Goal: Task Accomplishment & Management: Manage account settings

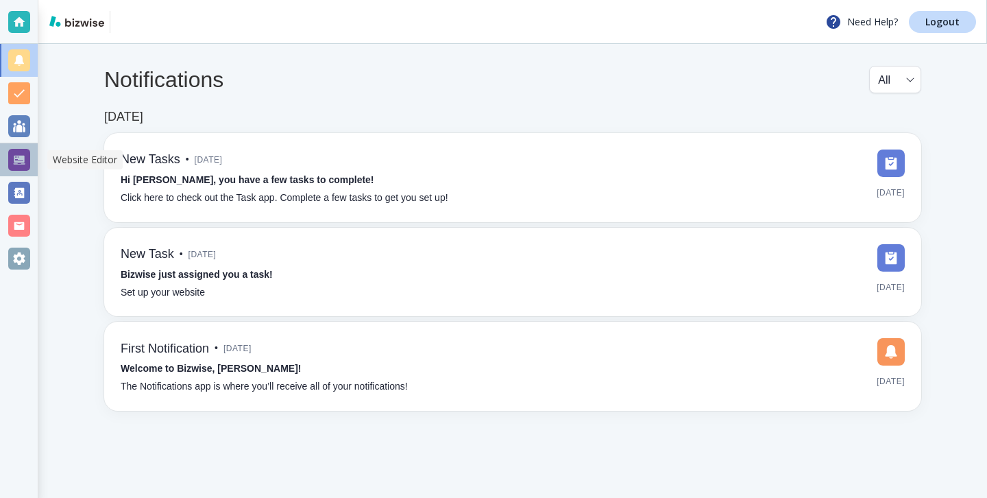
click at [32, 163] on div at bounding box center [19, 159] width 38 height 33
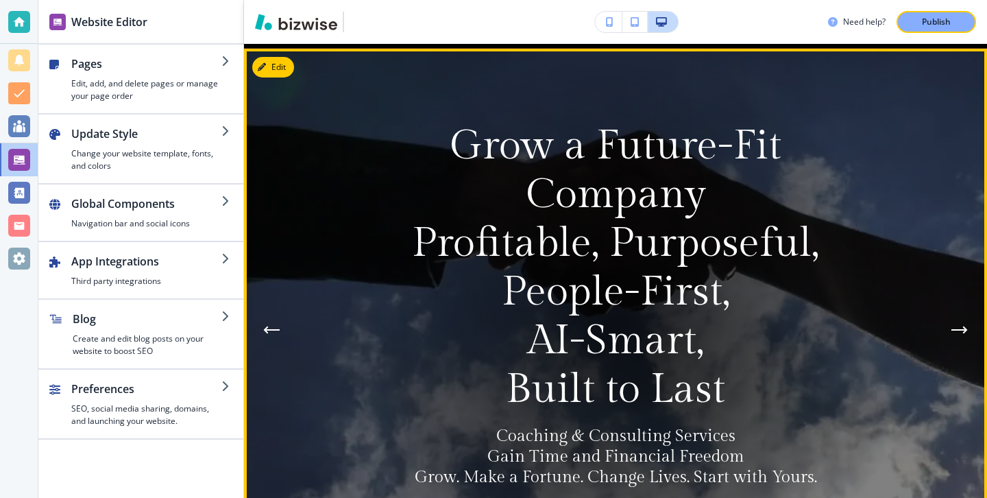
scroll to position [84, 0]
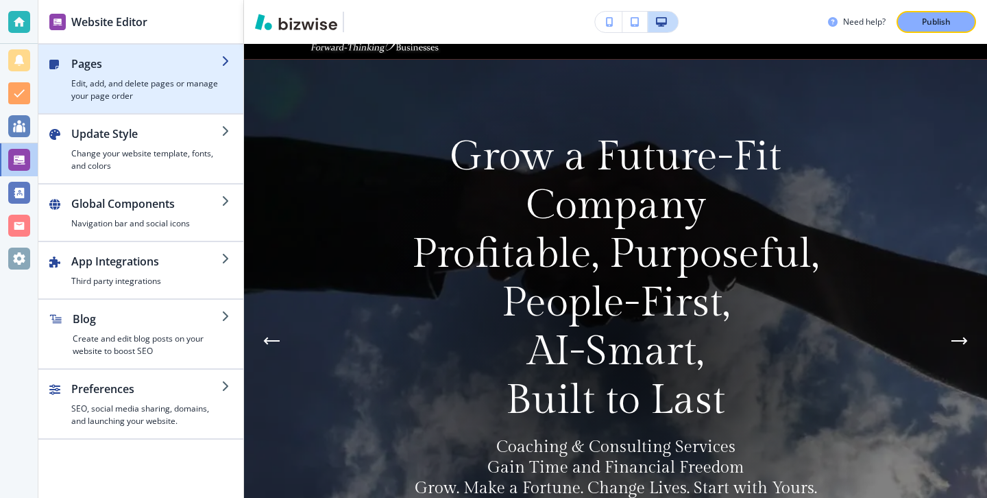
click at [202, 88] on h4 "Edit, add, and delete pages or manage your page order" at bounding box center [146, 89] width 150 height 25
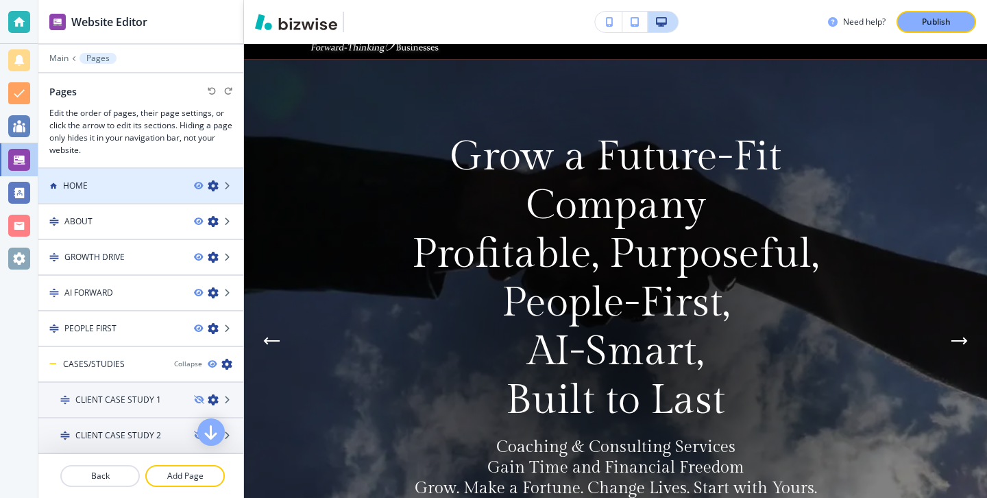
click at [91, 180] on div "HOME" at bounding box center [110, 186] width 145 height 12
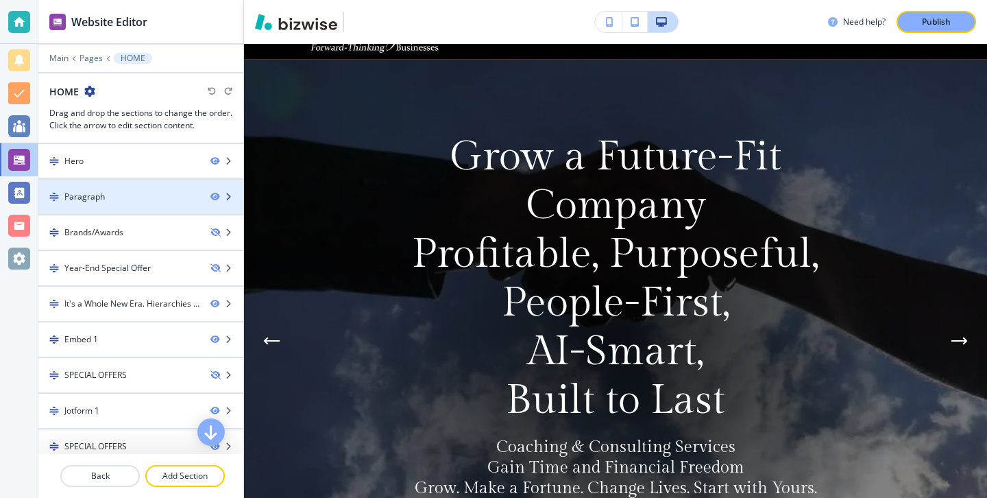
click at [127, 180] on div at bounding box center [140, 185] width 205 height 11
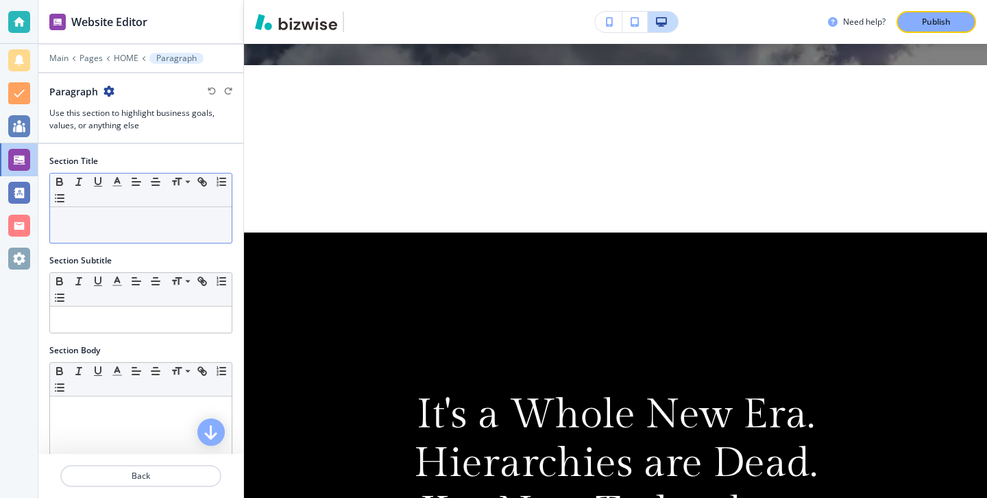
scroll to position [662, 0]
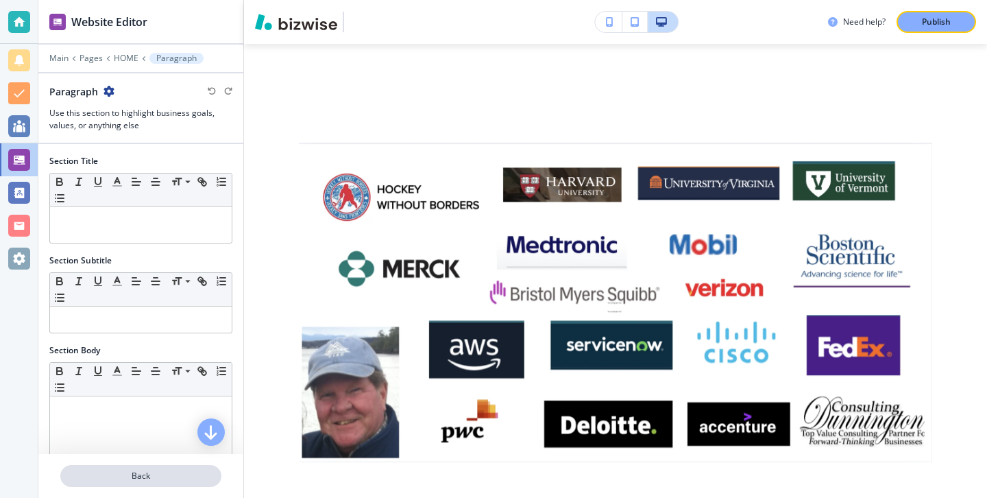
click at [140, 469] on button "Back" at bounding box center [140, 476] width 161 height 22
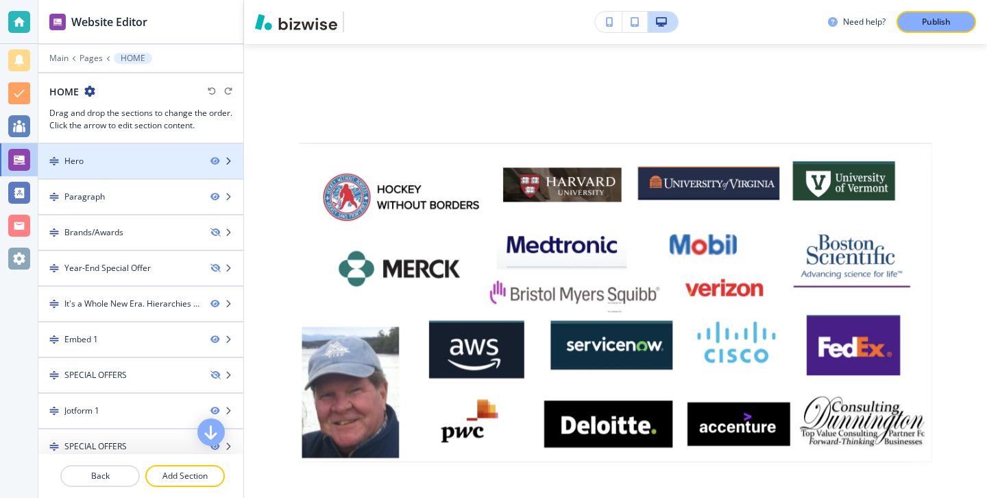
click at [107, 152] on div at bounding box center [140, 149] width 205 height 11
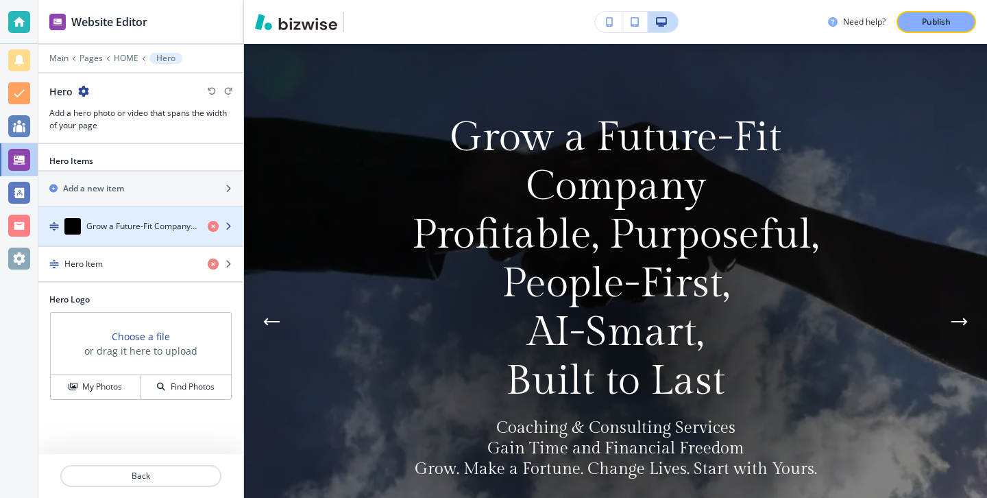
scroll to position [100, 0]
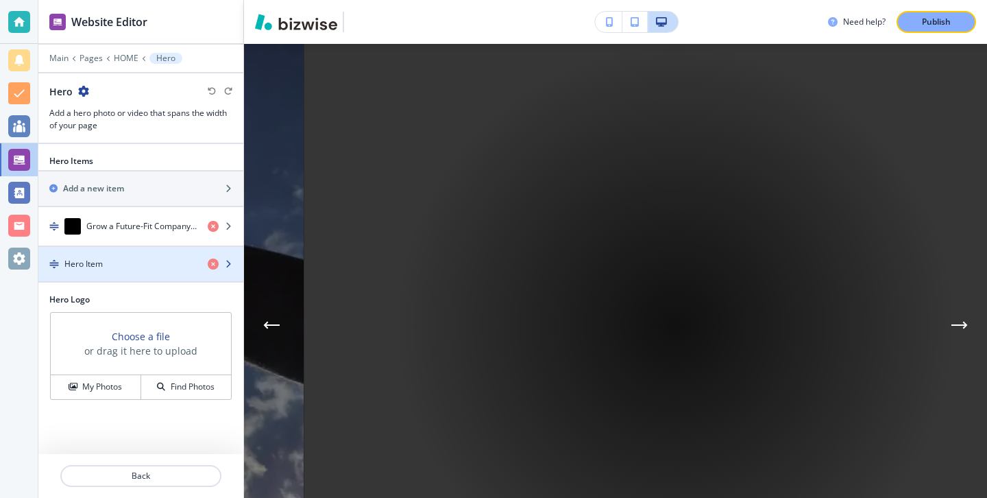
click at [204, 268] on div "Hero Item" at bounding box center [140, 264] width 205 height 12
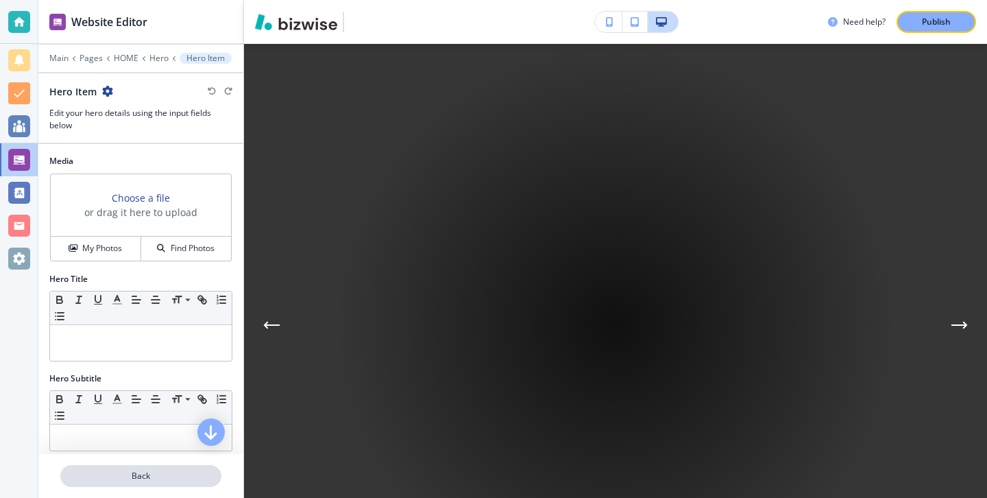
click at [121, 465] on button "Back" at bounding box center [140, 476] width 161 height 22
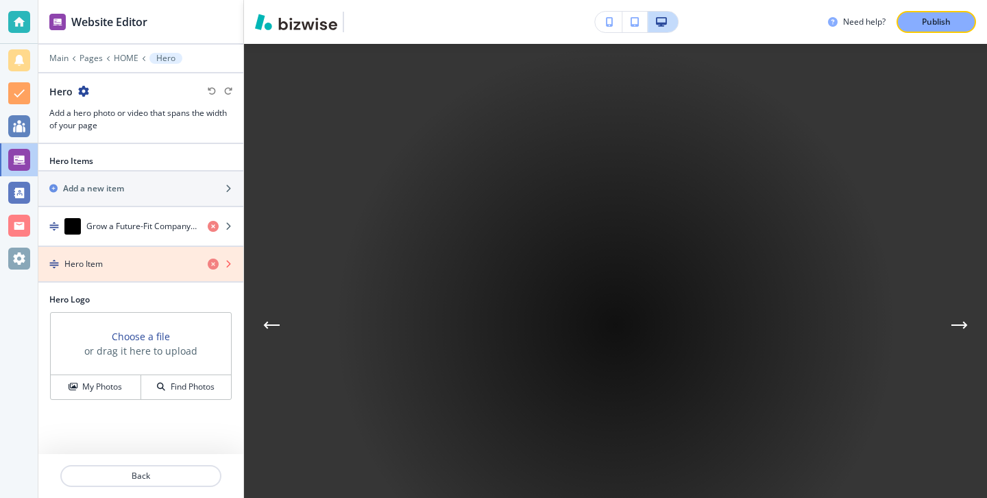
click at [210, 262] on icon "button" at bounding box center [213, 264] width 11 height 11
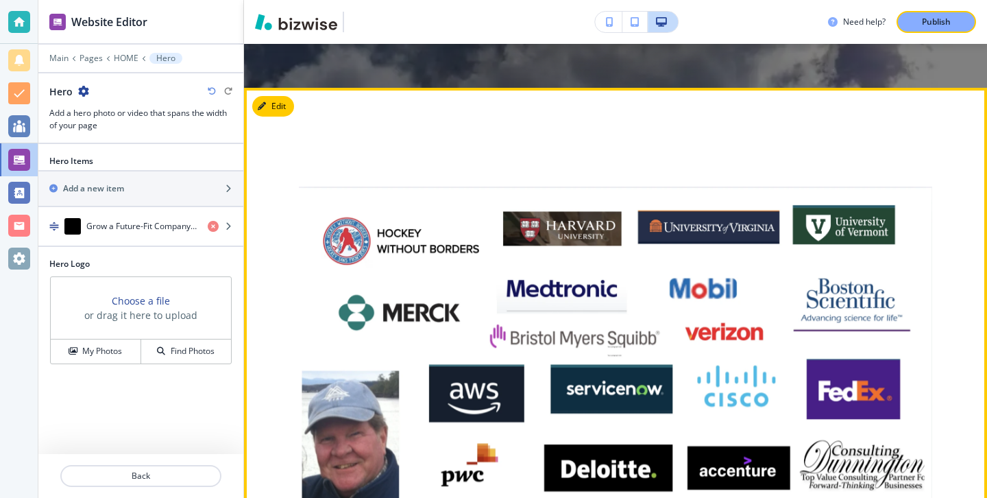
scroll to position [0, 0]
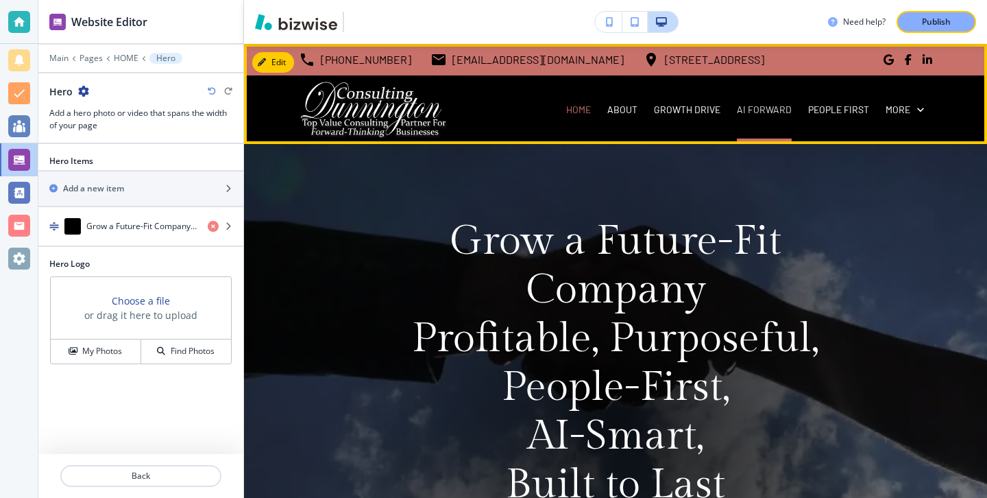
click at [741, 108] on p "AI FORWARD" at bounding box center [764, 110] width 55 height 14
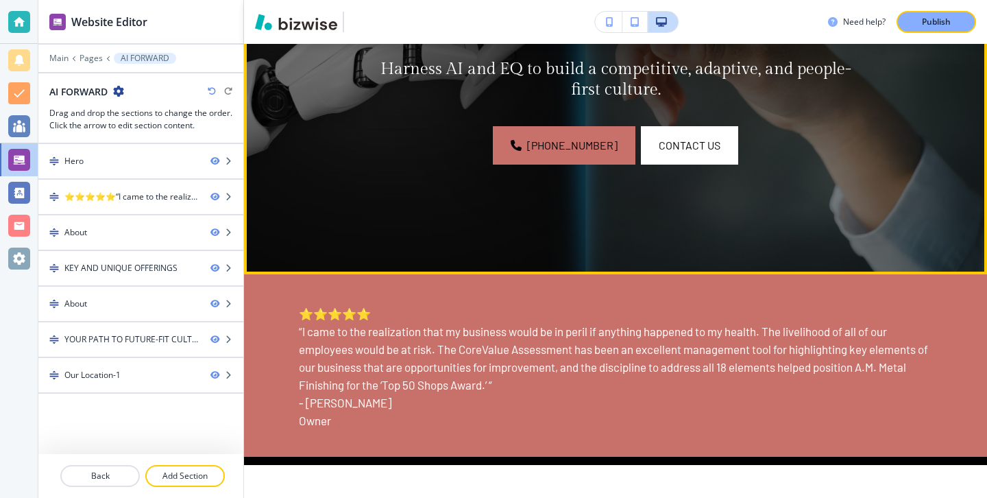
scroll to position [597, 0]
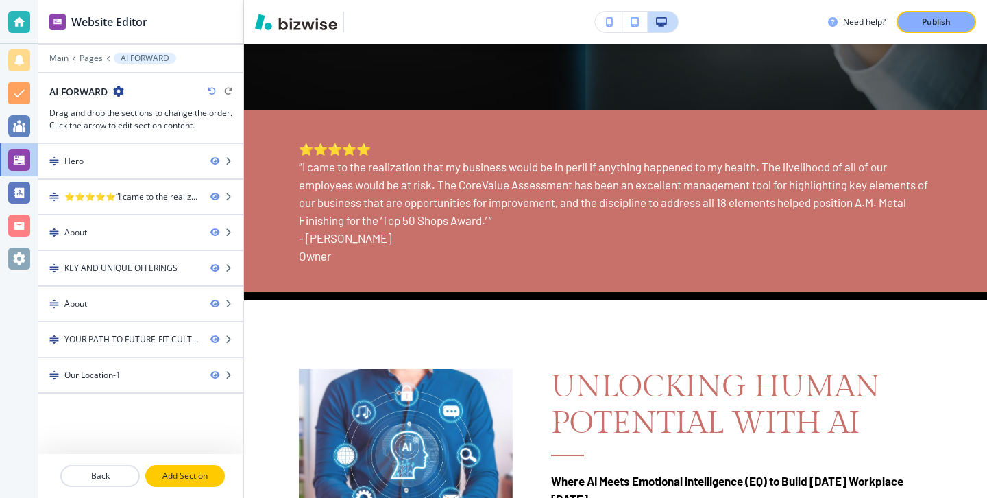
click at [214, 470] on p "Add Section" at bounding box center [185, 476] width 77 height 12
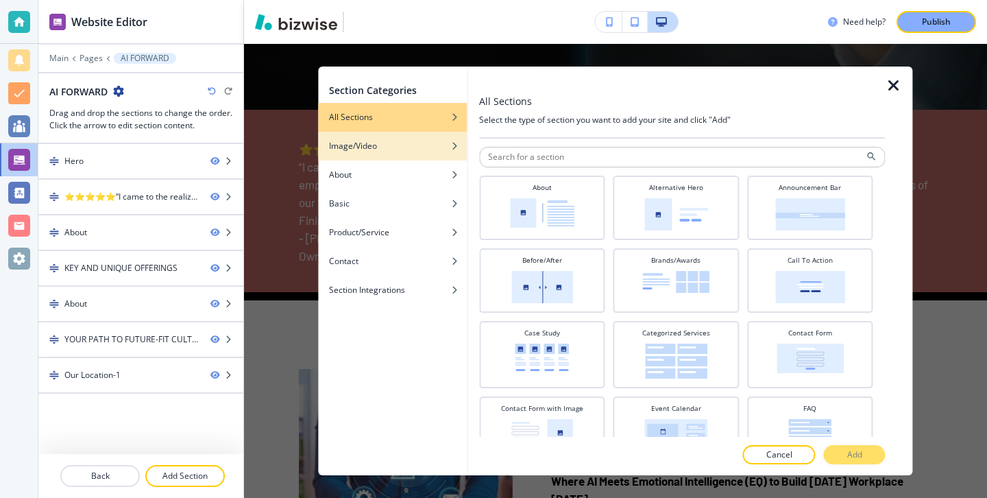
click at [448, 151] on div "Image/Video" at bounding box center [392, 146] width 149 height 12
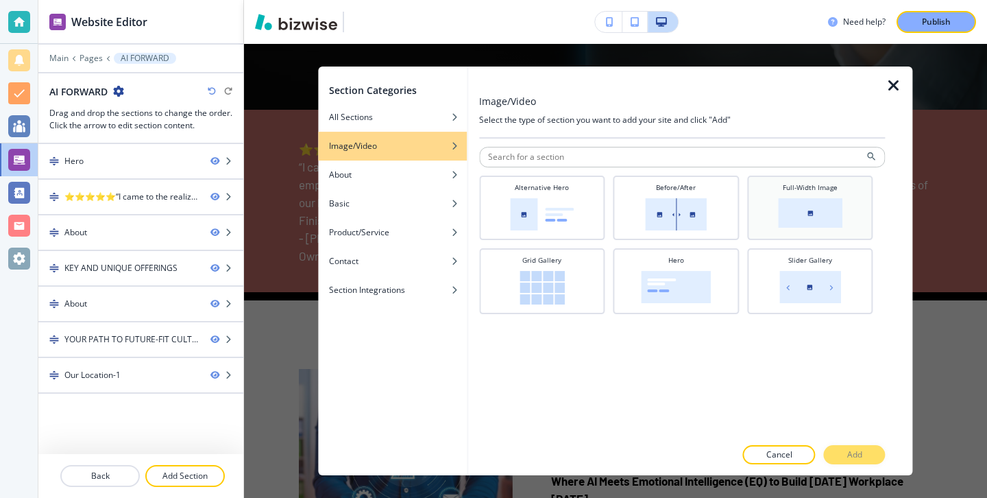
click at [799, 229] on div "Full-Width Image" at bounding box center [810, 206] width 112 height 48
click at [872, 460] on button "Add" at bounding box center [855, 454] width 62 height 19
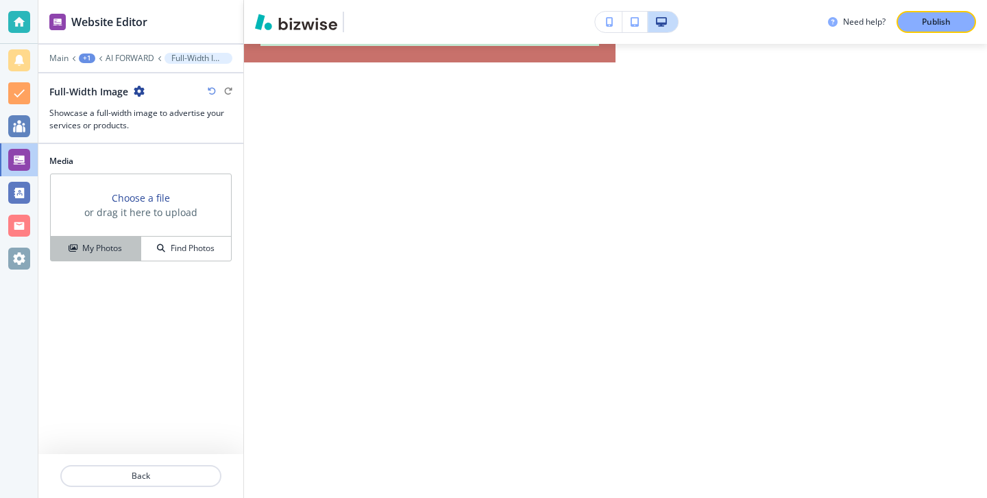
click at [106, 251] on h4 "My Photos" at bounding box center [102, 248] width 40 height 12
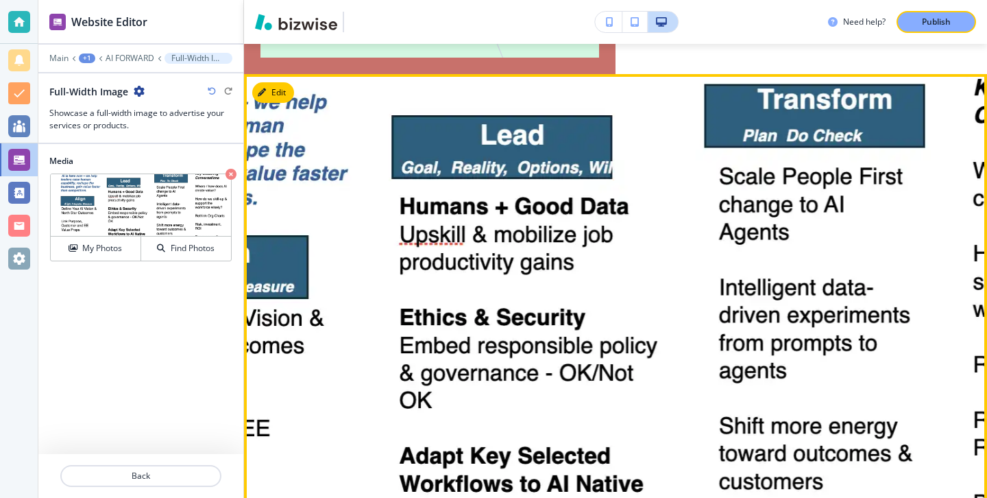
scroll to position [4040, 0]
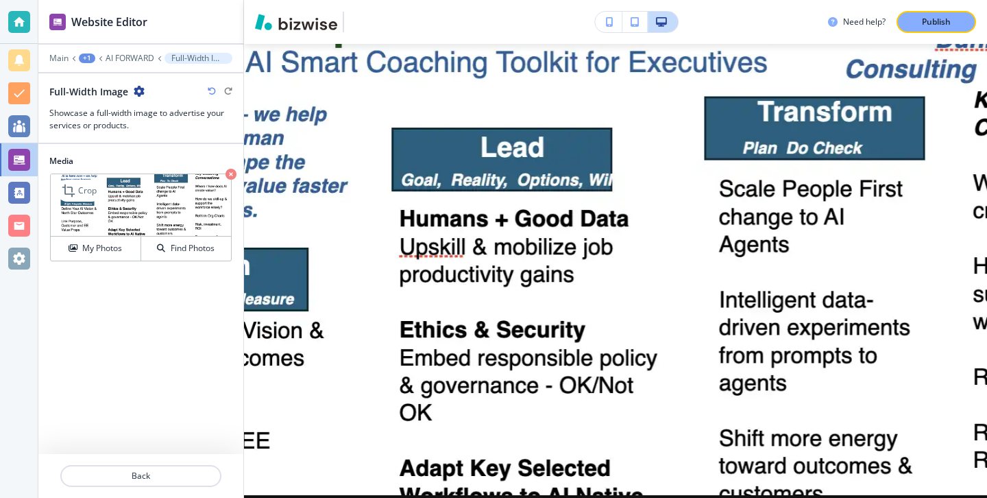
click at [230, 179] on icon "button" at bounding box center [231, 174] width 11 height 11
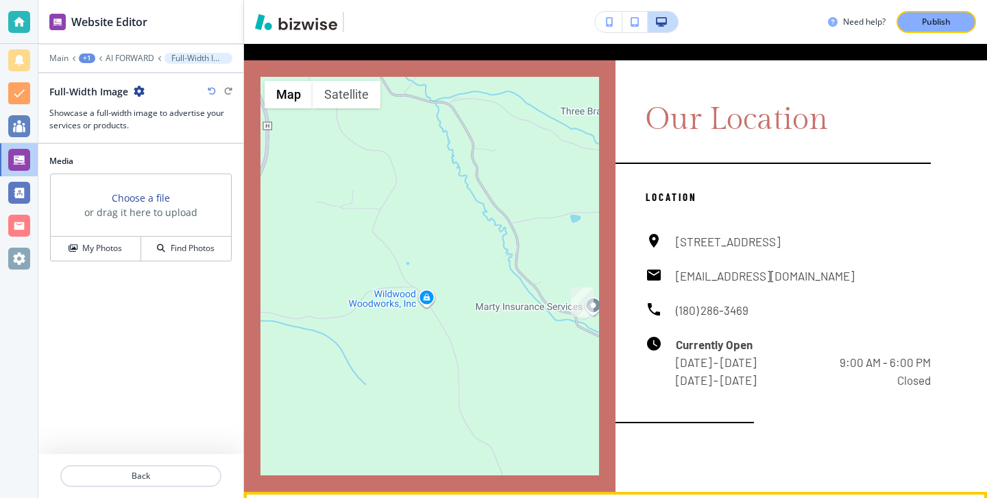
scroll to position [3477, 0]
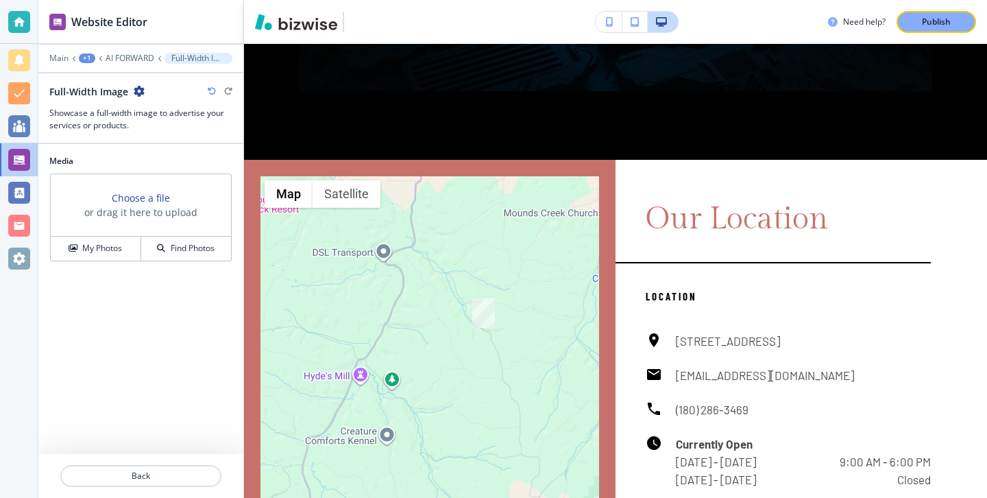
click at [193, 492] on div at bounding box center [140, 492] width 205 height 11
click at [193, 479] on p "Back" at bounding box center [141, 476] width 158 height 12
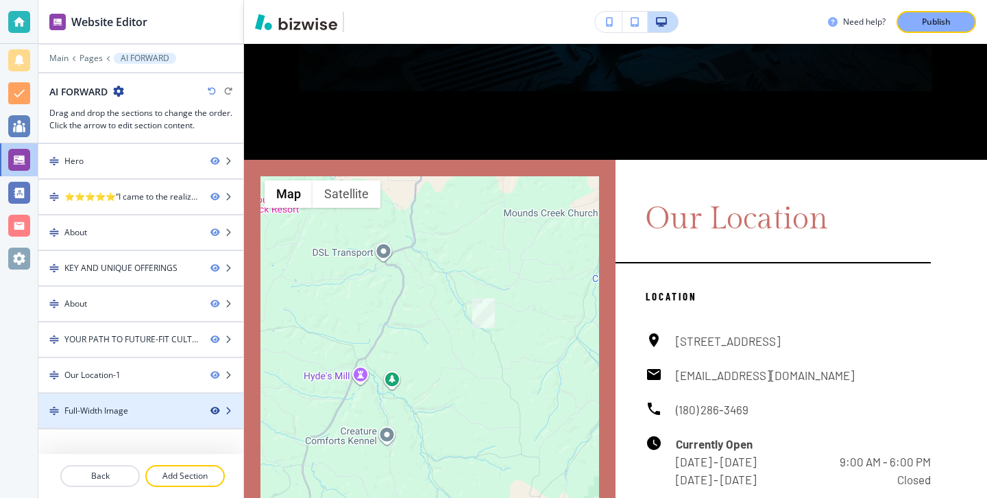
click at [215, 412] on icon "button" at bounding box center [215, 411] width 8 height 8
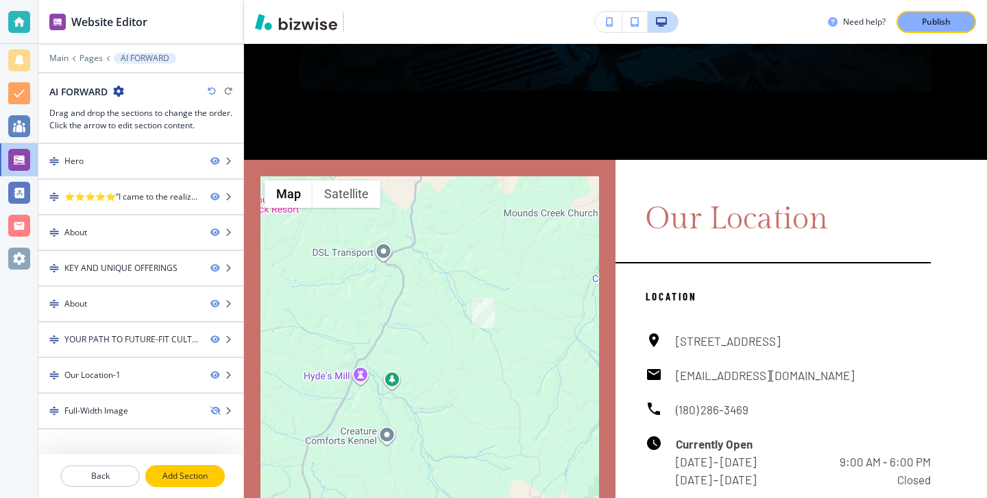
click at [196, 468] on button "Add Section" at bounding box center [185, 476] width 80 height 22
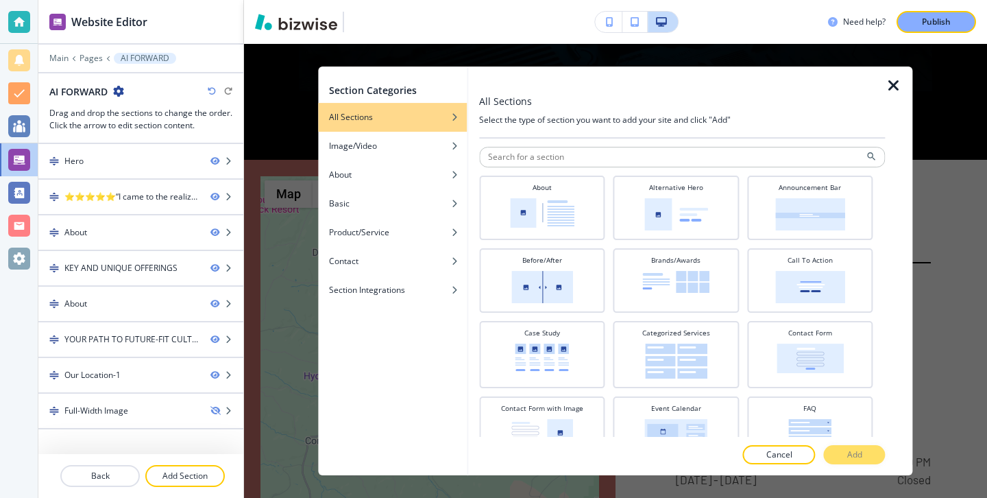
click at [890, 73] on div at bounding box center [899, 271] width 27 height 409
click at [890, 79] on icon "button" at bounding box center [894, 85] width 16 height 16
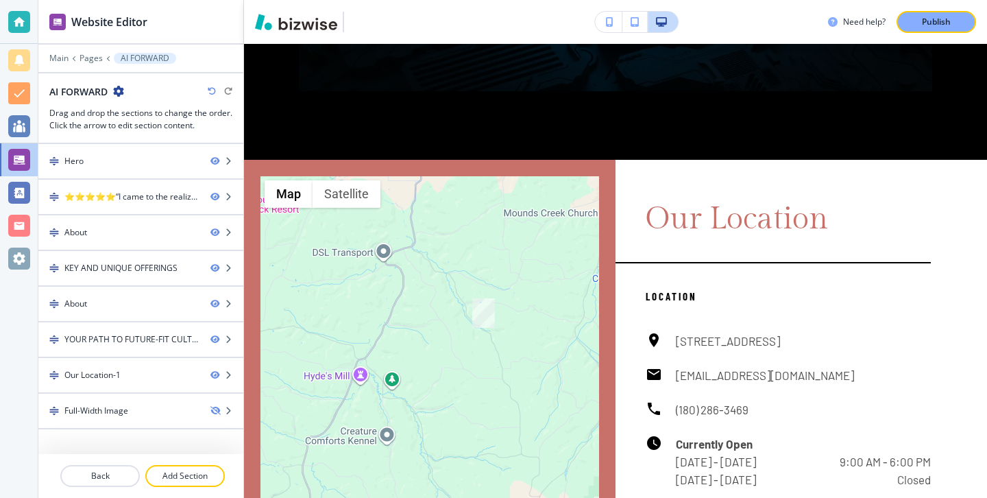
click at [53, 67] on div at bounding box center [140, 68] width 205 height 8
click at [69, 62] on div "Main Pages AI FORWARD" at bounding box center [140, 58] width 183 height 11
click at [64, 58] on p "Main" at bounding box center [58, 58] width 19 height 10
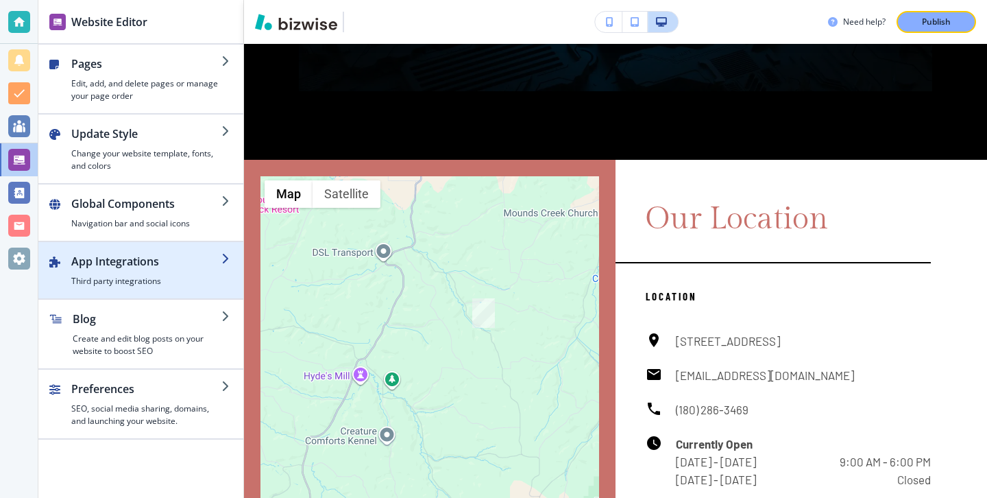
click at [171, 291] on div "button" at bounding box center [140, 292] width 205 height 11
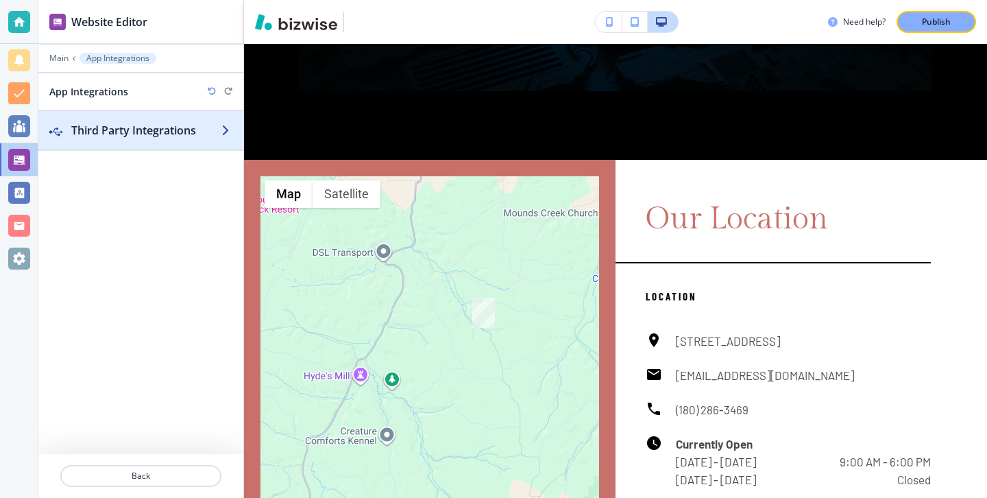
click at [112, 123] on h2 "Third Party Integrations" at bounding box center [146, 130] width 150 height 16
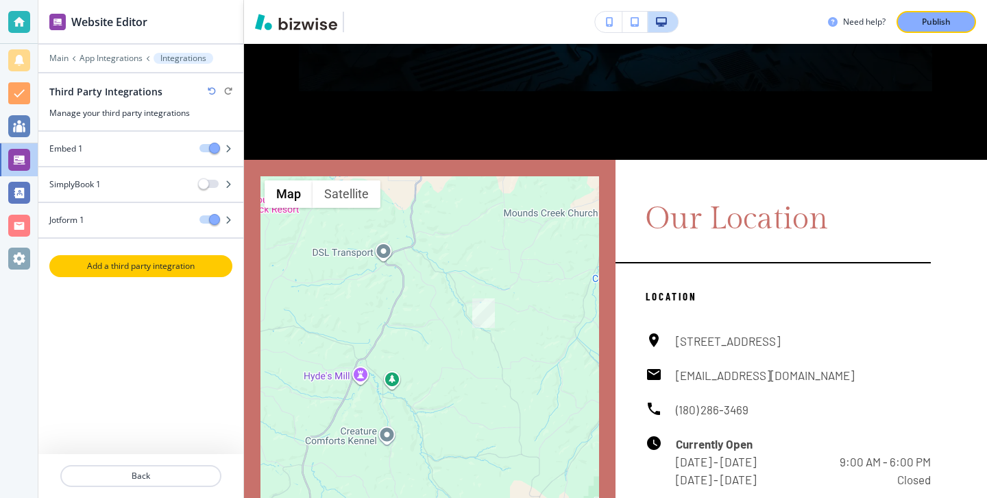
click at [121, 269] on p "Add a third party integration" at bounding box center [141, 266] width 180 height 12
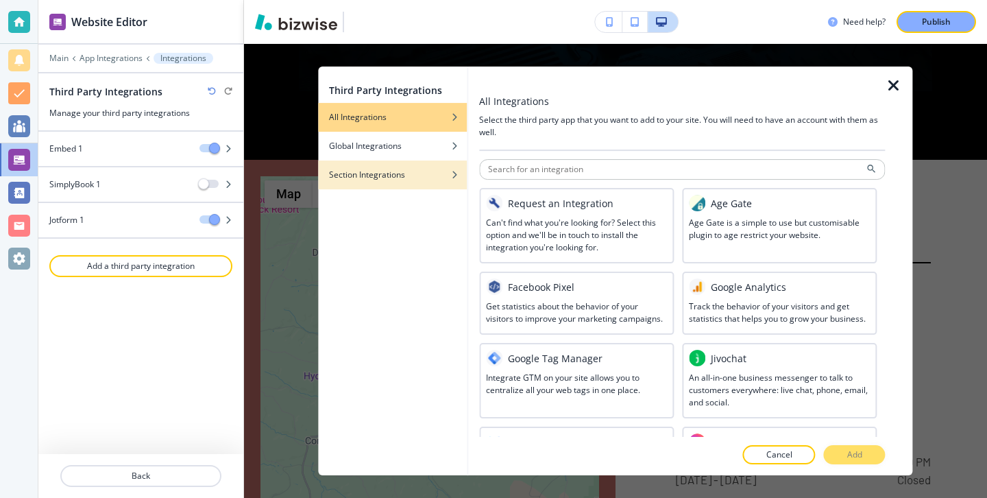
click at [412, 173] on div "Section Integrations" at bounding box center [392, 175] width 149 height 12
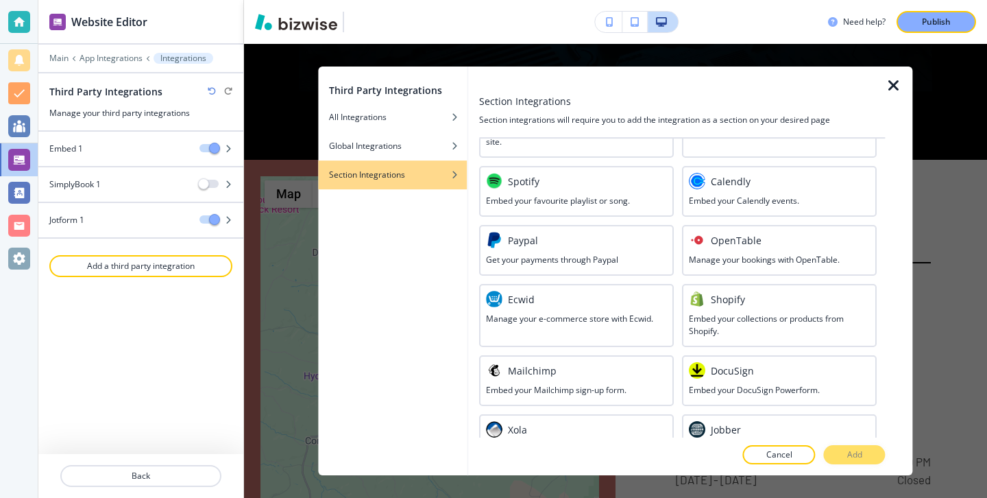
scroll to position [456, 0]
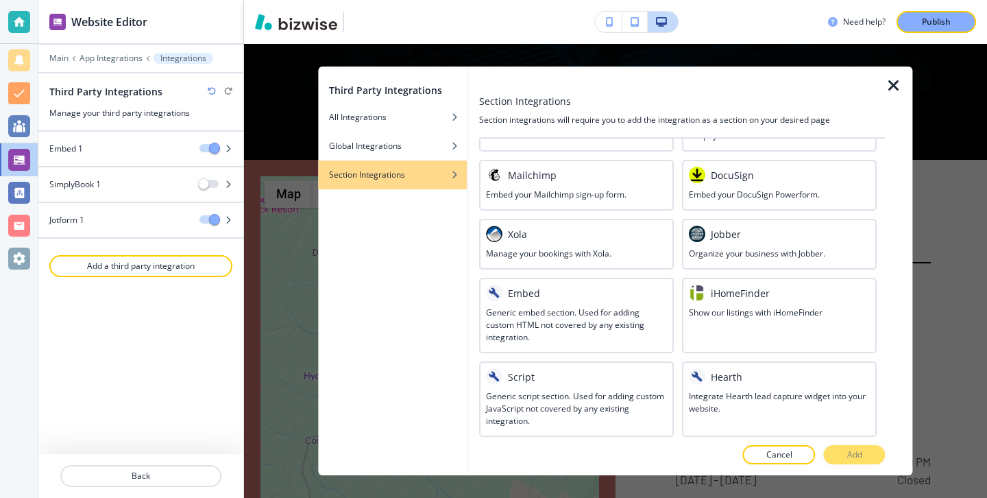
click at [547, 326] on h3 "Generic embed section. Used for adding custom HTML not covered by any existing …" at bounding box center [576, 325] width 181 height 37
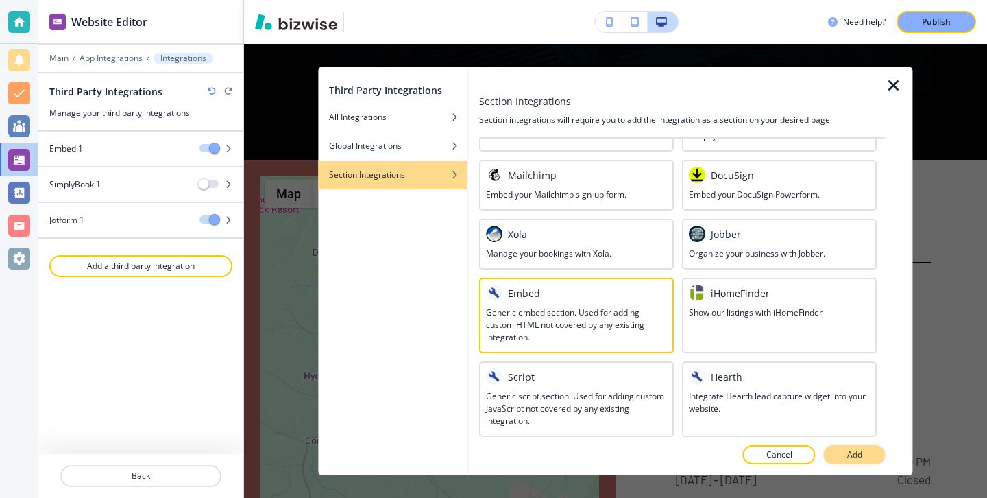
click at [845, 451] on button "Add" at bounding box center [855, 454] width 62 height 19
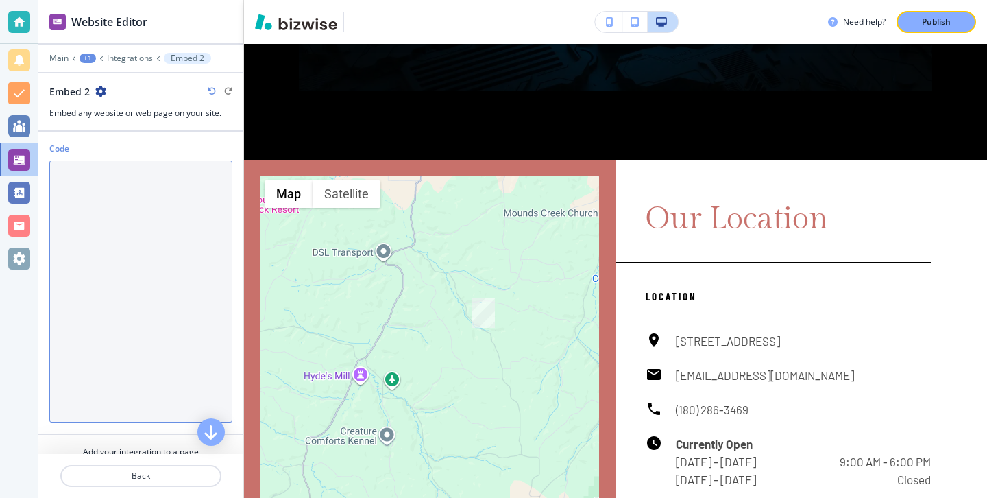
click at [207, 271] on textarea "Code" at bounding box center [140, 291] width 183 height 262
paste textarea "<div style="position: relative; width: 100%; height: 0; padding-top: 56.2500%; …"
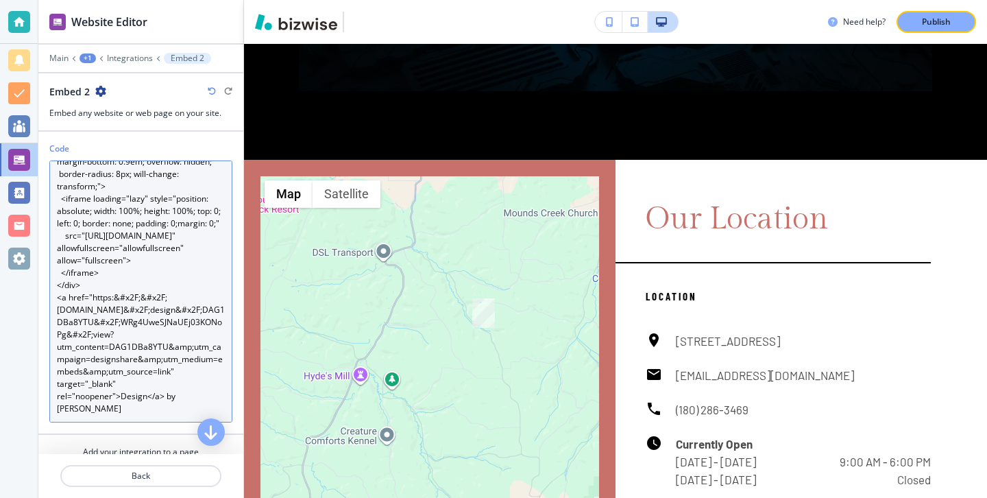
scroll to position [48, 0]
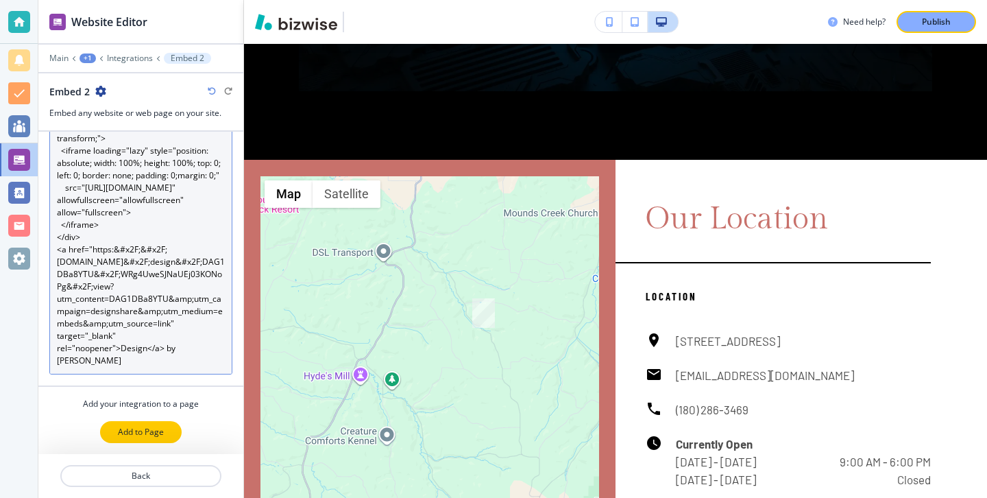
type textarea "<div style="position: relative; width: 100%; height: 0; padding-top: 56.2500%; …"
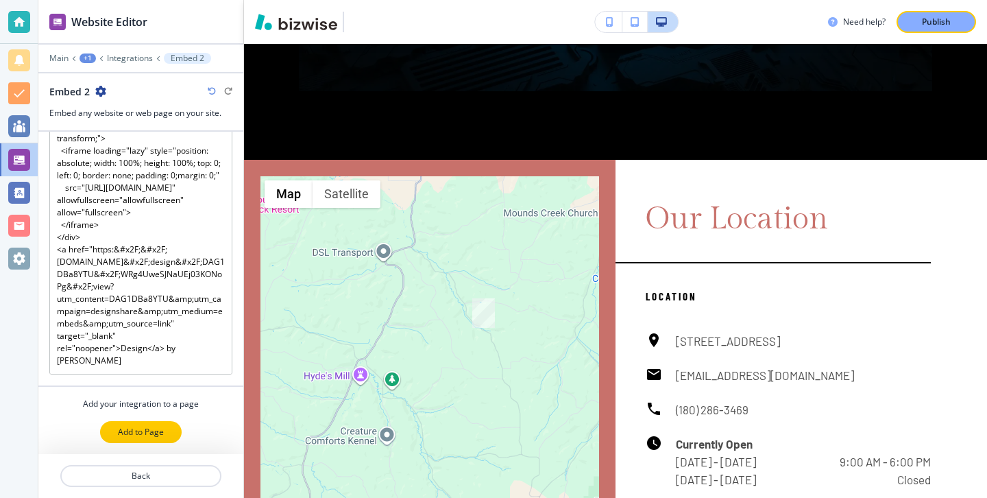
click at [173, 430] on button "Add to Page" at bounding box center [141, 432] width 82 height 22
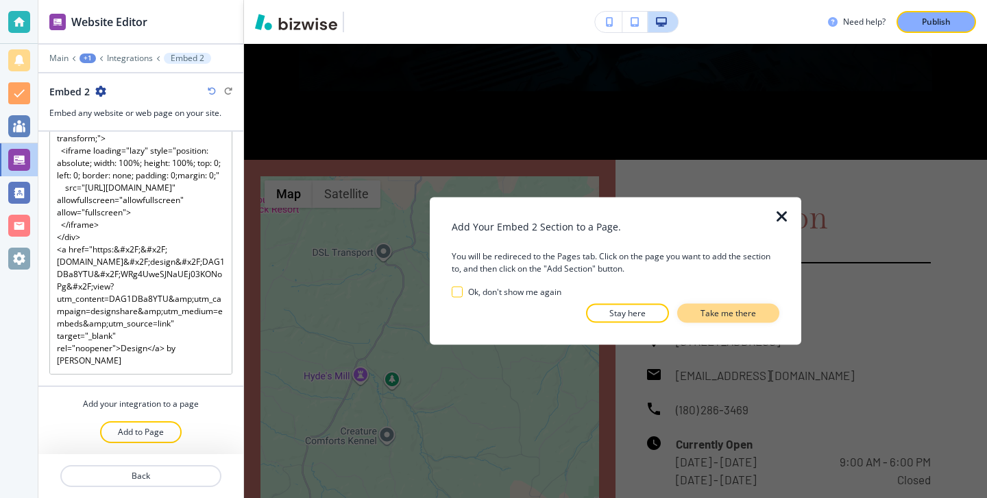
click at [762, 315] on button "Take me there" at bounding box center [729, 313] width 102 height 19
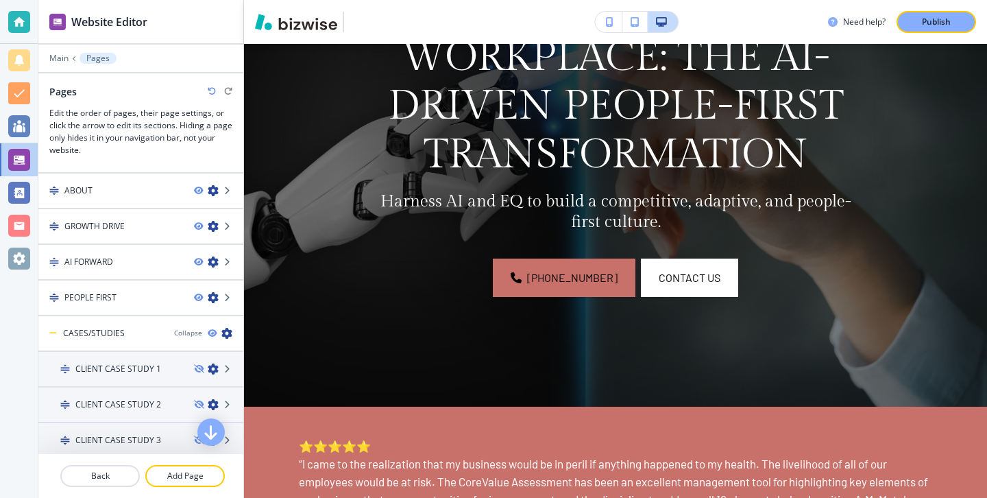
scroll to position [0, 0]
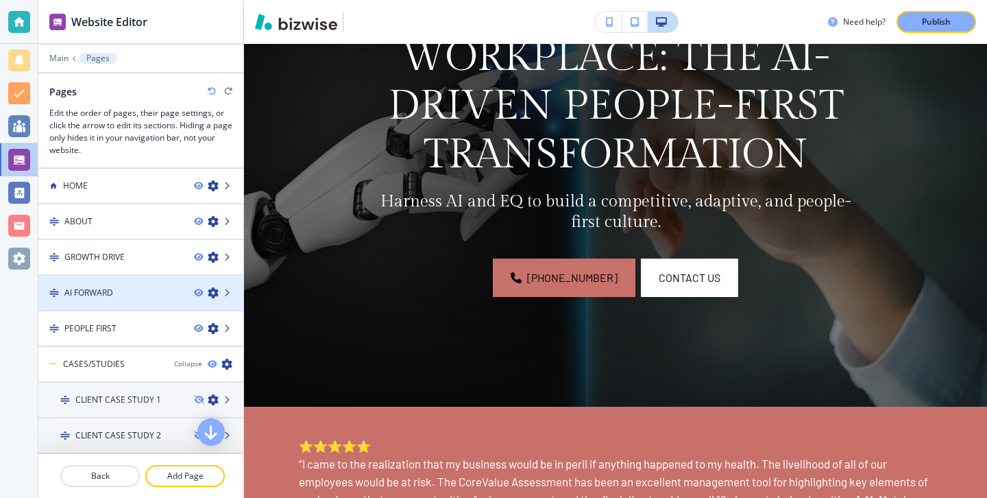
click at [141, 298] on div "AI FORWARD" at bounding box center [110, 293] width 145 height 12
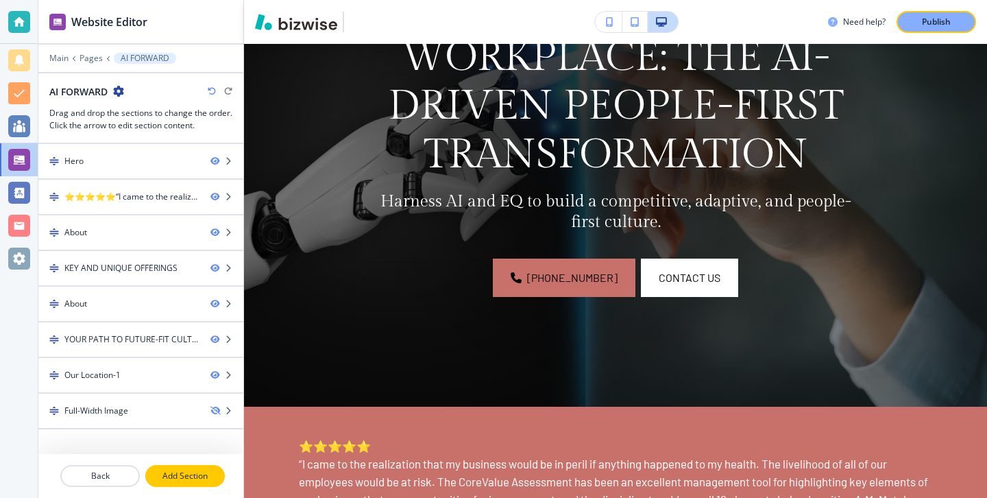
click at [210, 484] on button "Add Section" at bounding box center [185, 476] width 80 height 22
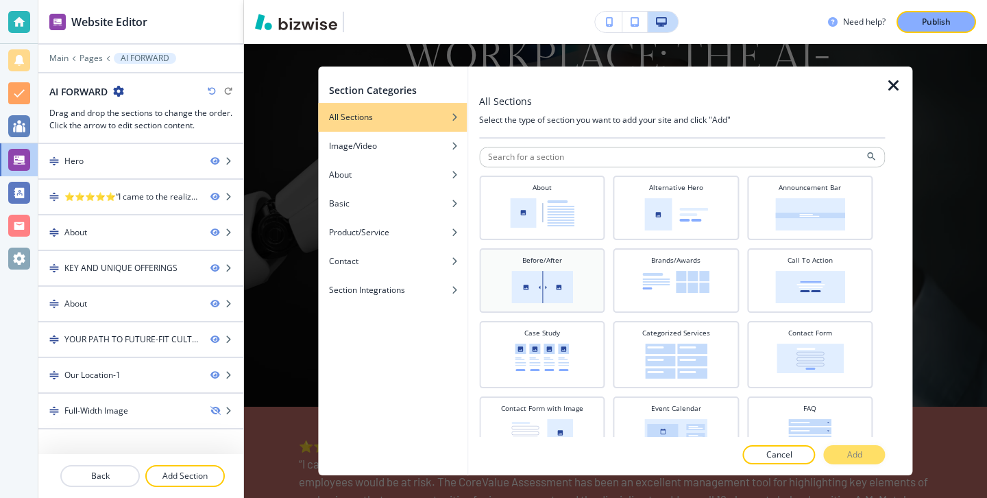
scroll to position [12, 0]
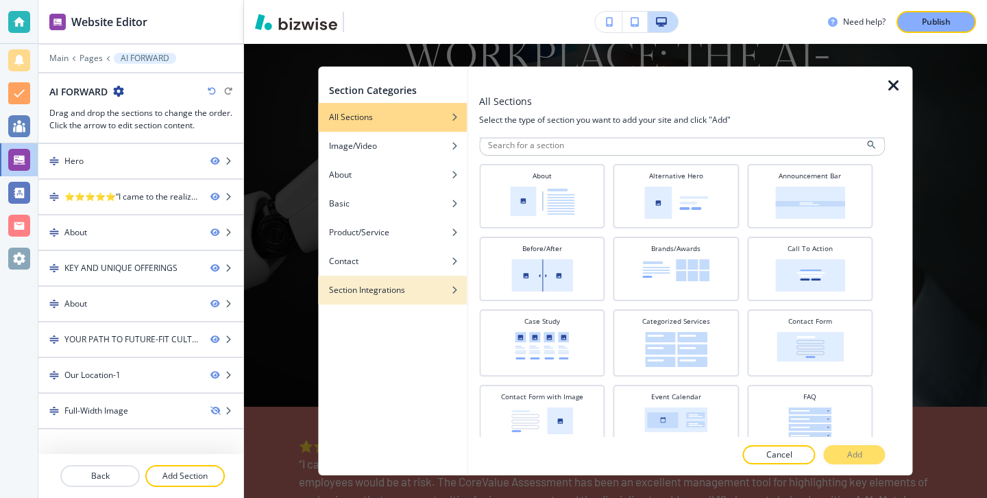
click at [440, 297] on div "button" at bounding box center [392, 300] width 149 height 8
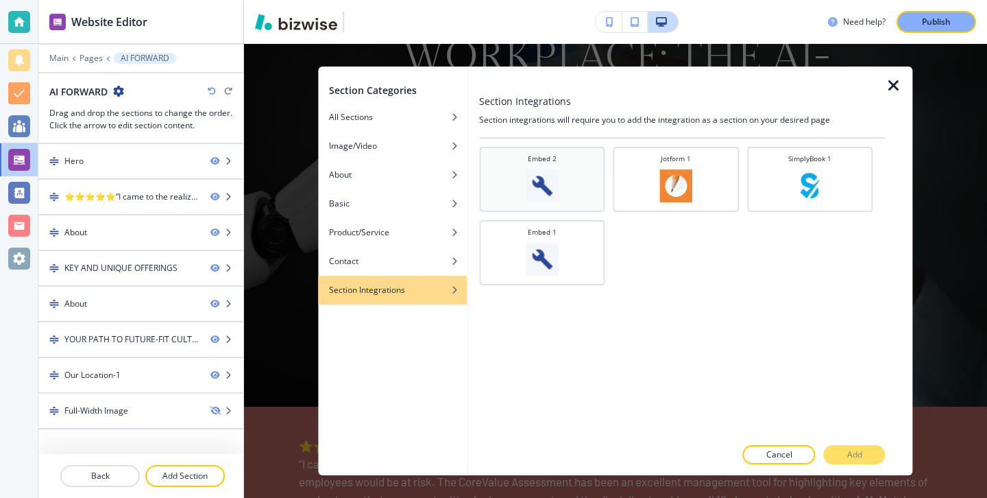
click at [578, 188] on div "Embed 2" at bounding box center [542, 178] width 112 height 49
click at [854, 446] on button "Add" at bounding box center [855, 454] width 62 height 19
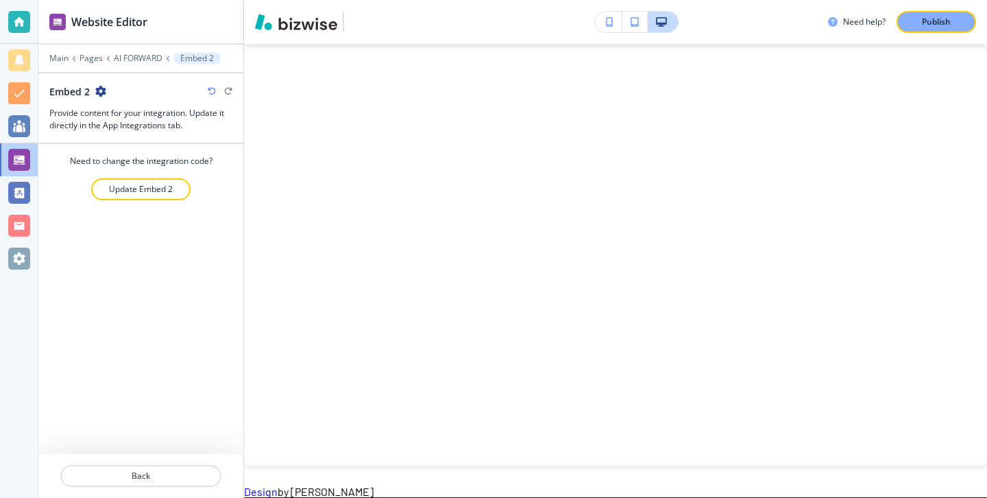
scroll to position [4060, 0]
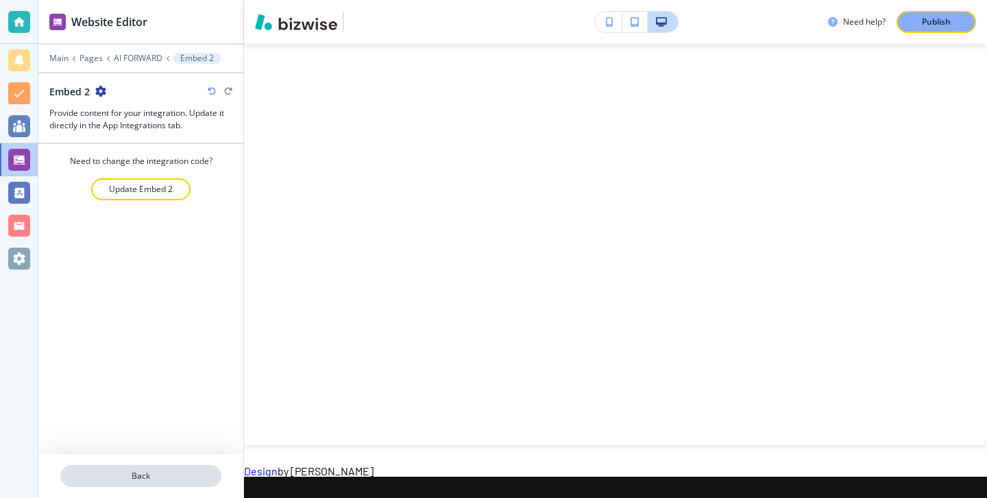
click at [193, 483] on button "Back" at bounding box center [140, 476] width 161 height 22
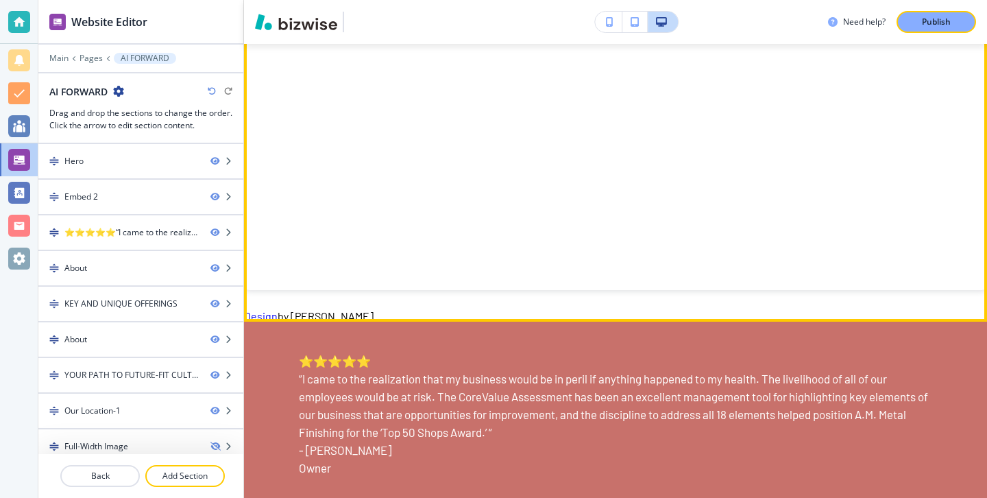
scroll to position [793, 0]
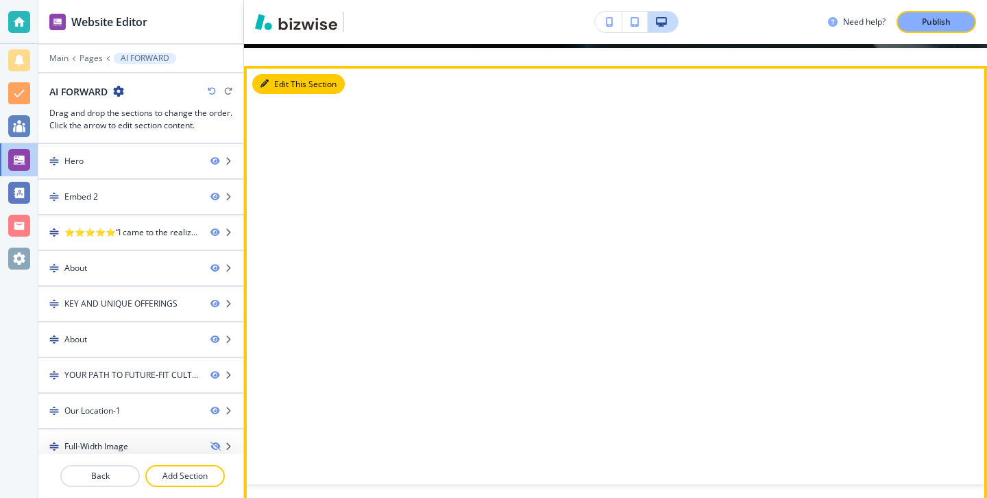
click at [282, 79] on button "Edit This Section" at bounding box center [298, 84] width 93 height 21
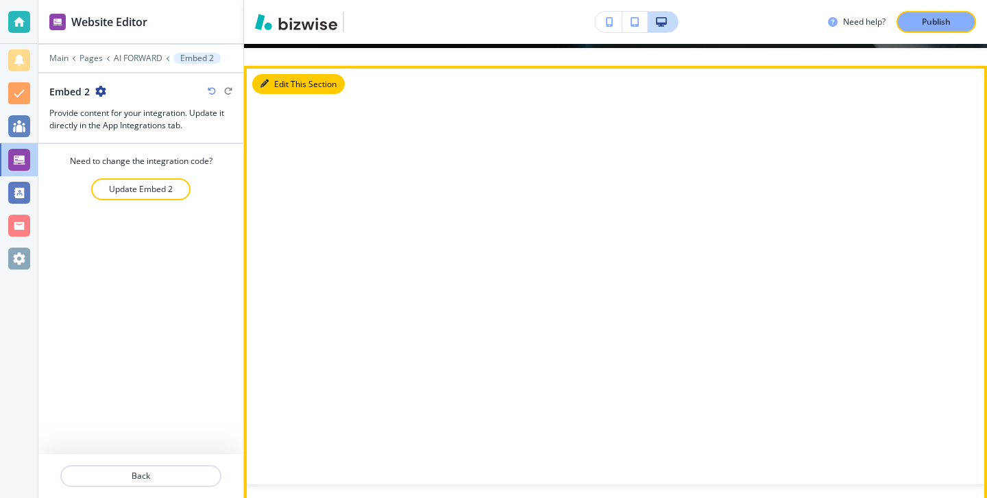
scroll to position [680, 0]
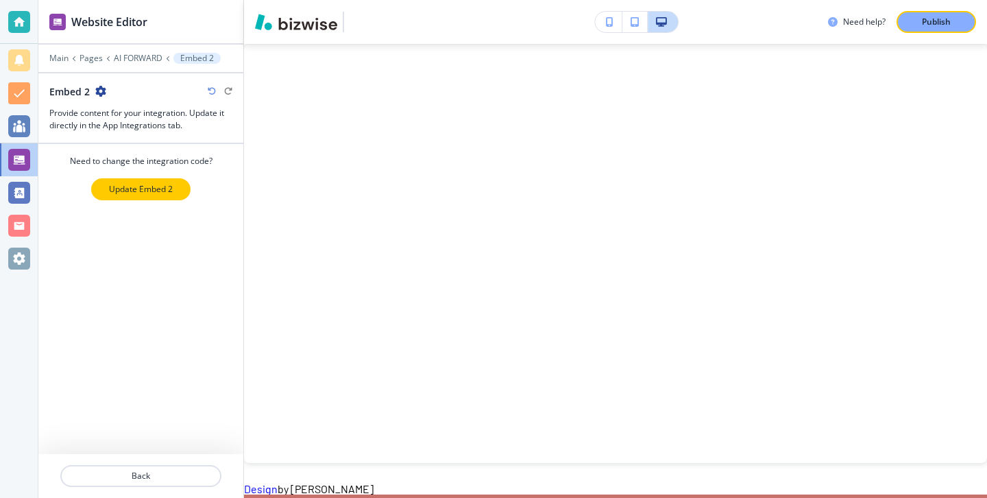
click at [171, 191] on p "Update Embed 2" at bounding box center [141, 189] width 64 height 12
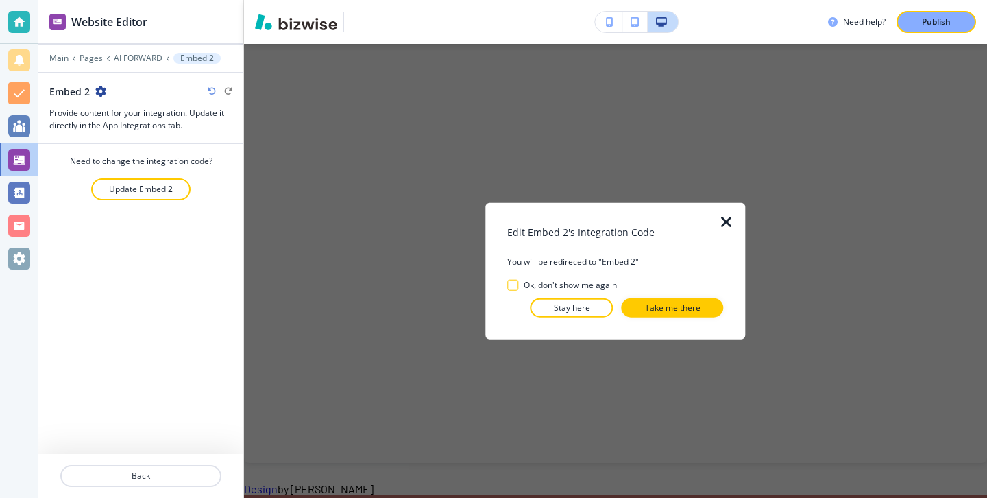
click at [656, 306] on p "Take me there" at bounding box center [673, 307] width 56 height 12
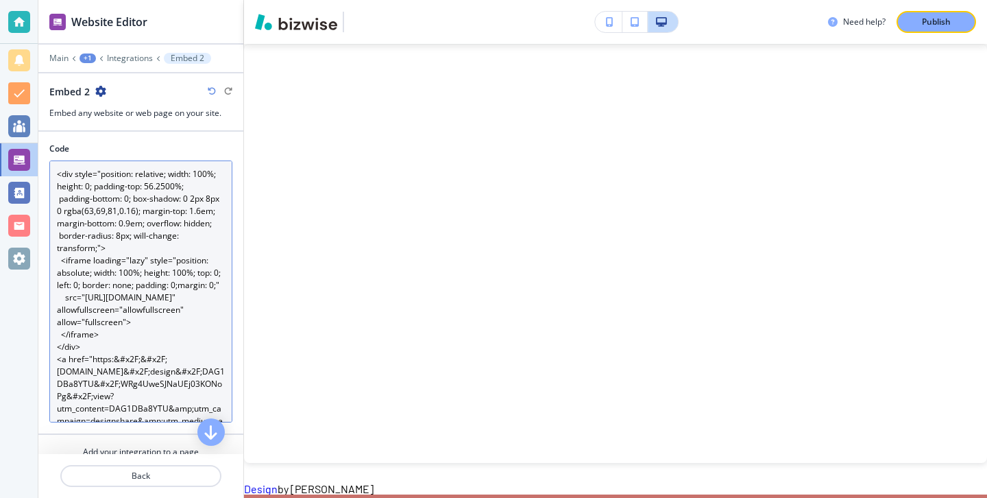
scroll to position [86, 0]
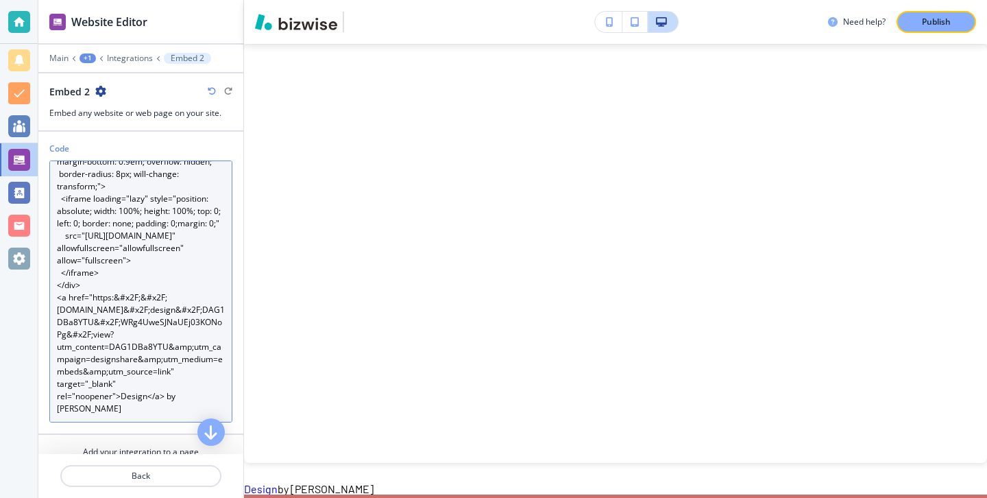
drag, startPoint x: 171, startPoint y: 414, endPoint x: 32, endPoint y: 408, distance: 140.0
click at [32, 407] on div "Website Editor Main +1 Integrations Embed 2 Embed 2 Embed any website or web pa…" at bounding box center [493, 249] width 987 height 498
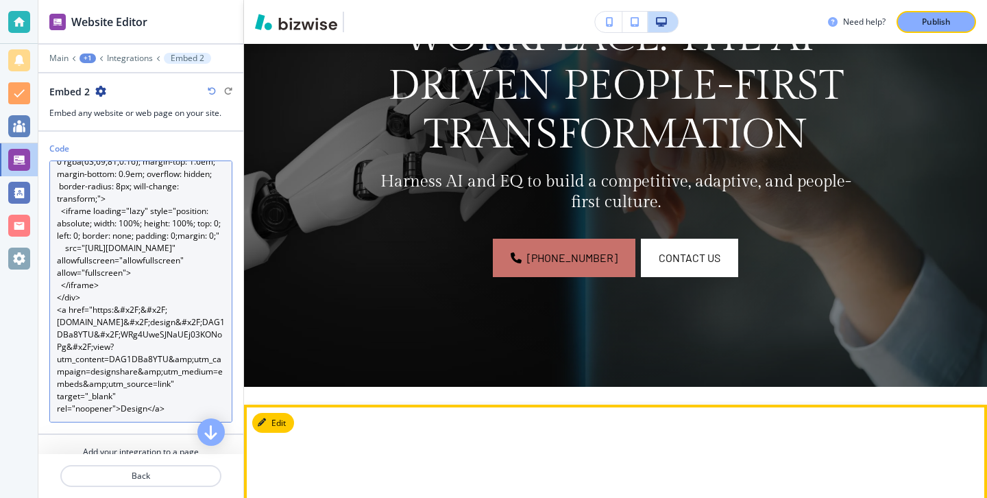
scroll to position [0, 0]
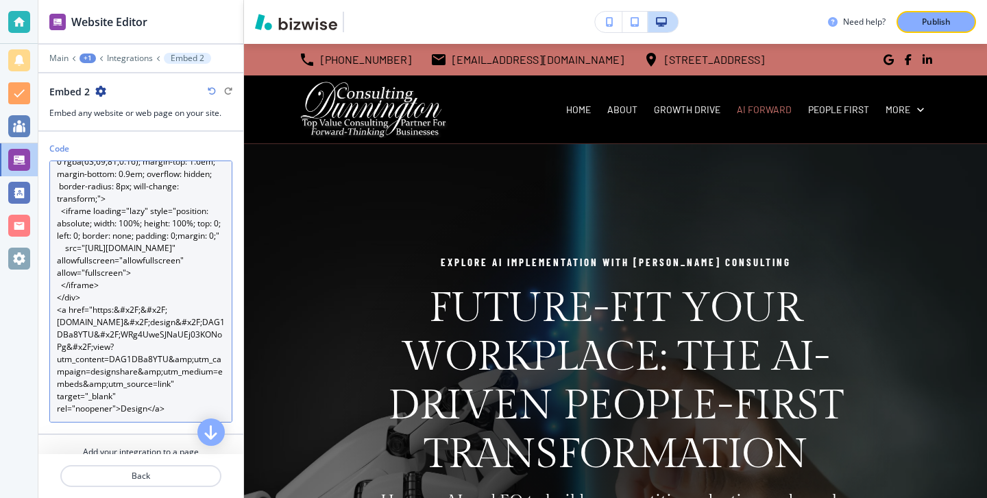
type textarea "<div style="position: relative; width: 100%; height: 0; padding-top: 56.2500%; …"
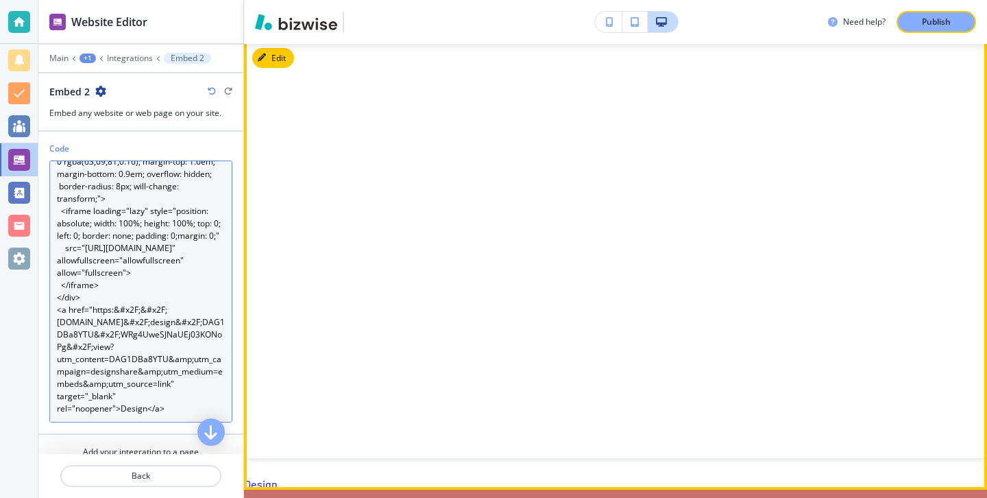
scroll to position [547, 0]
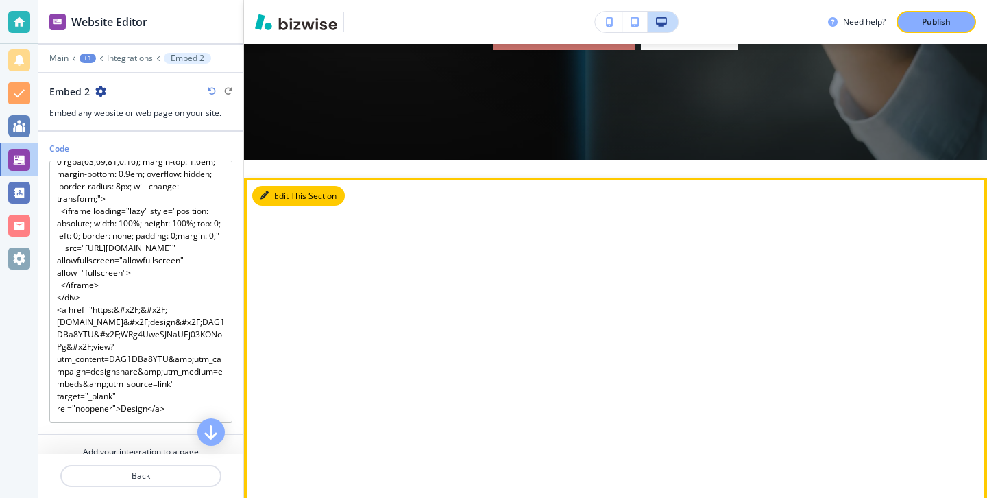
click at [277, 196] on button "Edit This Section" at bounding box center [298, 196] width 93 height 21
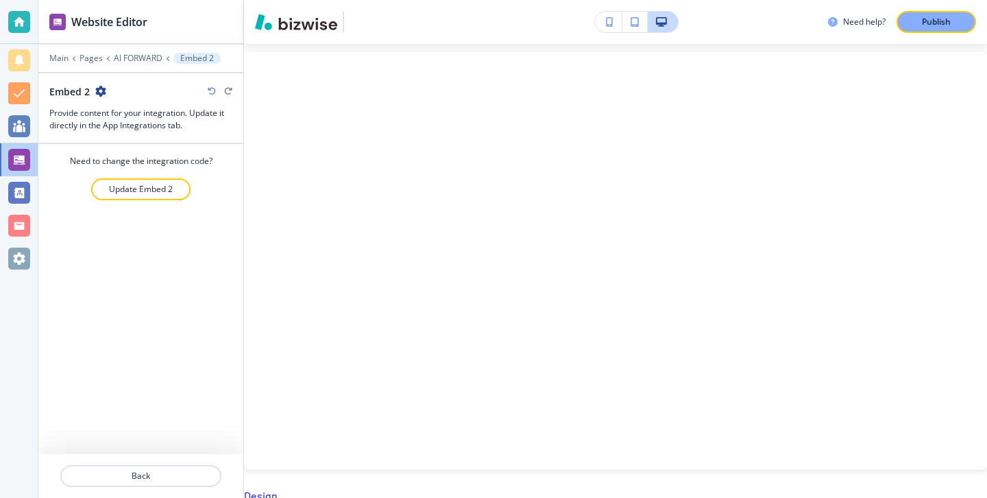
scroll to position [680, 0]
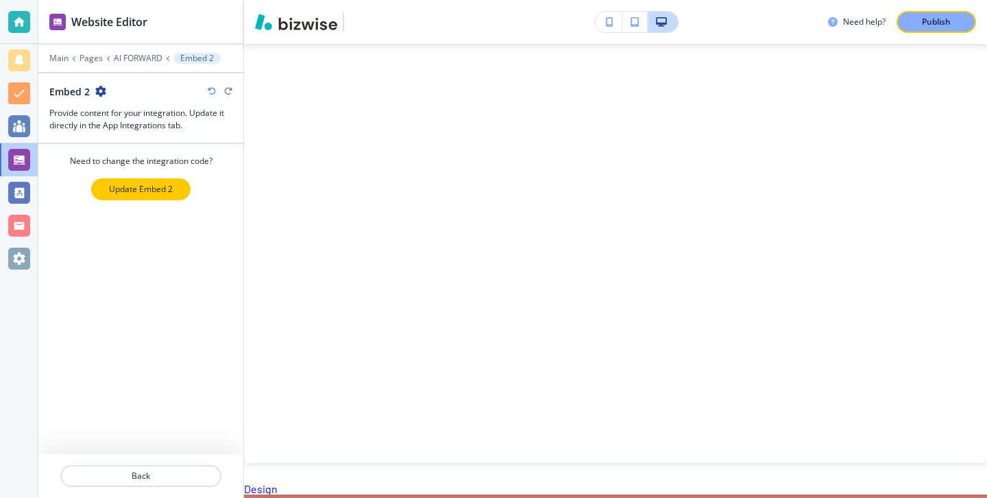
click at [182, 184] on button "Update Embed 2" at bounding box center [140, 189] width 99 height 22
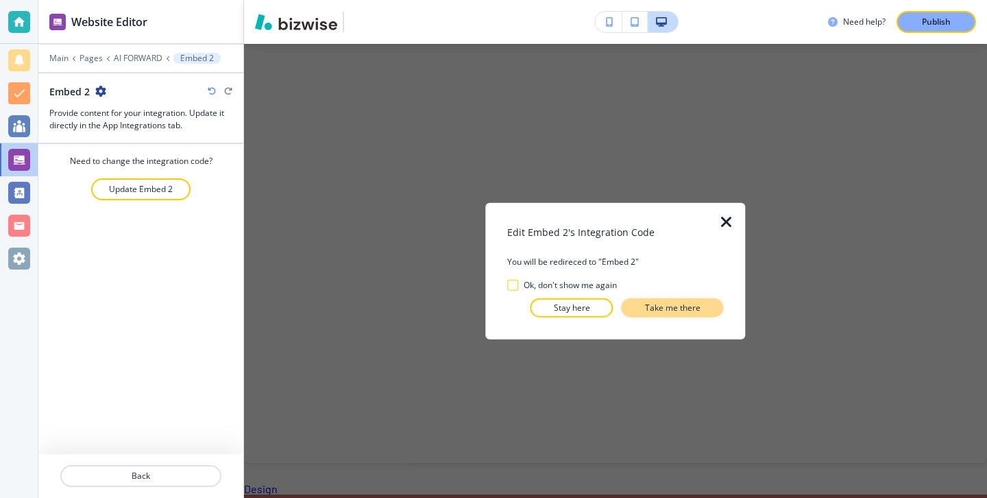
click at [712, 308] on button "Take me there" at bounding box center [673, 307] width 102 height 19
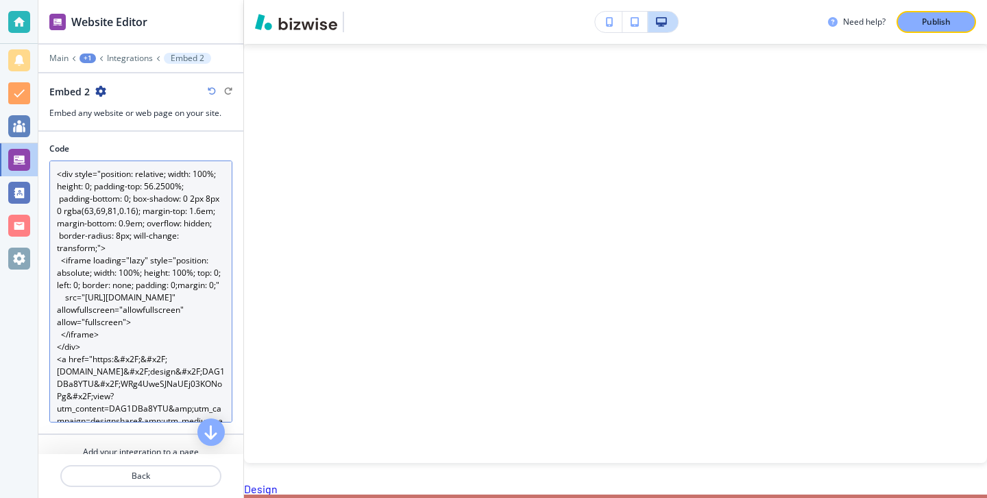
scroll to position [74, 0]
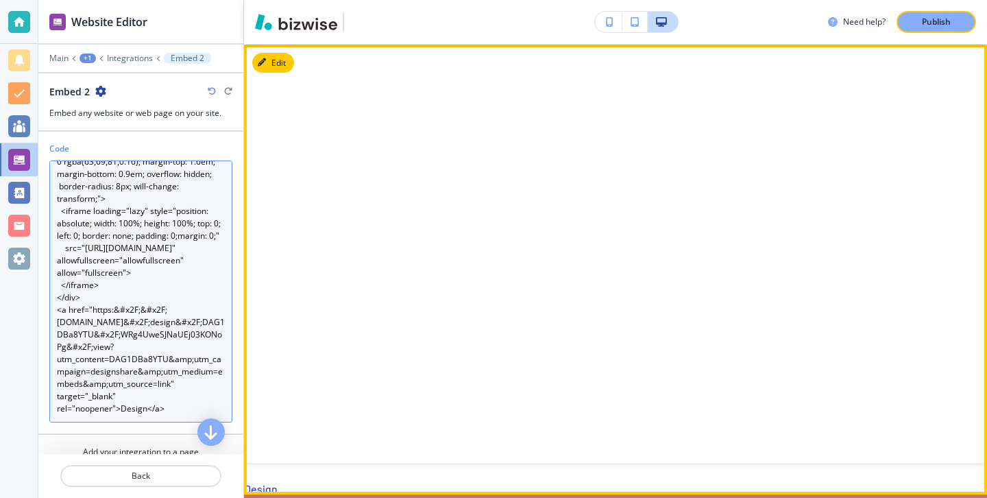
drag, startPoint x: 184, startPoint y: 406, endPoint x: 246, endPoint y: 407, distance: 62.4
click at [5, 364] on div "Website Editor Main +1 Integrations Embed 2 Embed 2 Embed any website or web pa…" at bounding box center [493, 249] width 987 height 498
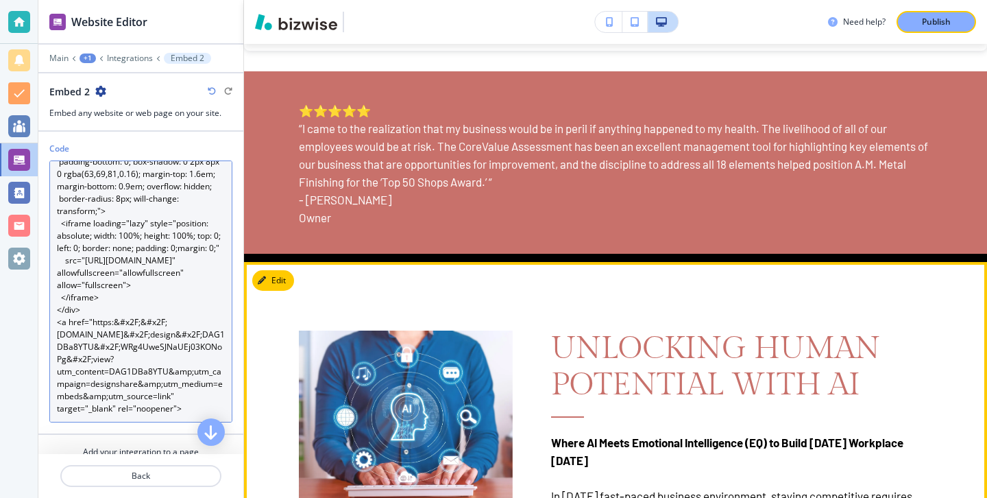
scroll to position [1018, 0]
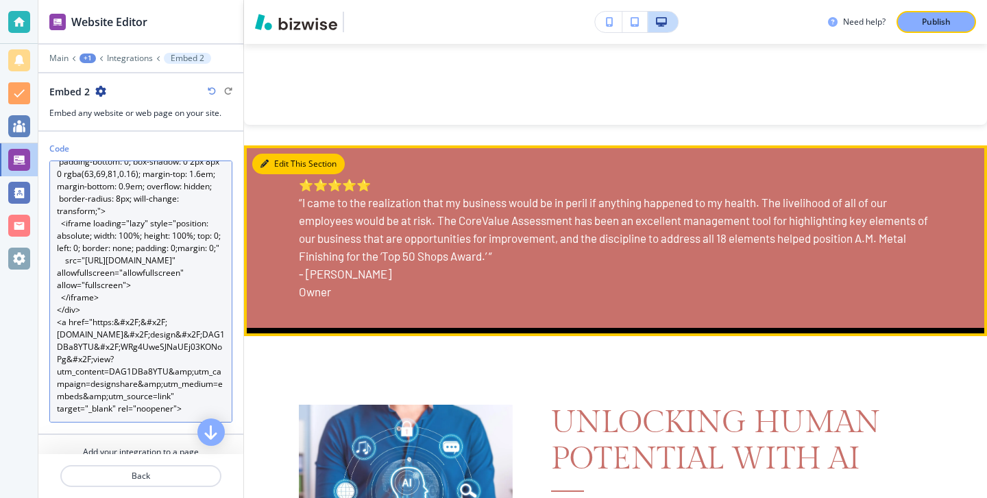
type textarea "<div style="position: relative; width: 100%; height: 0; padding-top: 56.2500%; …"
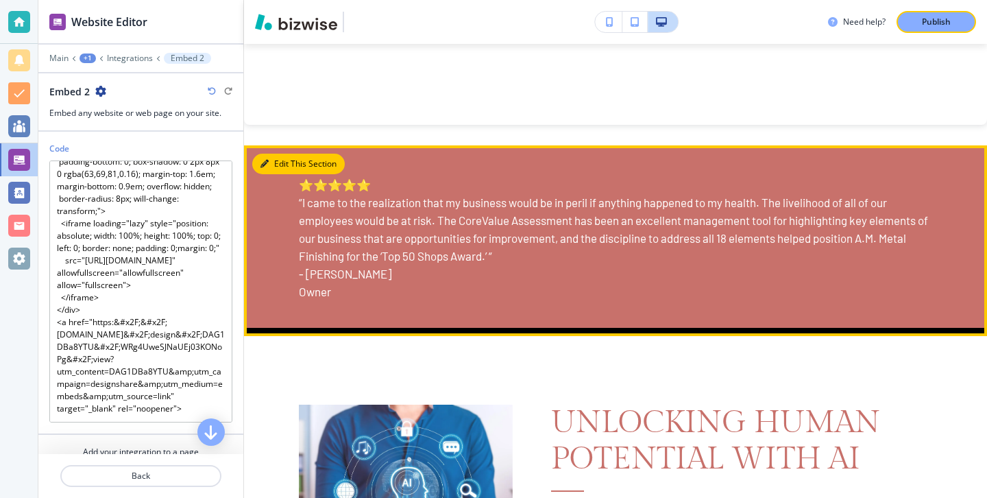
click at [282, 169] on button "Edit This Section" at bounding box center [298, 164] width 93 height 21
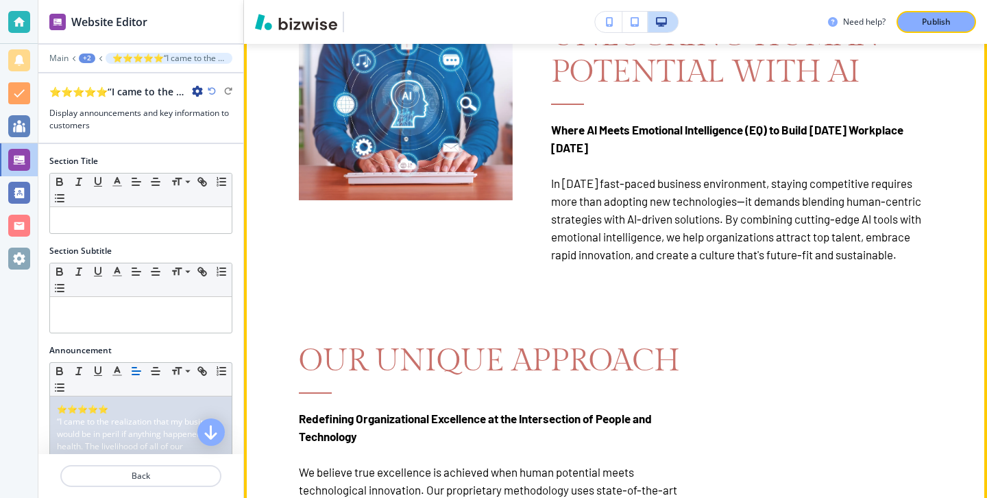
scroll to position [1417, 0]
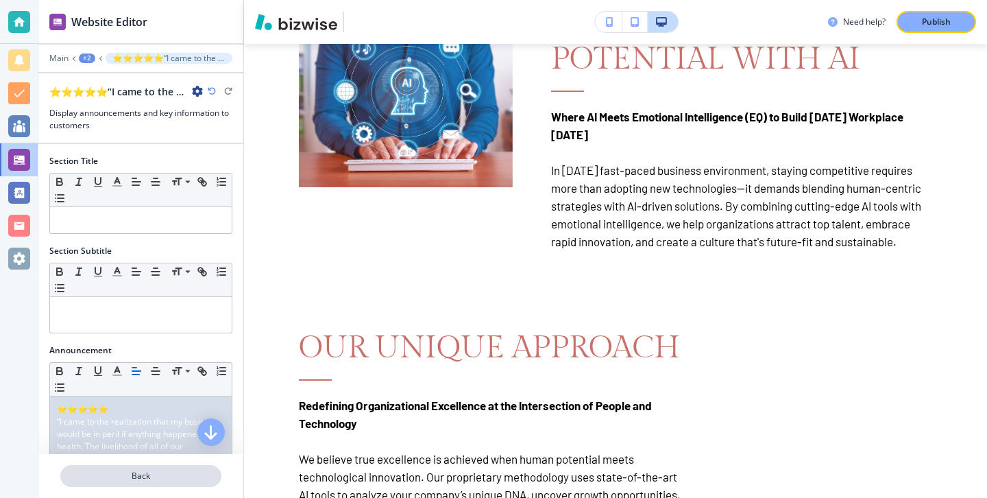
click at [138, 473] on p "Back" at bounding box center [141, 476] width 158 height 12
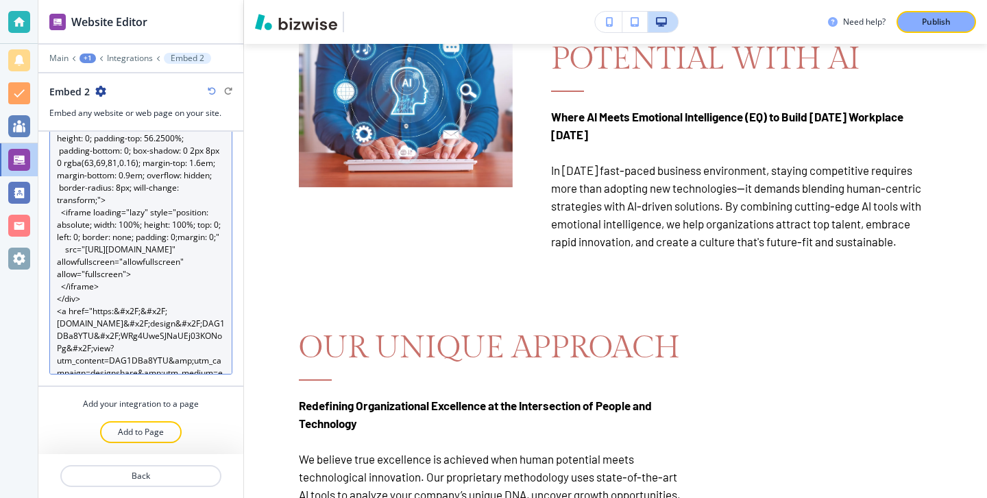
scroll to position [0, 0]
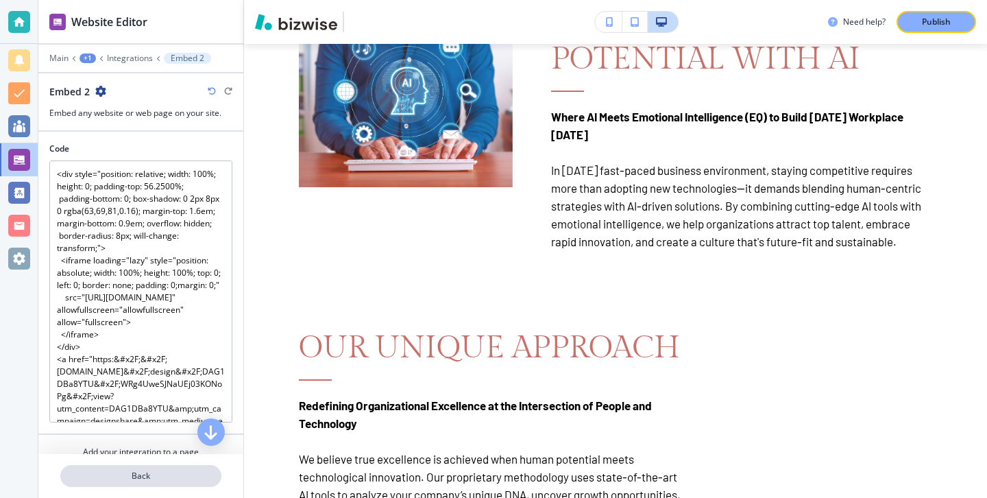
click at [187, 476] on p "Back" at bounding box center [141, 476] width 158 height 12
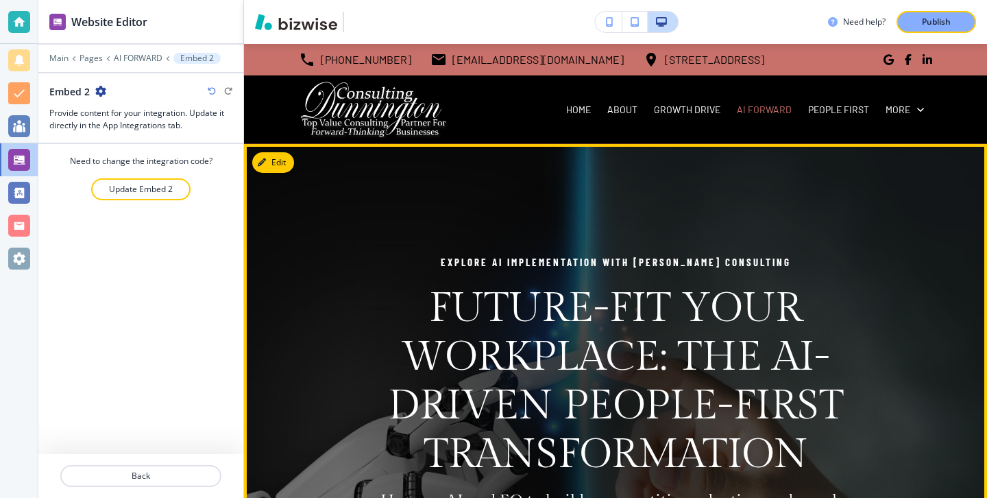
click at [295, 155] on img at bounding box center [615, 425] width 743 height 562
click at [286, 157] on button "Edit" at bounding box center [273, 162] width 42 height 21
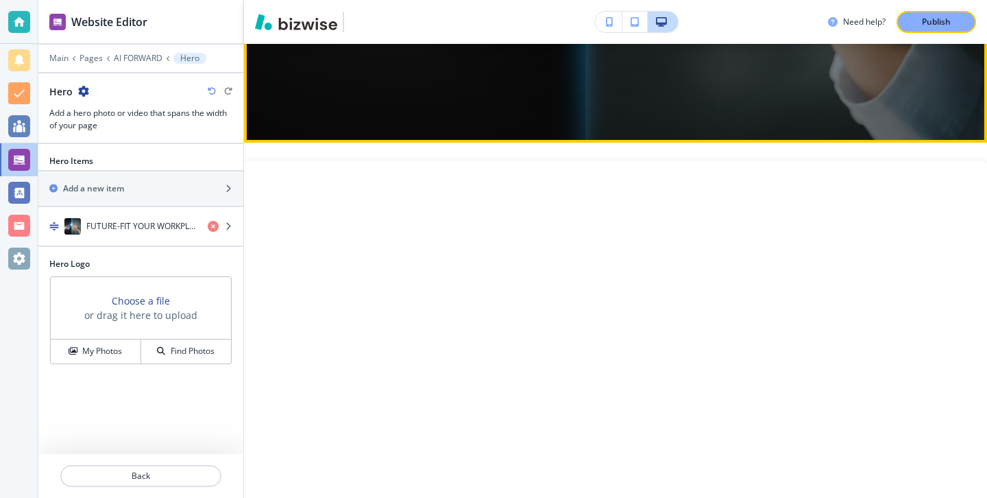
scroll to position [603, 0]
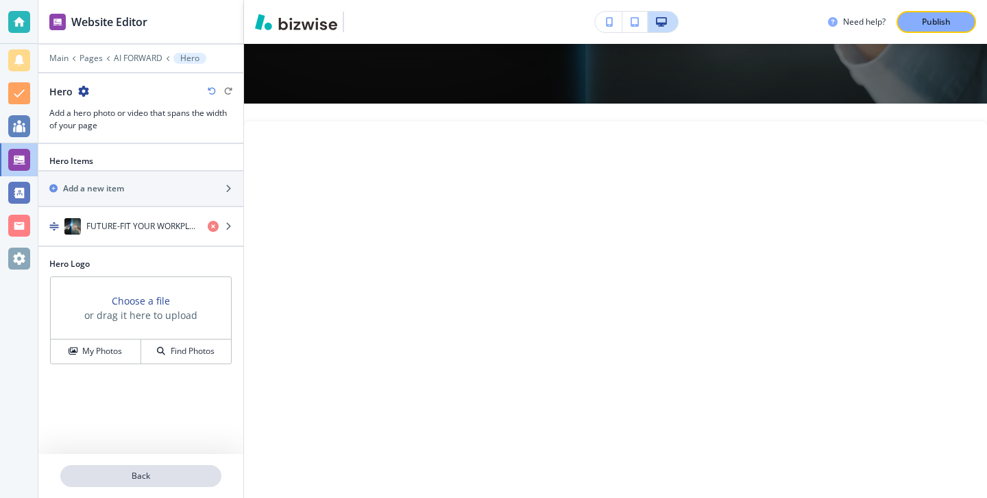
click at [173, 470] on p "Back" at bounding box center [141, 476] width 158 height 12
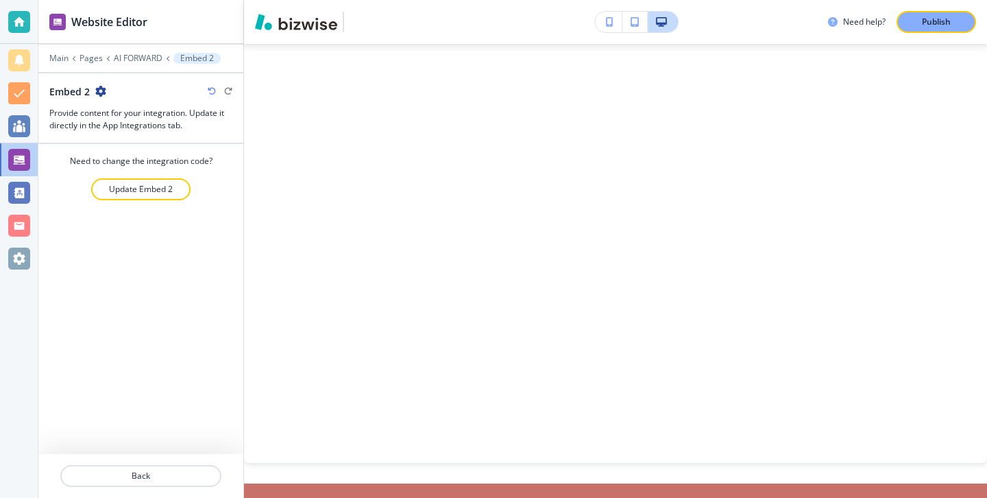
scroll to position [680, 0]
click at [175, 488] on div at bounding box center [140, 492] width 205 height 11
click at [176, 482] on button "Back" at bounding box center [140, 476] width 161 height 22
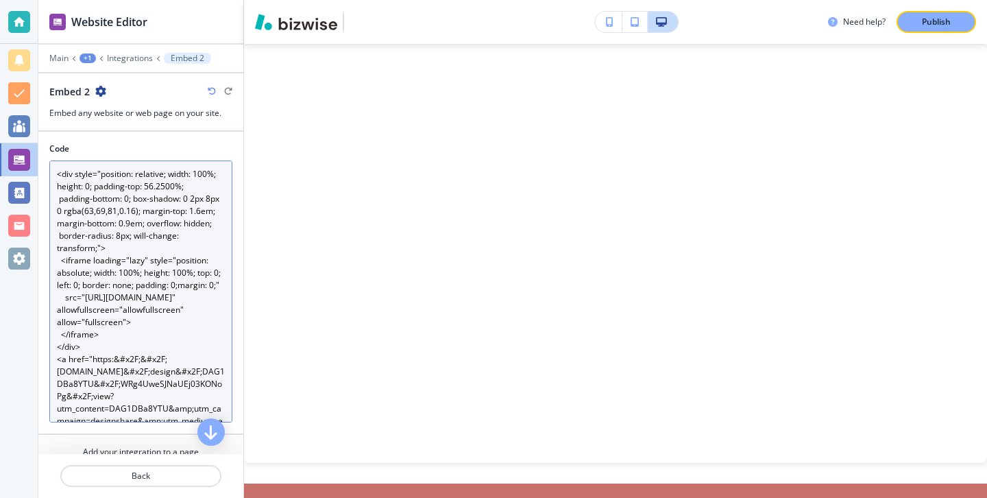
scroll to position [74, 0]
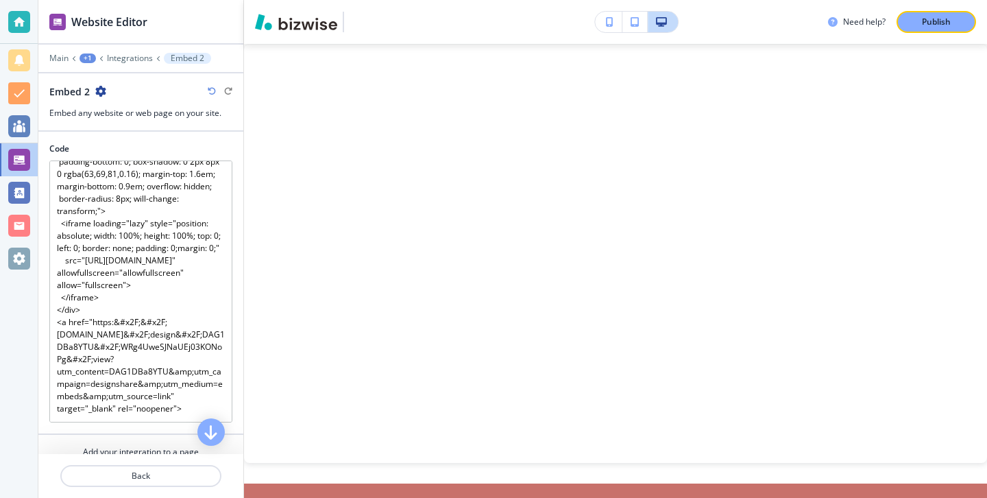
click at [48, 61] on div "Main +1 Integrations Embed 2" at bounding box center [140, 58] width 205 height 11
click at [51, 61] on p "Main" at bounding box center [58, 58] width 19 height 10
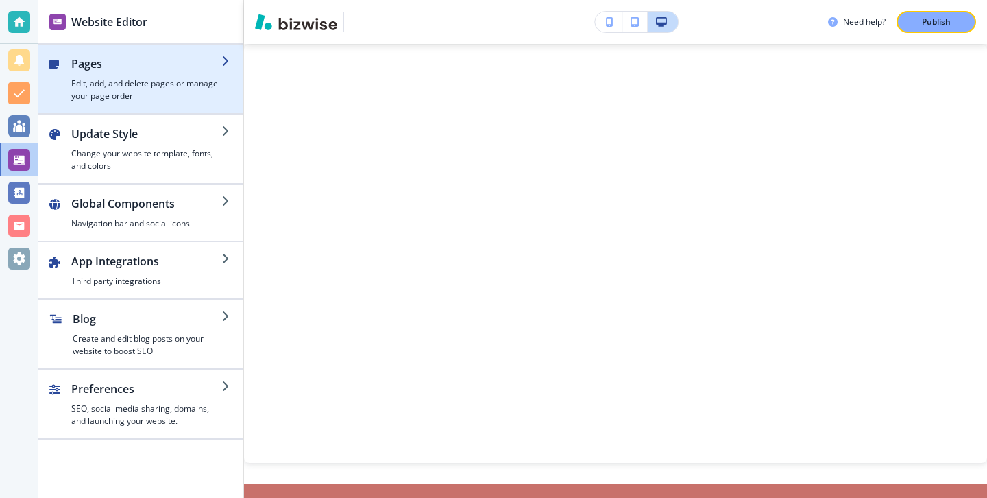
click at [103, 106] on div "button" at bounding box center [140, 107] width 205 height 11
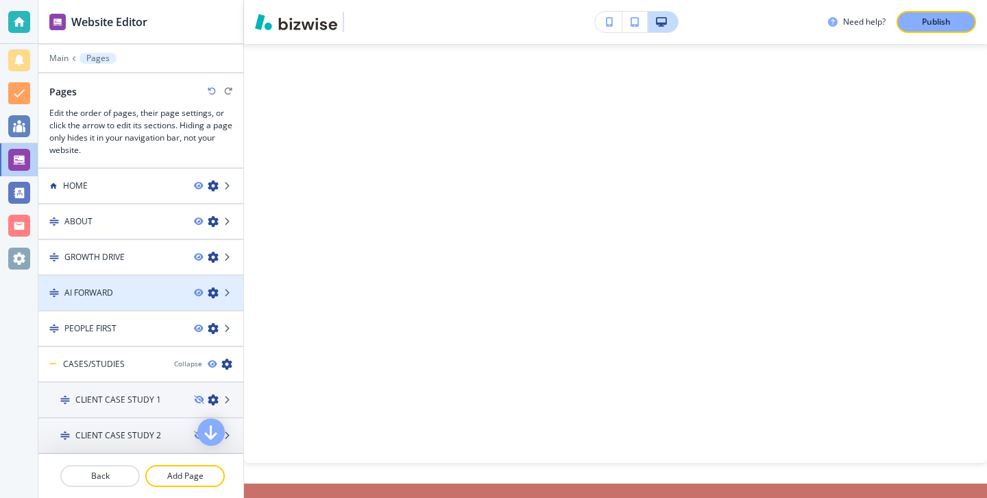
click at [132, 300] on div at bounding box center [140, 304] width 205 height 11
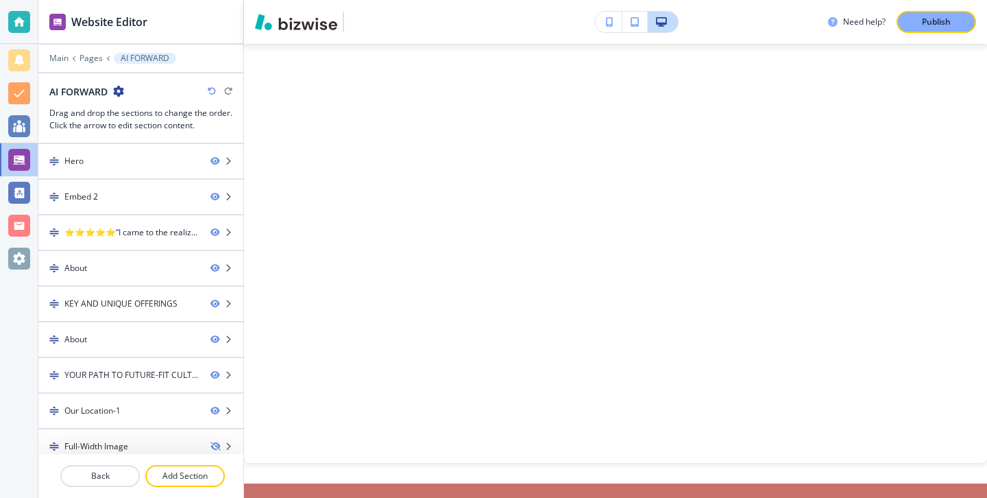
scroll to position [11, 0]
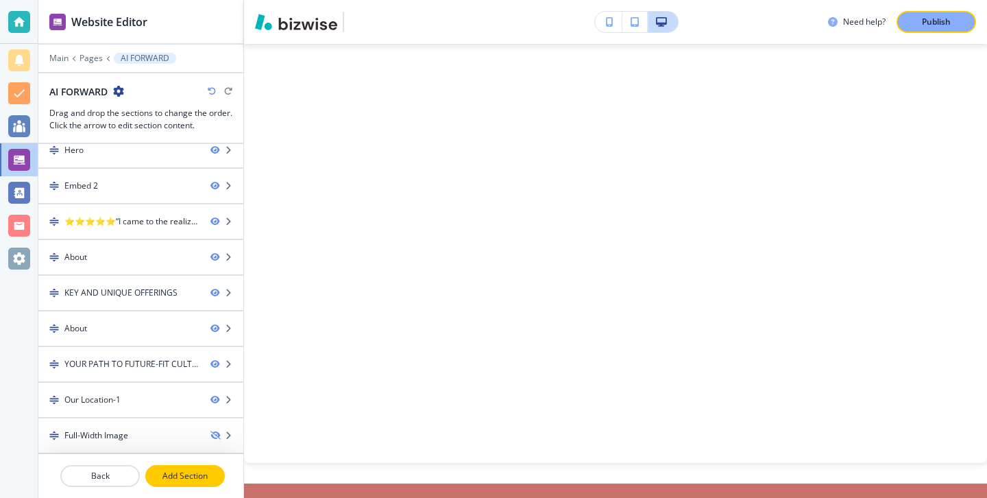
click at [198, 476] on p "Add Section" at bounding box center [185, 476] width 77 height 12
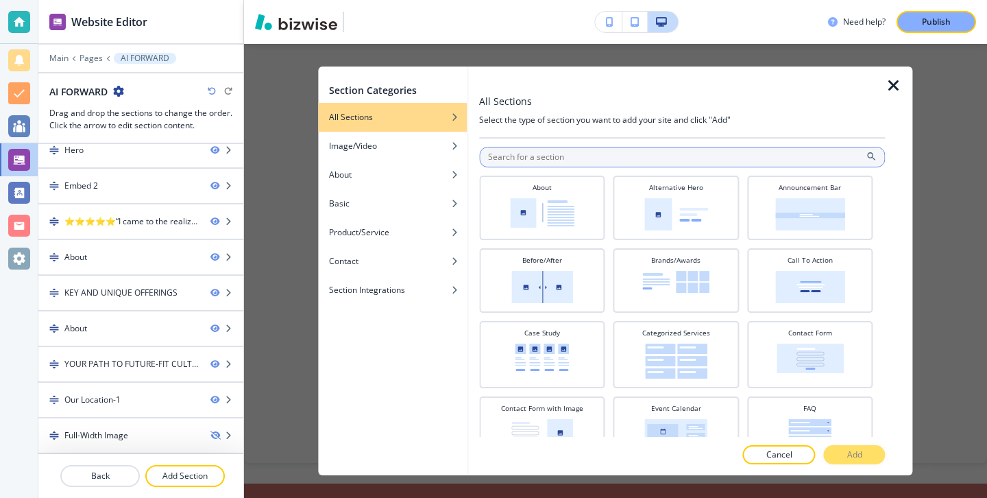
click at [811, 152] on input "text" at bounding box center [682, 157] width 406 height 21
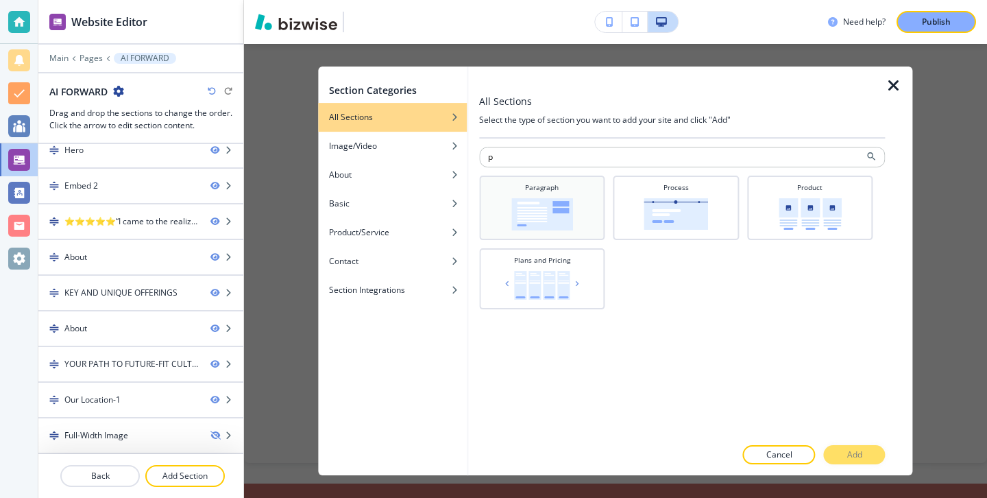
type input "p"
click at [579, 214] on div "Paragraph" at bounding box center [542, 206] width 112 height 48
click at [872, 459] on button "Add" at bounding box center [855, 454] width 62 height 19
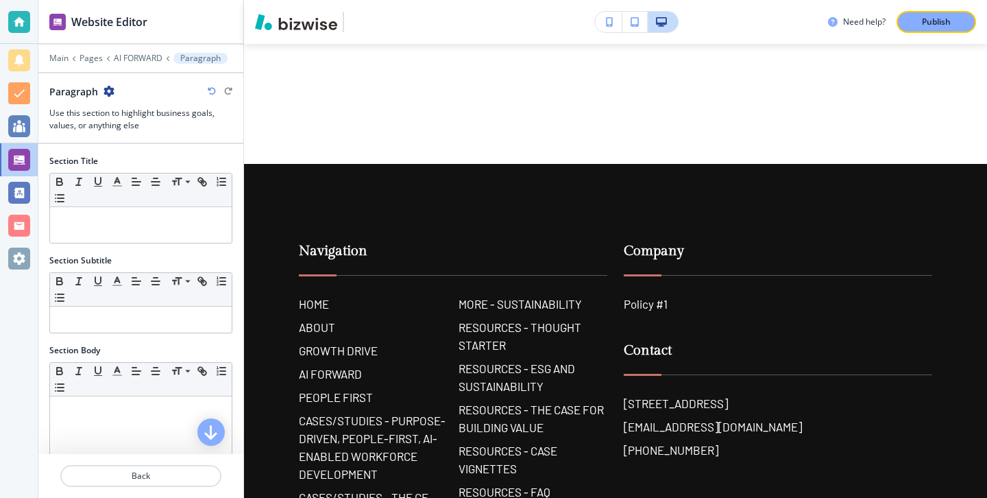
scroll to position [590, 0]
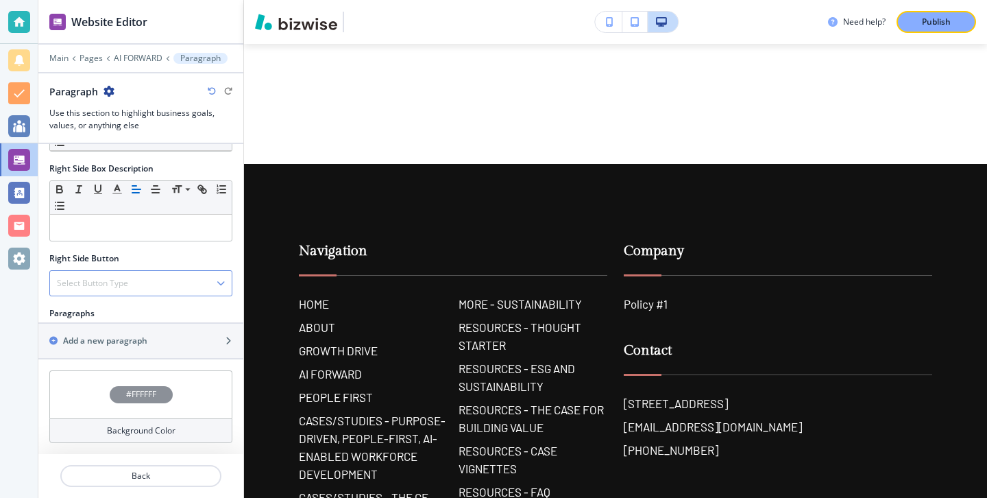
click at [208, 292] on div "Select Button Type" at bounding box center [141, 283] width 182 height 25
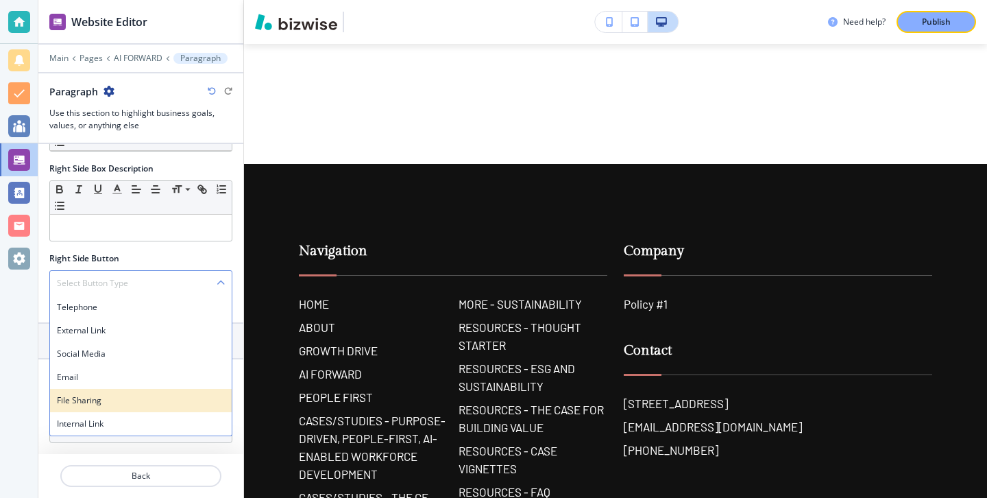
click at [156, 403] on h4 "File Sharing" at bounding box center [141, 400] width 168 height 12
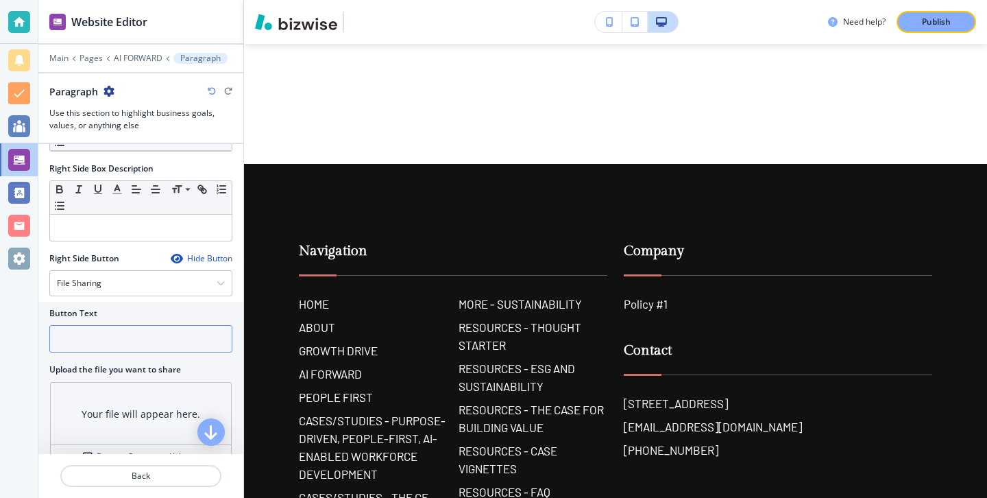
click at [178, 339] on input "text" at bounding box center [140, 338] width 183 height 27
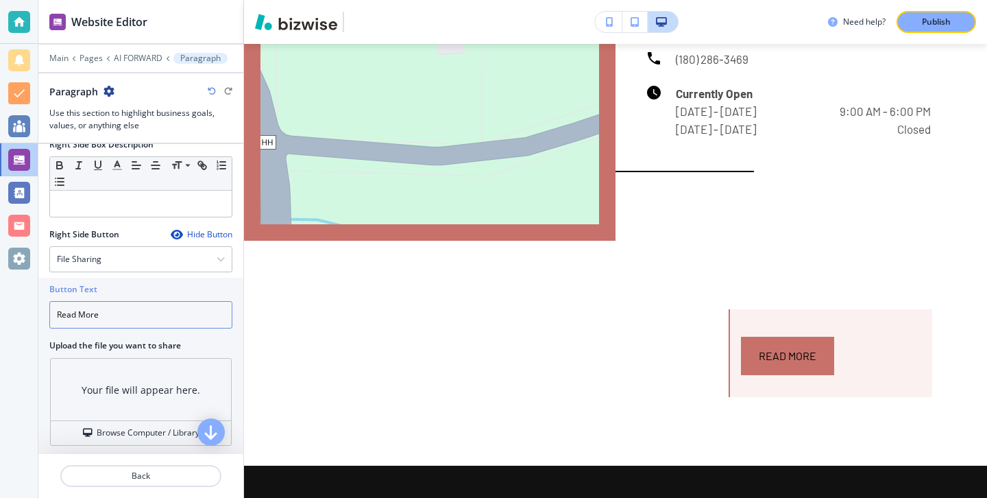
scroll to position [621, 0]
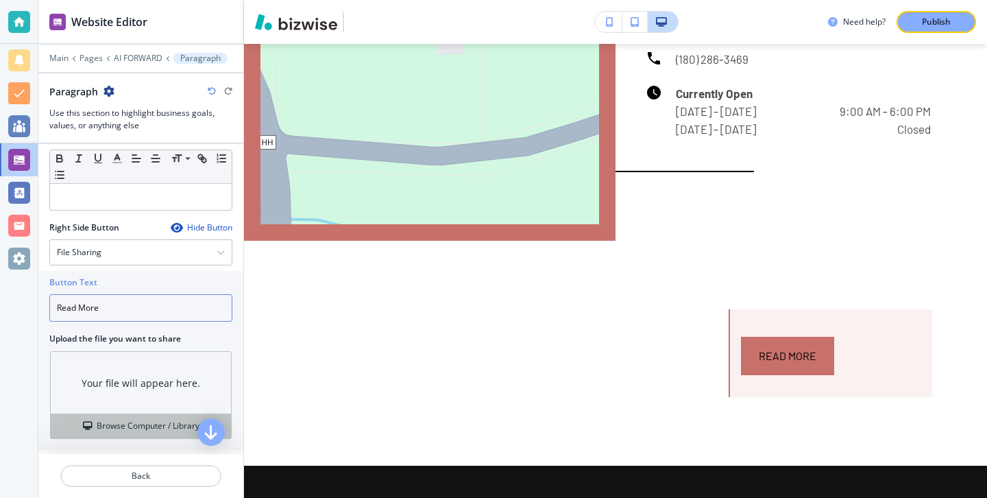
type input "Read More"
click at [148, 430] on h4 "Browse Computer / Library" at bounding box center [148, 426] width 103 height 12
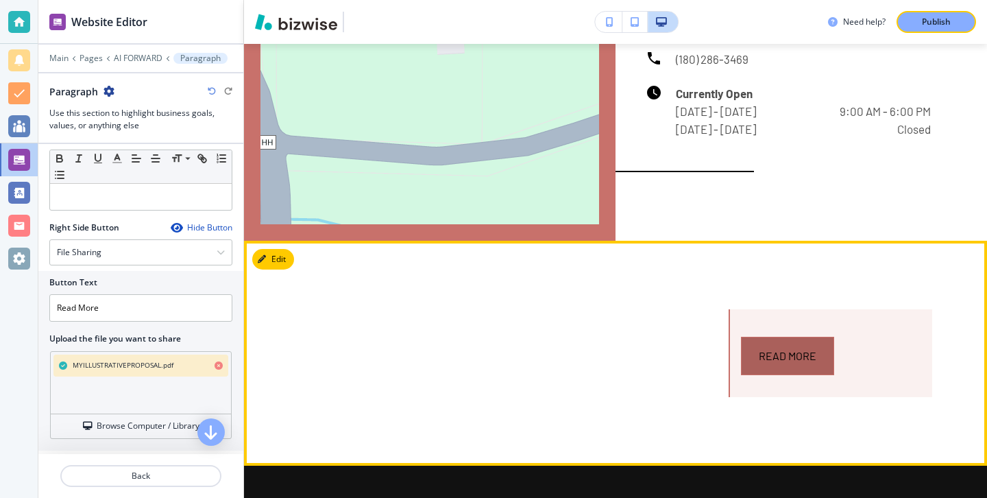
click at [826, 374] on link "Read More" at bounding box center [787, 356] width 93 height 38
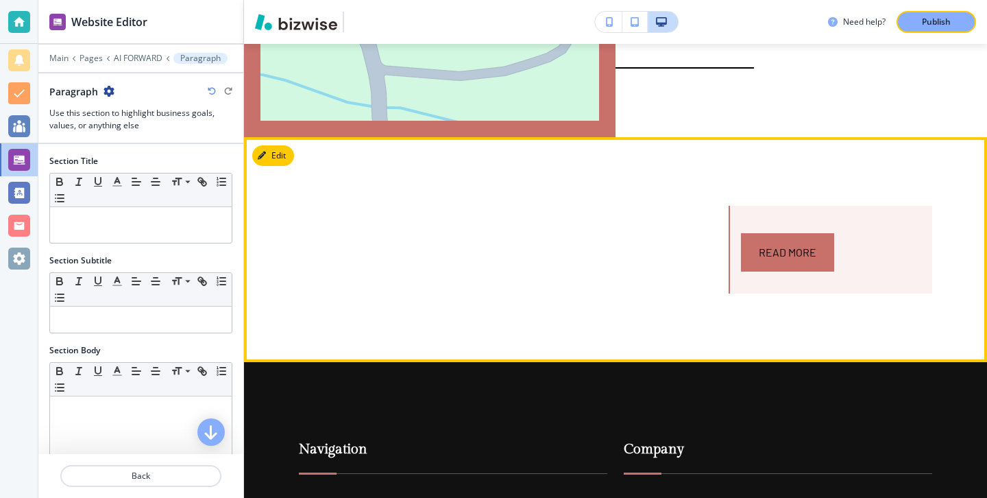
scroll to position [4464, 0]
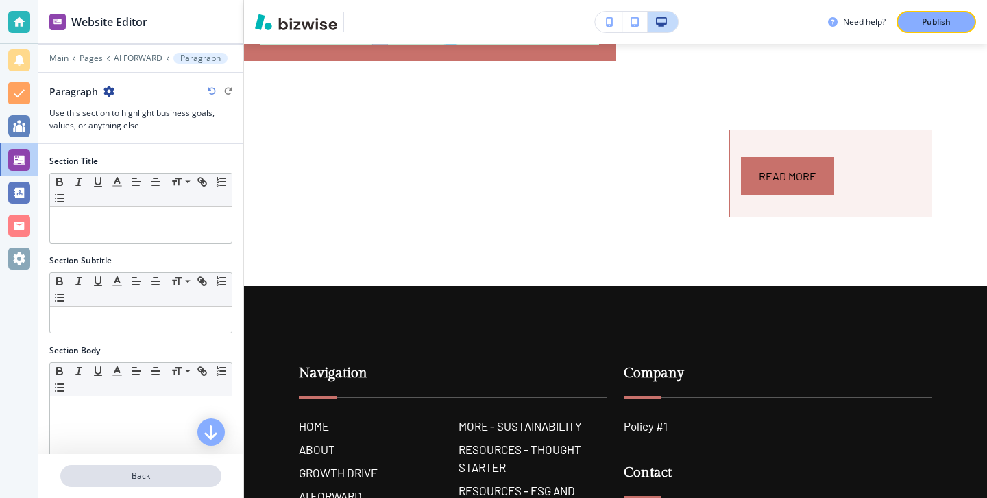
click at [193, 468] on button "Back" at bounding box center [140, 476] width 161 height 22
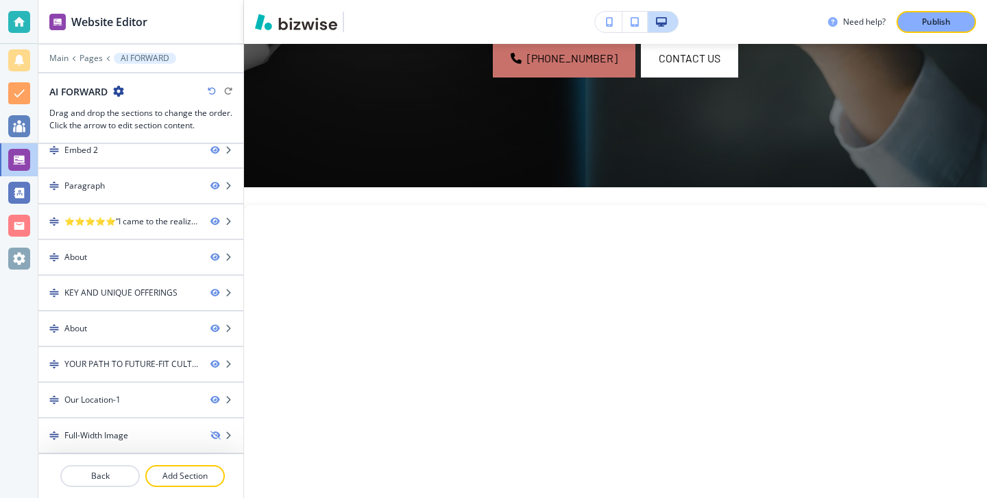
scroll to position [529, 0]
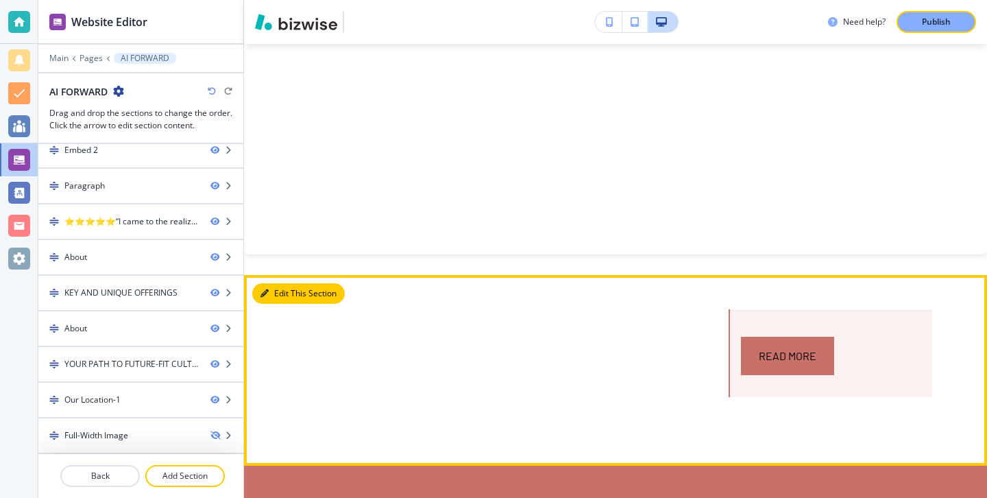
click at [288, 291] on button "Edit This Section" at bounding box center [298, 293] width 93 height 21
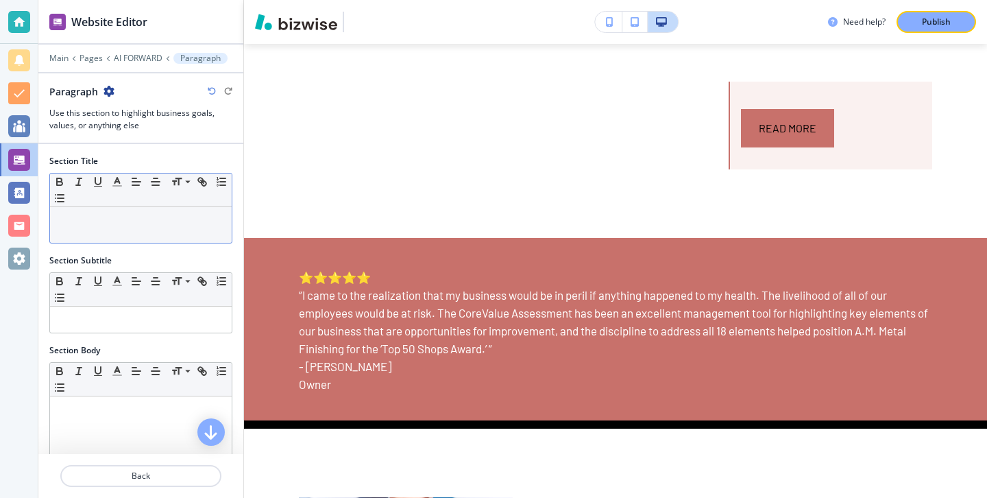
scroll to position [1118, 0]
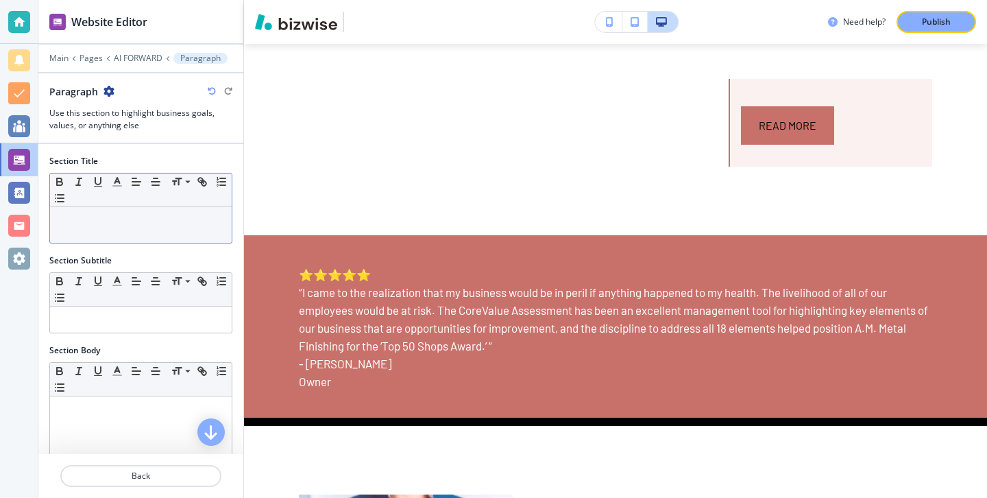
click at [148, 235] on div at bounding box center [141, 225] width 182 height 36
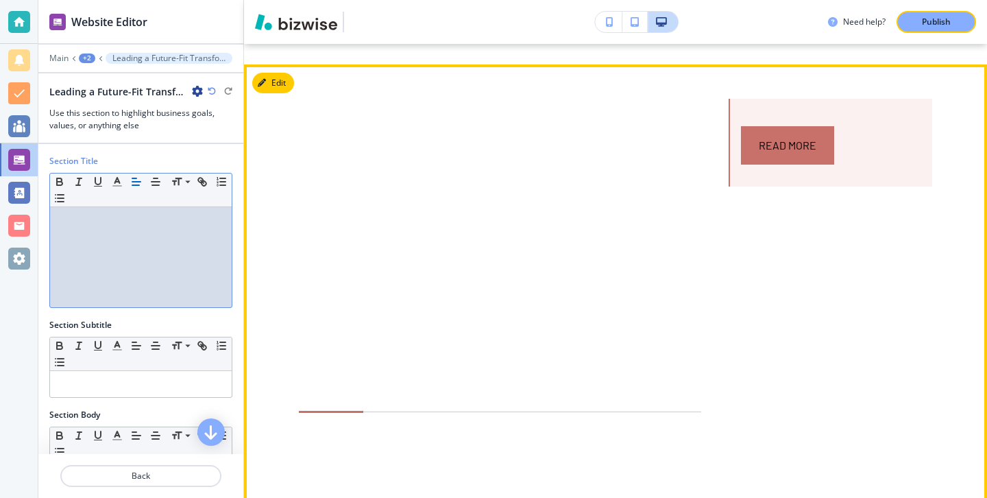
scroll to position [1234, 0]
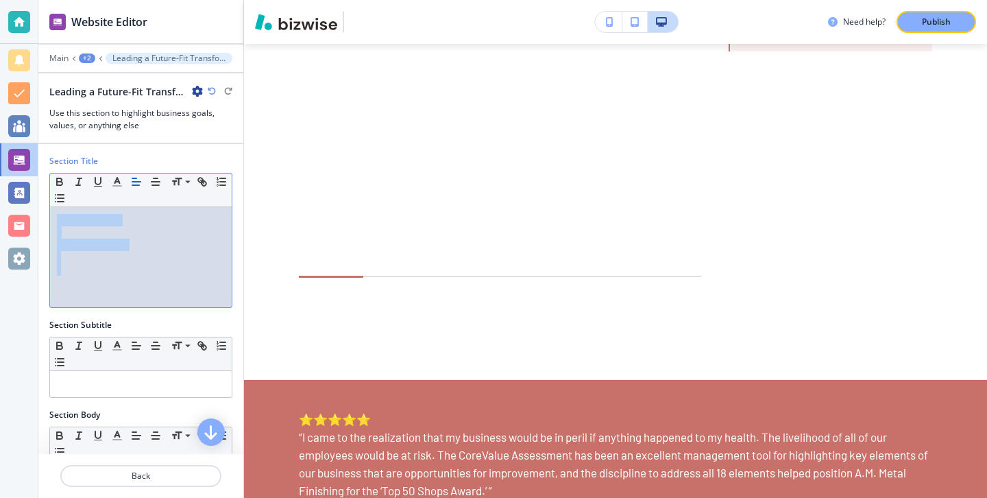
drag, startPoint x: 135, startPoint y: 265, endPoint x: 64, endPoint y: 162, distance: 124.8
click at [64, 162] on div "Section Title Small Normal Large Huge Leading a Future - Fit Transformation – T…" at bounding box center [140, 231] width 183 height 153
click at [172, 292] on p "The Coach’s Playbook" at bounding box center [141, 294] width 168 height 12
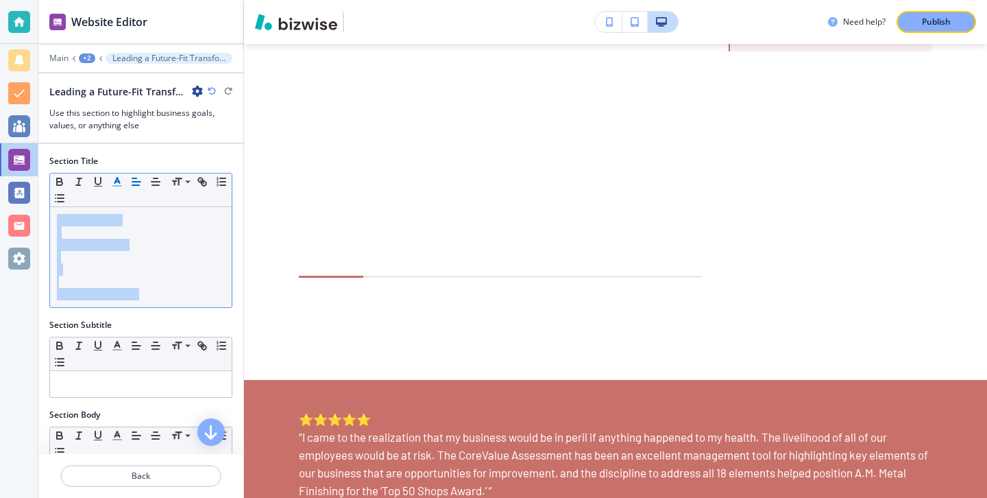
click at [118, 183] on icon "button" at bounding box center [117, 182] width 12 height 12
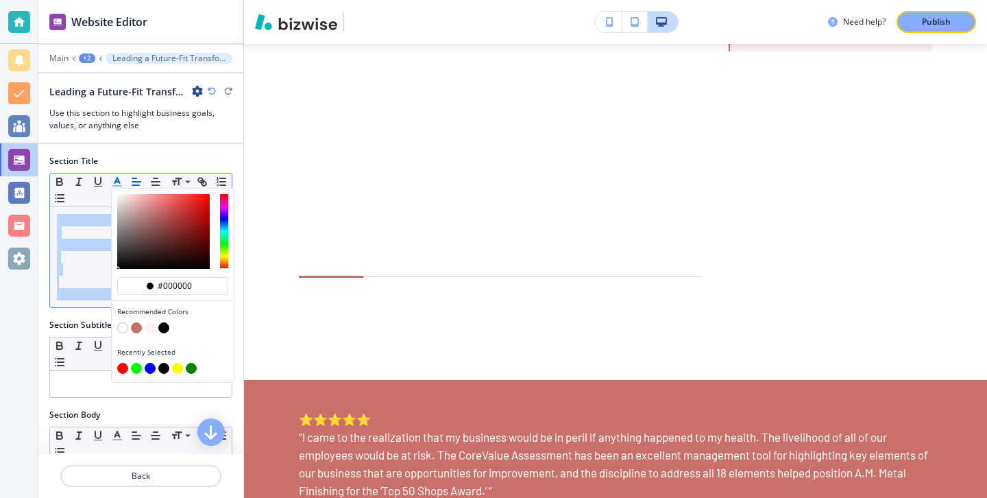
click at [162, 325] on button "button" at bounding box center [163, 327] width 11 height 11
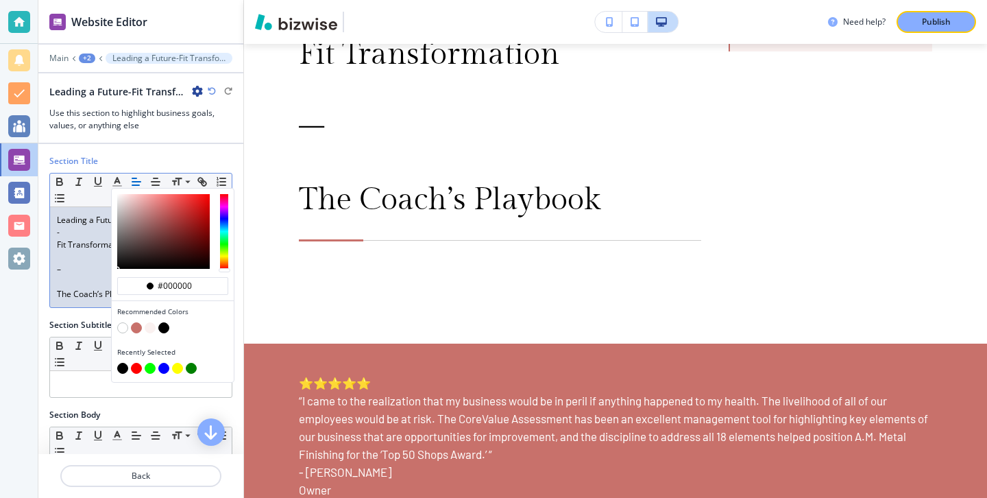
click at [90, 276] on p at bounding box center [141, 282] width 168 height 12
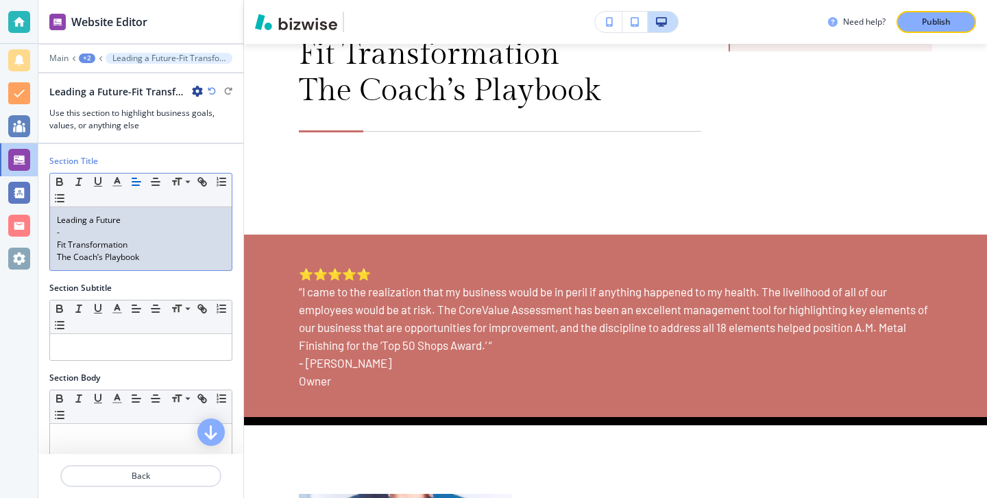
click at [87, 228] on p "-" at bounding box center [141, 232] width 168 height 12
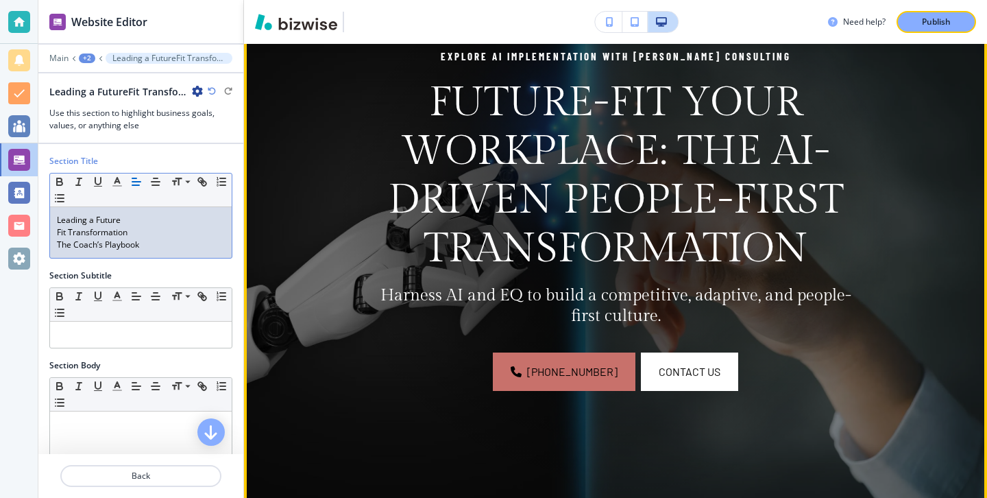
scroll to position [0, 0]
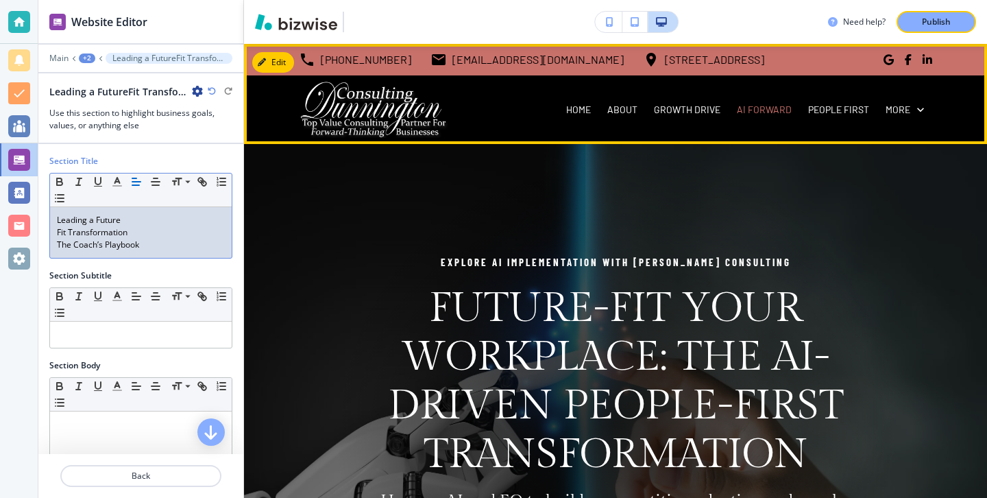
click at [577, 118] on div "HOME" at bounding box center [578, 109] width 41 height 69
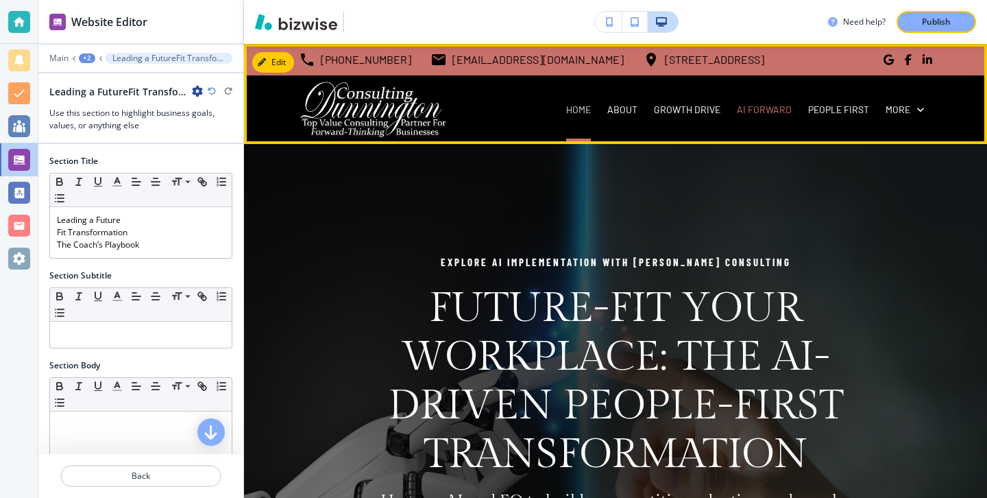
click at [590, 109] on p "HOME" at bounding box center [578, 110] width 25 height 14
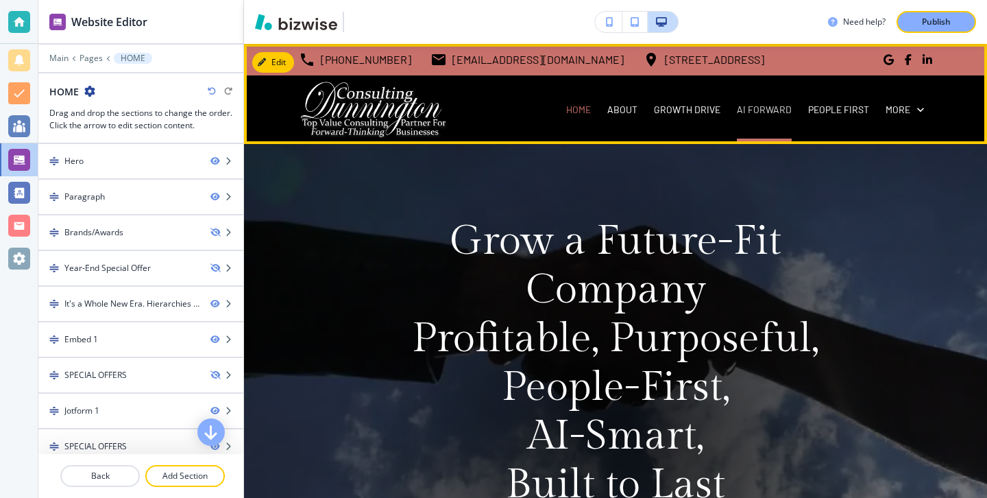
click at [742, 107] on p "AI FORWARD" at bounding box center [764, 110] width 55 height 14
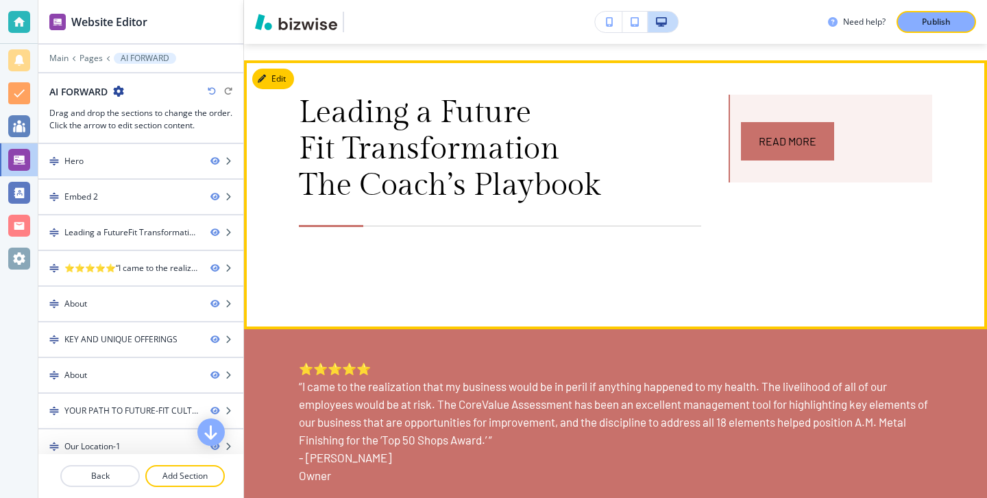
scroll to position [1101, 0]
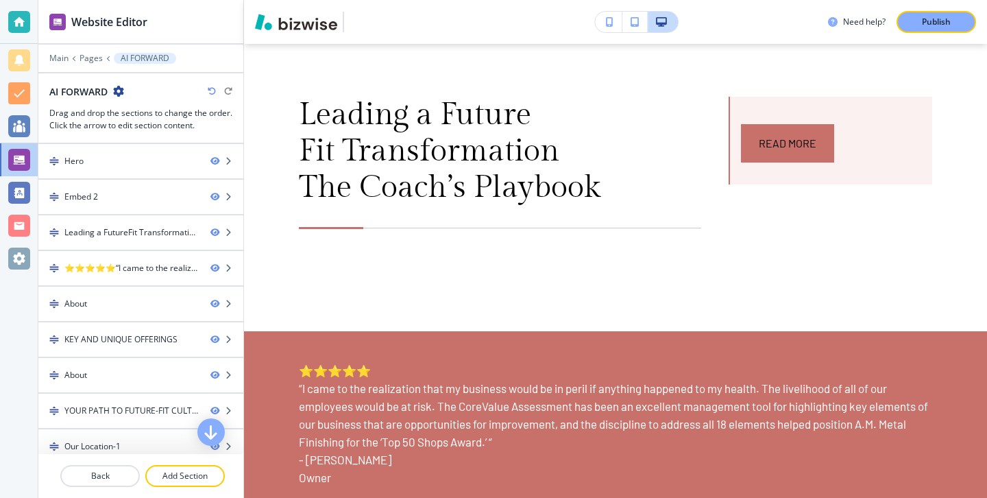
click at [952, 19] on div "Publish" at bounding box center [937, 22] width 44 height 12
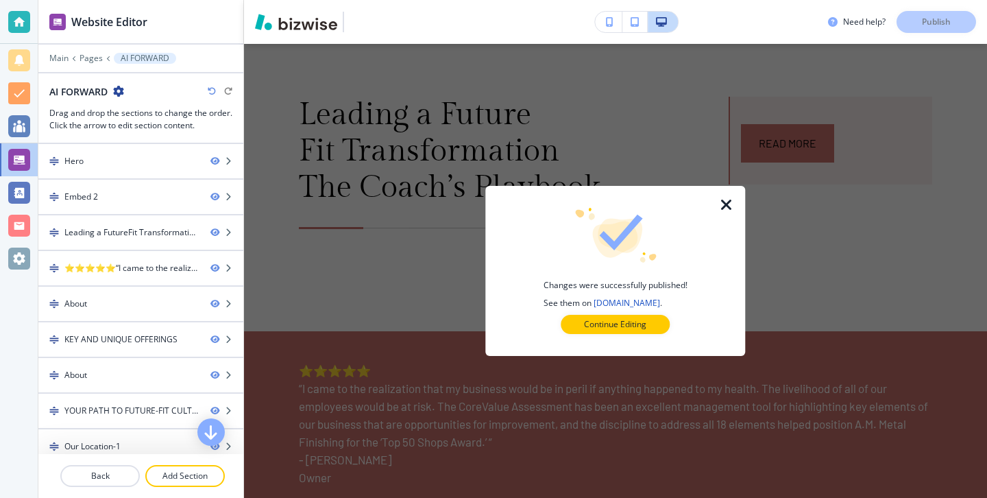
click at [651, 336] on div at bounding box center [615, 345] width 216 height 22
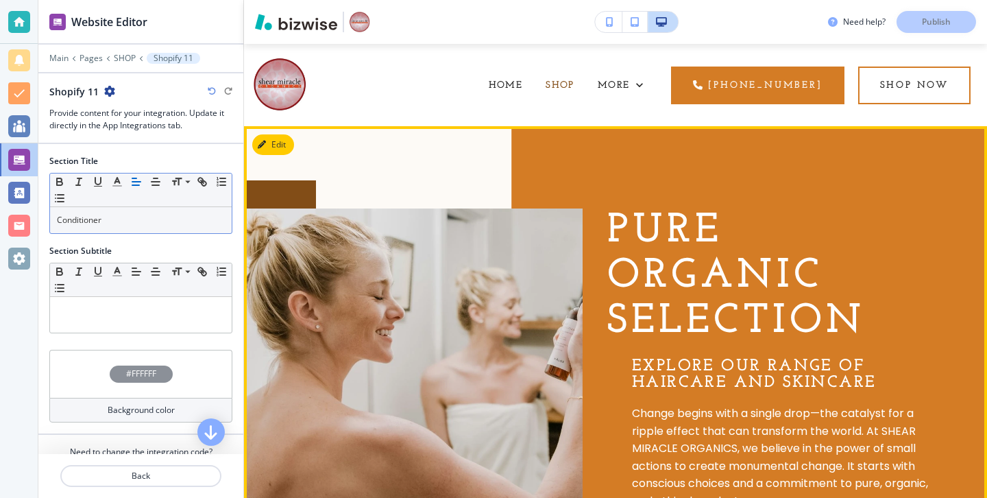
scroll to position [431, 0]
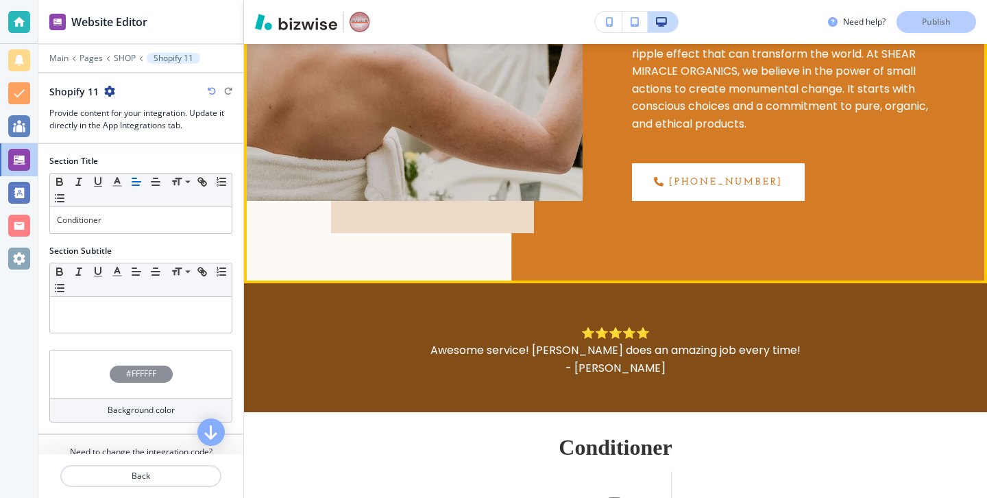
scroll to position [423, 0]
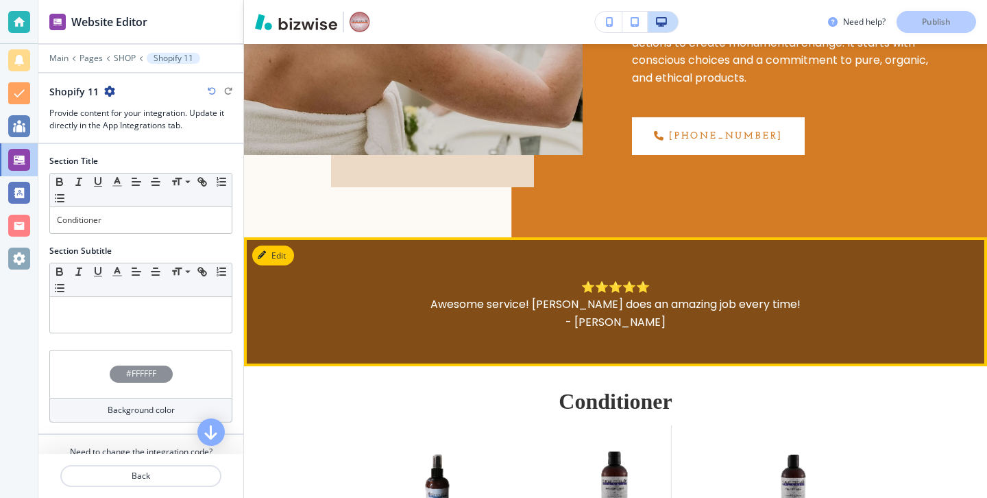
click at [532, 326] on p "- Tristian Wolf" at bounding box center [615, 322] width 661 height 18
click at [293, 259] on div "⭐⭐⭐⭐⭐ Awesome service! Scotty does an amazing job every time! - Tristian Wolf" at bounding box center [615, 302] width 743 height 130
click at [288, 257] on button "Edit This Section" at bounding box center [298, 255] width 93 height 21
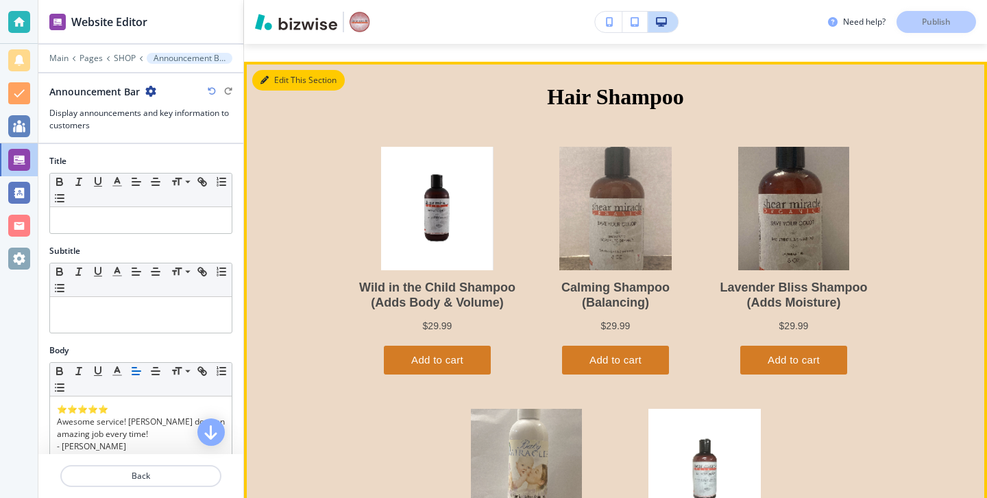
click at [274, 75] on button "Edit This Section" at bounding box center [298, 80] width 93 height 21
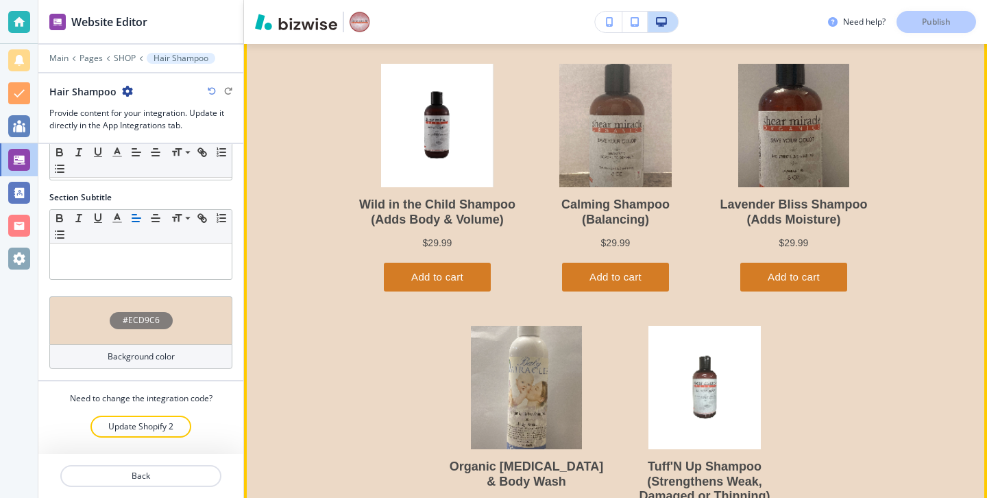
scroll to position [1445, 0]
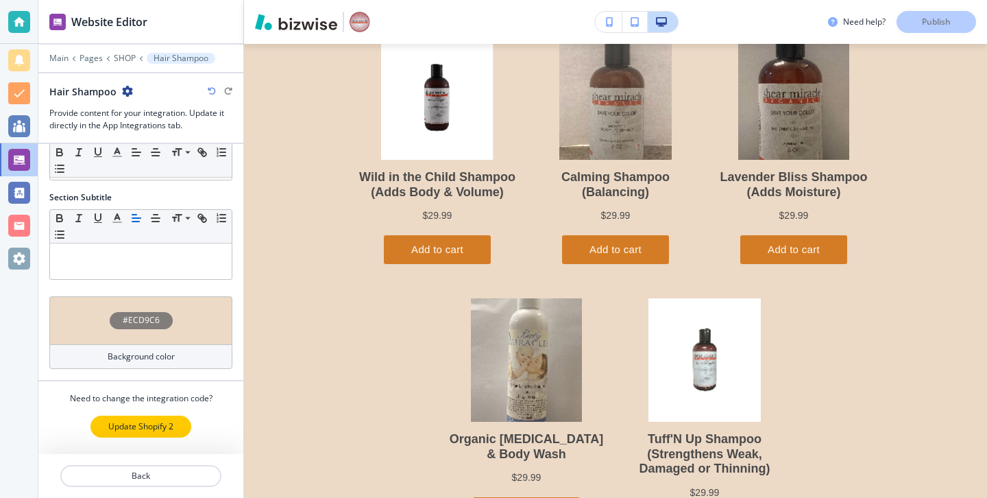
click at [167, 427] on p "Update Shopify 2" at bounding box center [140, 426] width 65 height 12
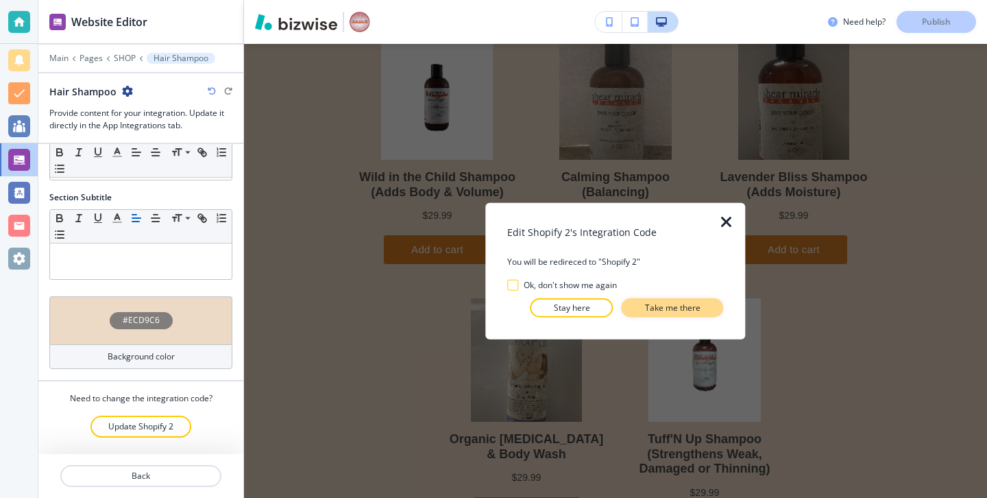
click at [699, 310] on p "Take me there" at bounding box center [673, 307] width 56 height 12
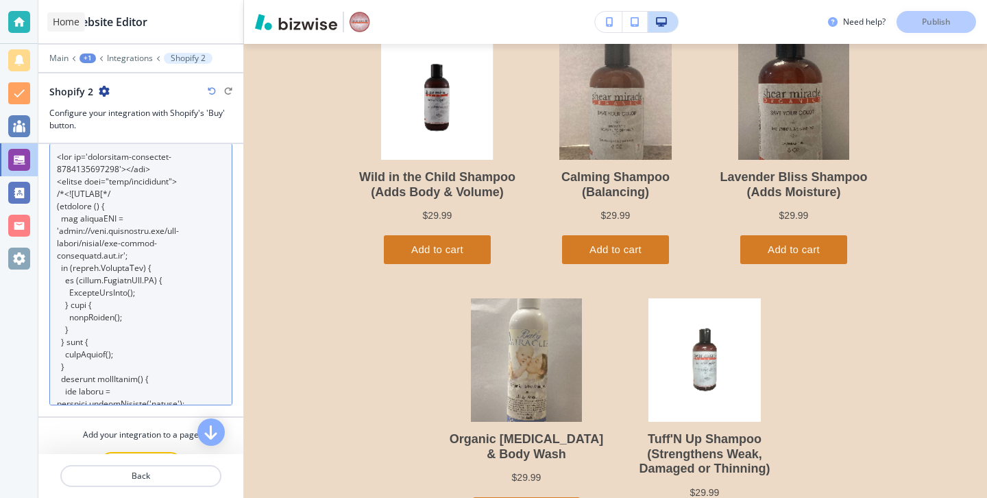
scroll to position [0, 0]
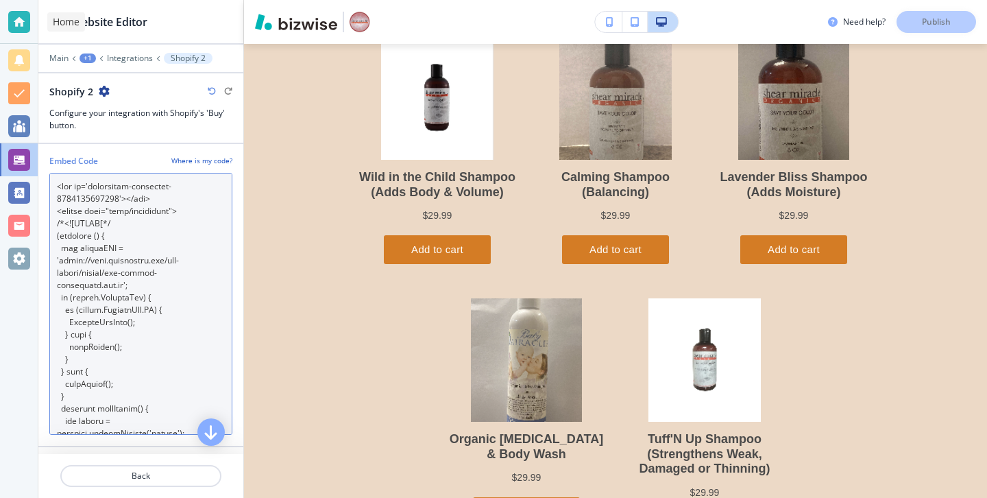
drag, startPoint x: 148, startPoint y: 356, endPoint x: 8, endPoint y: 10, distance: 373.7
click at [8, 8] on div "Website Editor Main +1 Integrations Shopify 2 Shopify 2 Configure your integrat…" at bounding box center [493, 249] width 987 height 498
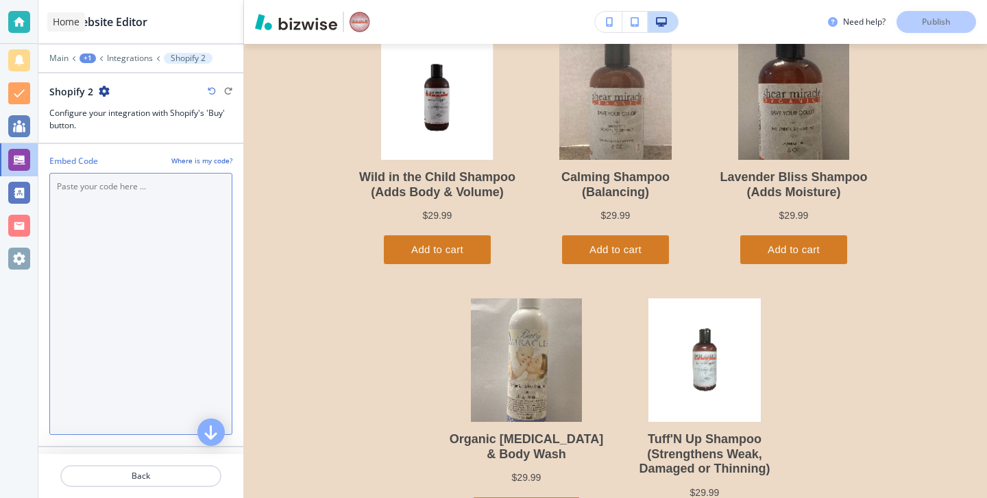
scroll to position [1445, 0]
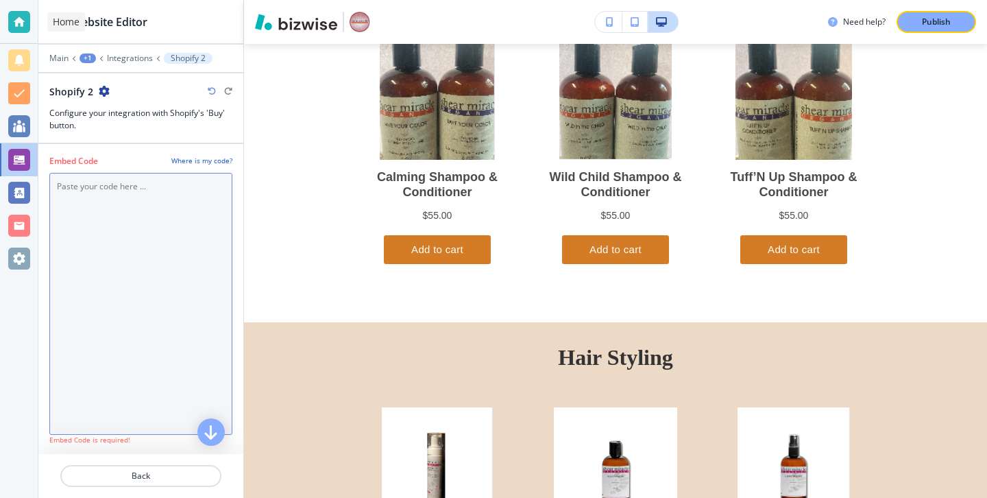
paste Code "<div id='collection-component-1759787221686'></div> <script type="text/javascri…"
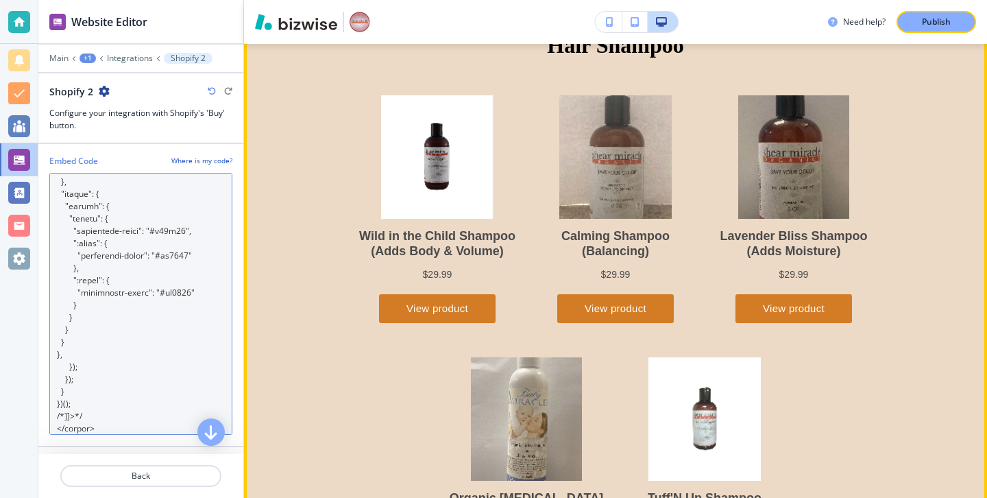
scroll to position [1426, 0]
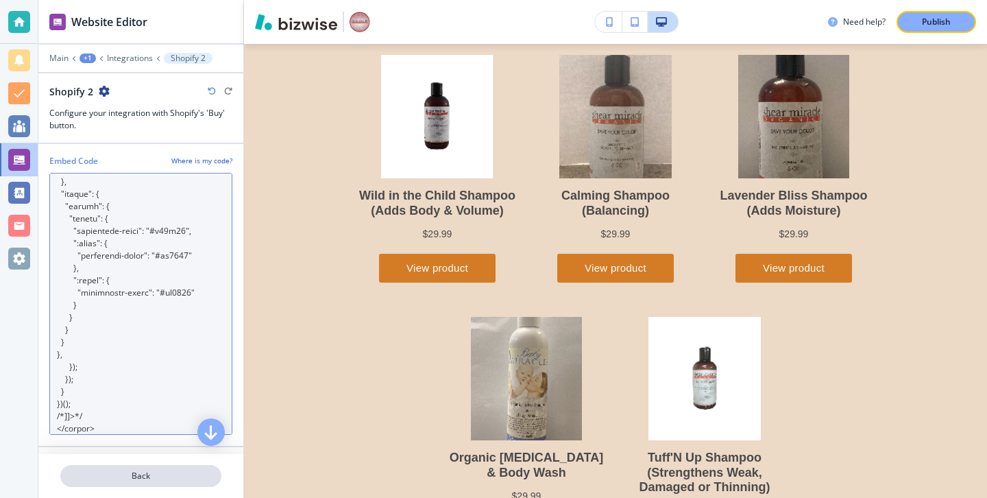
type Code "<div id='collection-component-1759787221686'></div> <script type="text/javascri…"
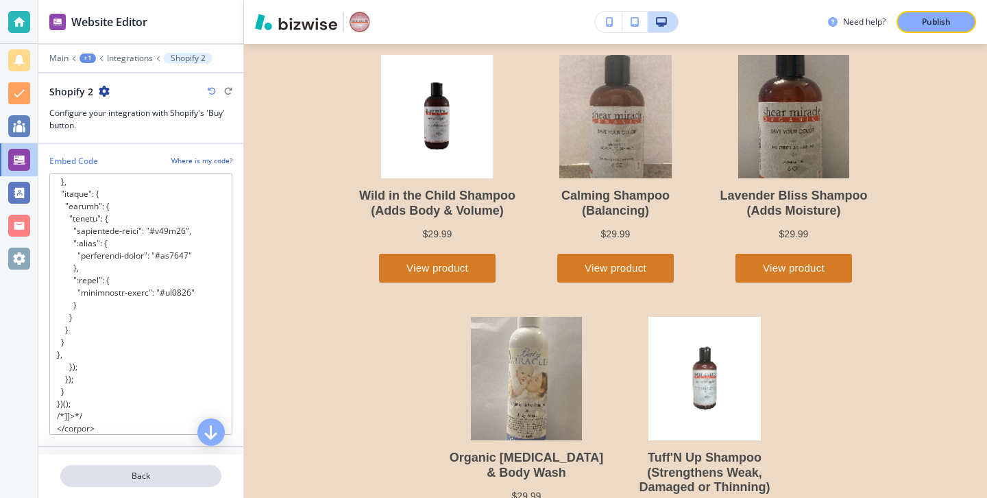
click at [204, 468] on button "Back" at bounding box center [140, 476] width 161 height 22
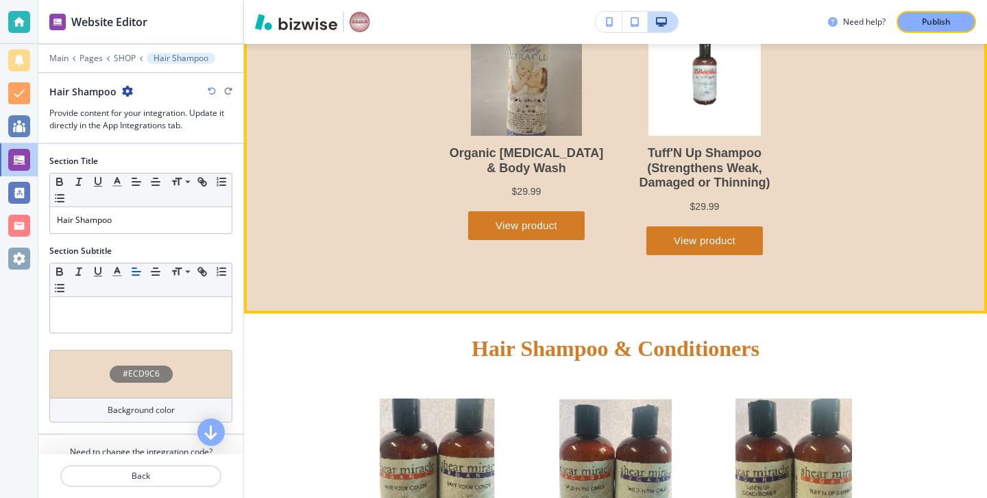
scroll to position [1818, 0]
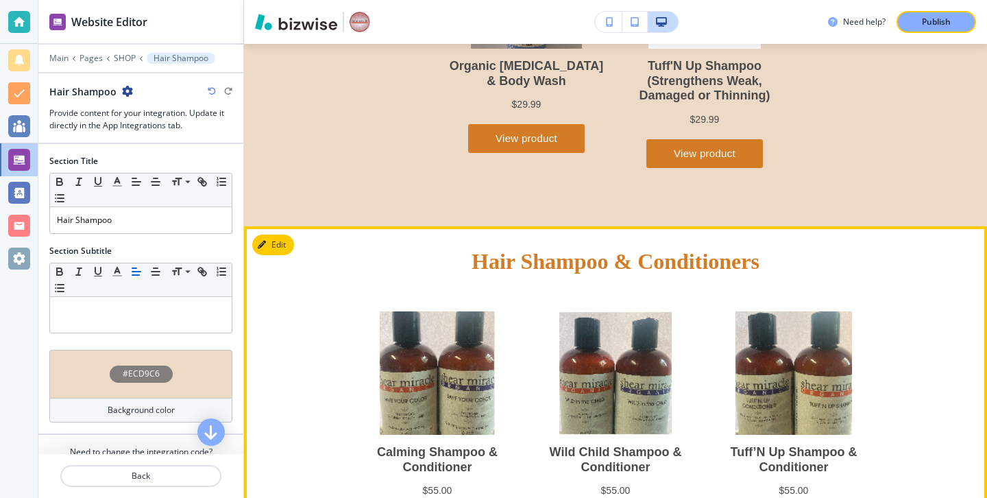
click at [292, 256] on div "Hair Shampoo & Conditioners" at bounding box center [615, 411] width 743 height 371
click at [287, 248] on button "Edit This Section" at bounding box center [298, 245] width 93 height 21
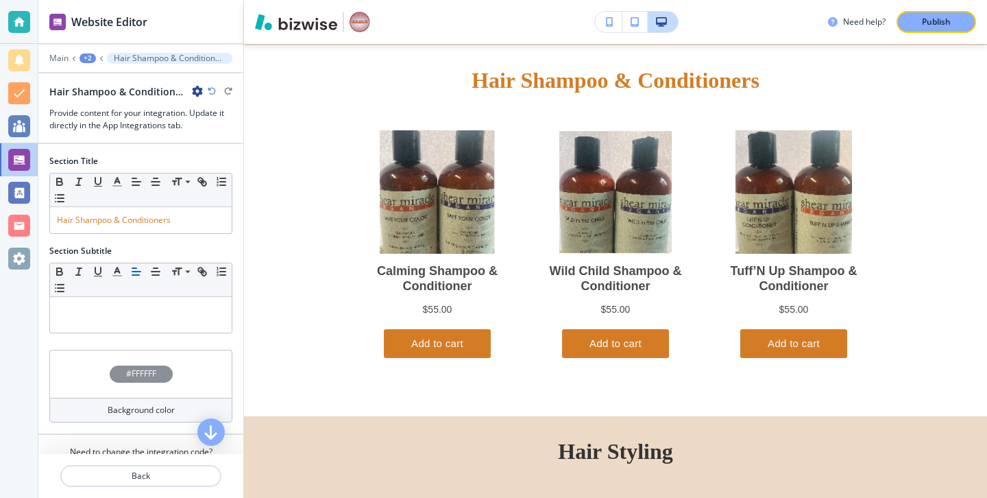
scroll to position [53, 0]
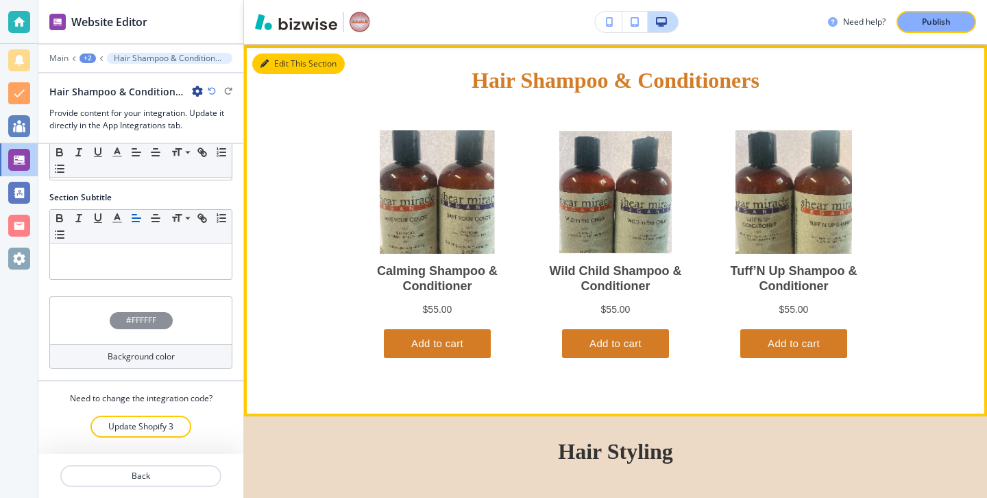
click at [280, 65] on button "Edit This Section" at bounding box center [298, 63] width 93 height 21
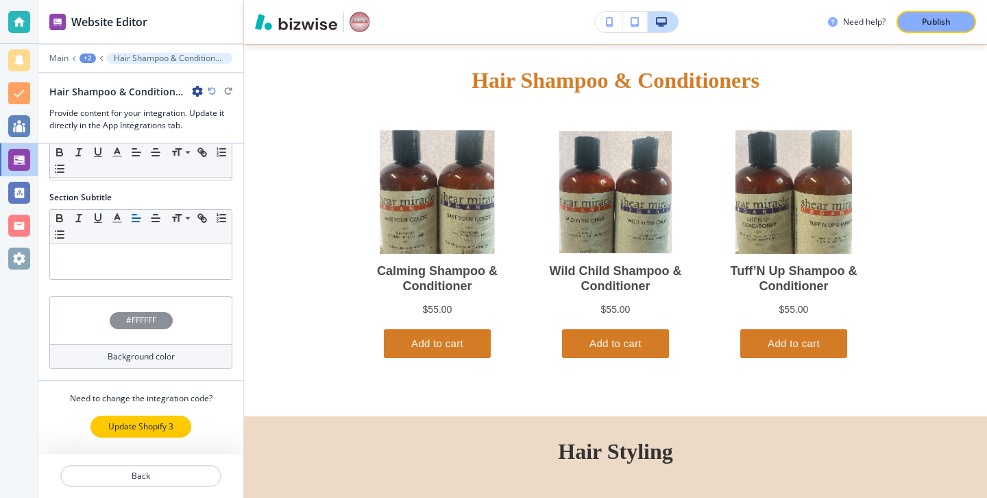
click at [156, 419] on button "Update Shopify 3" at bounding box center [141, 427] width 101 height 22
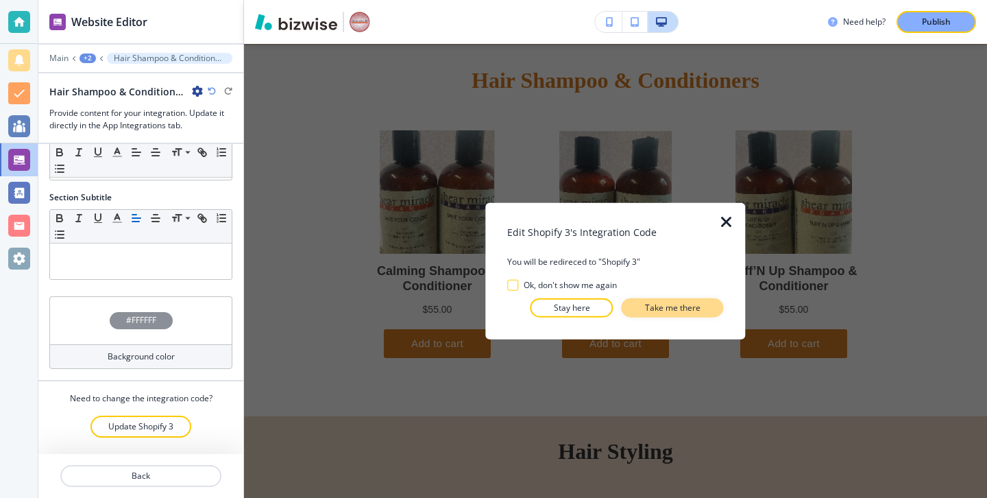
click at [643, 300] on button "Take me there" at bounding box center [673, 307] width 102 height 19
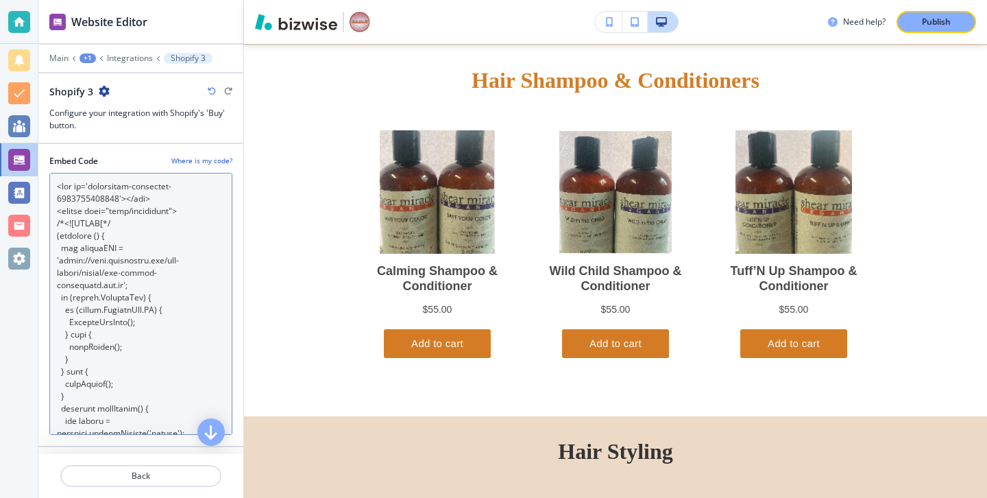
click at [215, 362] on Code "Embed Code" at bounding box center [140, 304] width 183 height 262
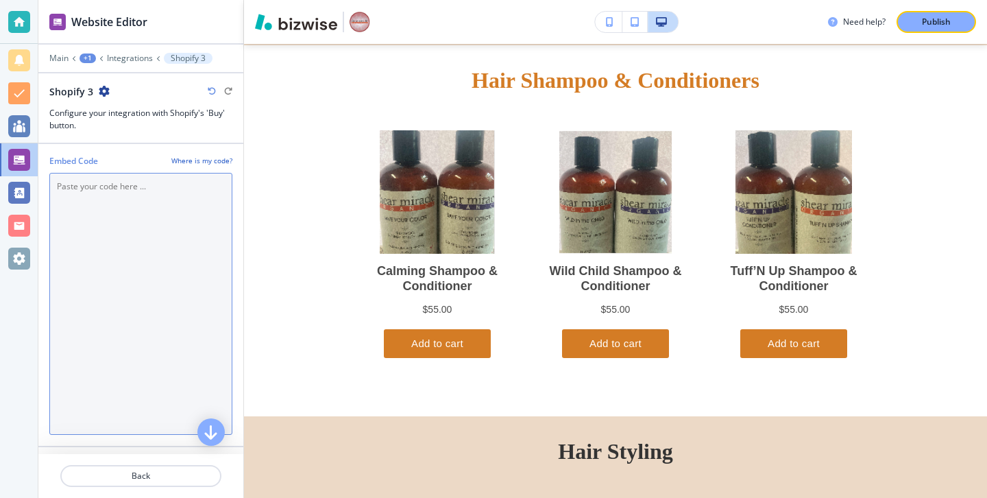
scroll to position [1999, 0]
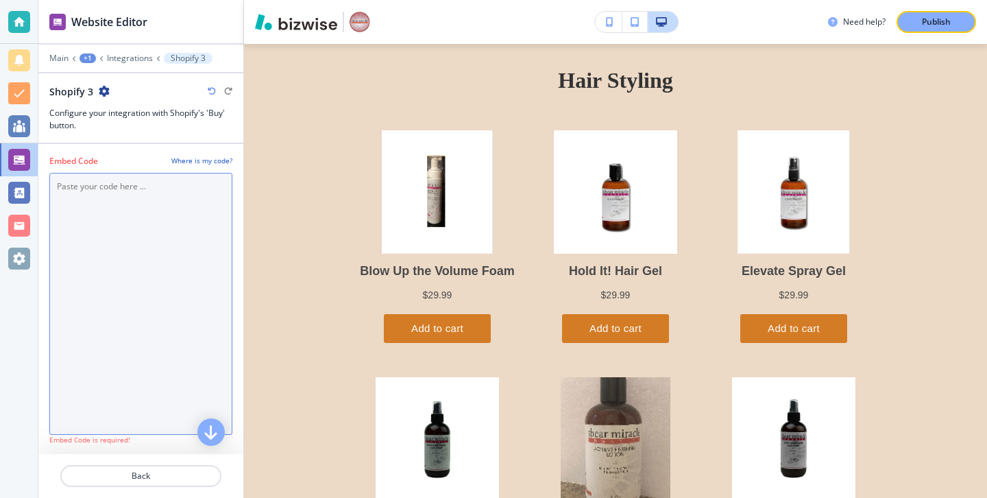
paste Code "<div id='collection-component-1759787267033'></div> <script type="text/javascri…"
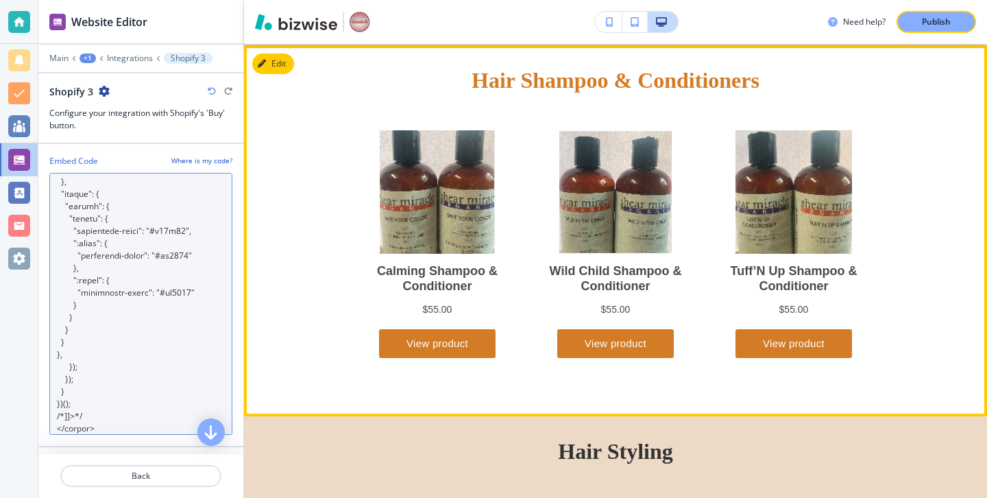
scroll to position [2123, 0]
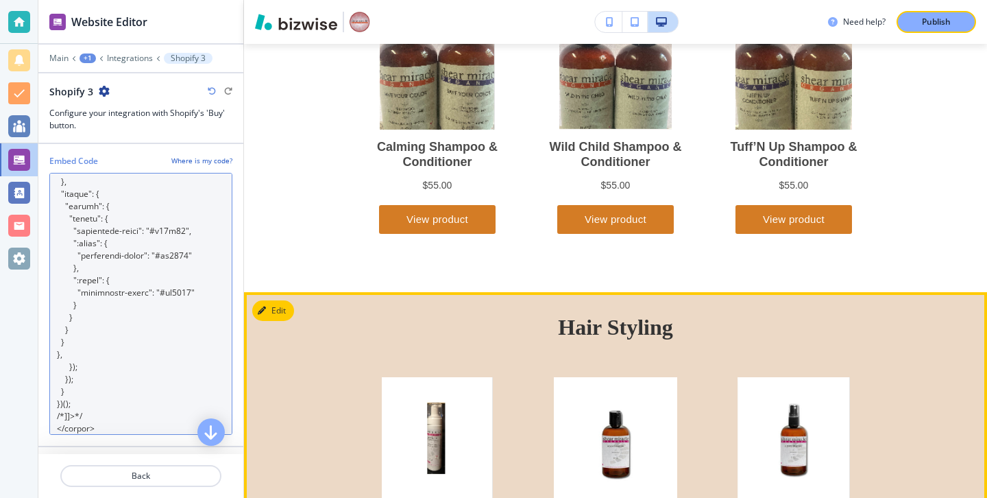
type Code "<div id='collection-component-1759787267033'></div> <script type="text/javascri…"
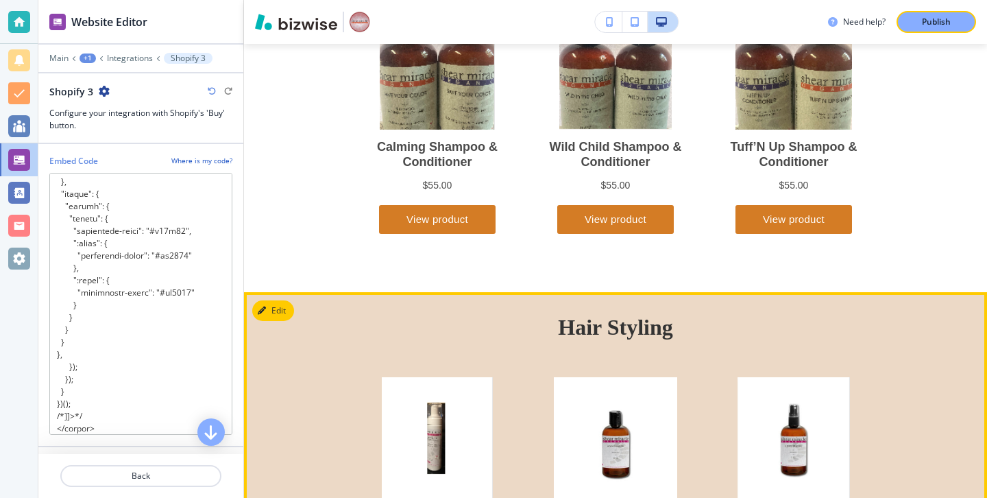
click at [290, 310] on button "Edit" at bounding box center [273, 310] width 42 height 21
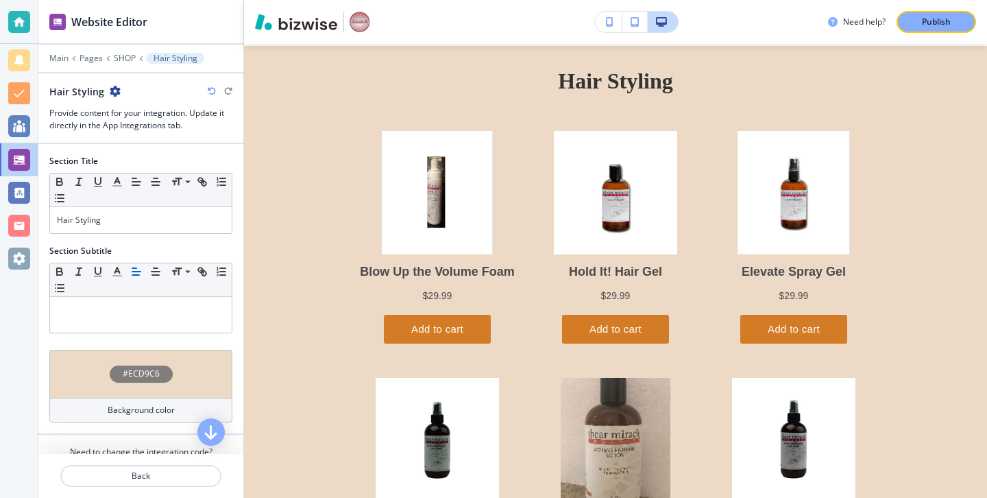
scroll to position [2369, 0]
click at [104, 304] on p at bounding box center [141, 310] width 168 height 12
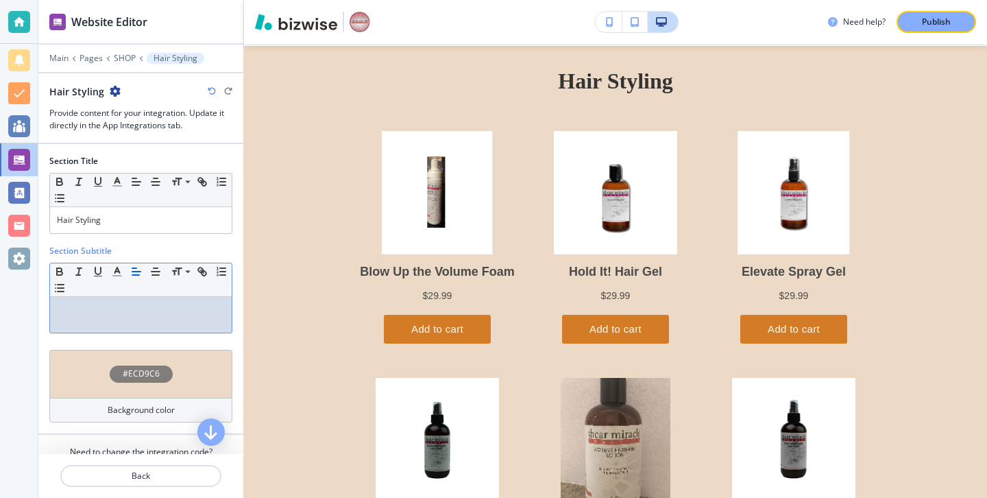
scroll to position [53, 0]
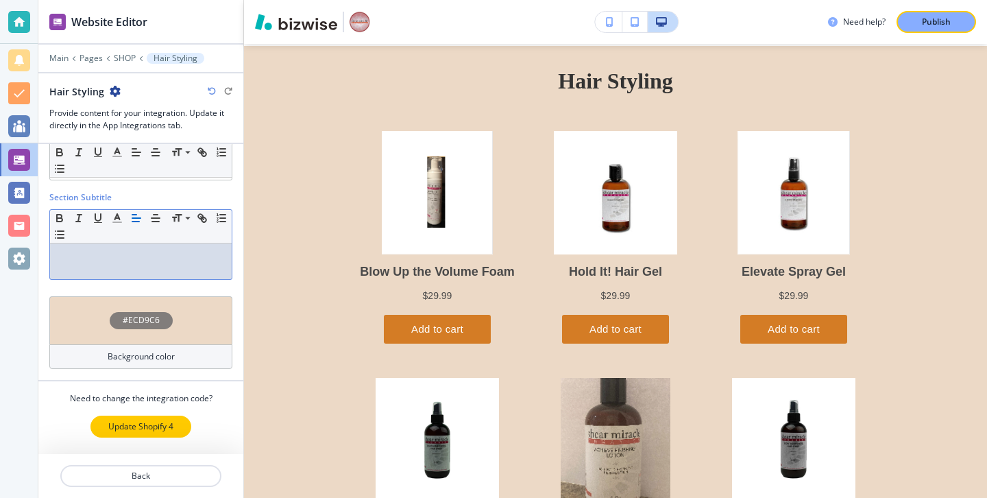
click at [158, 418] on button "Update Shopify 4" at bounding box center [141, 427] width 101 height 22
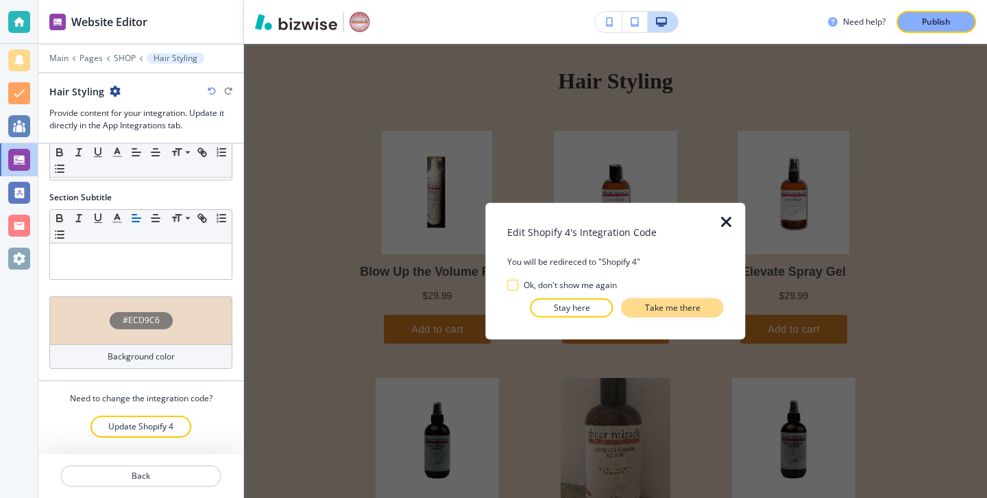
click at [684, 315] on button "Take me there" at bounding box center [673, 307] width 102 height 19
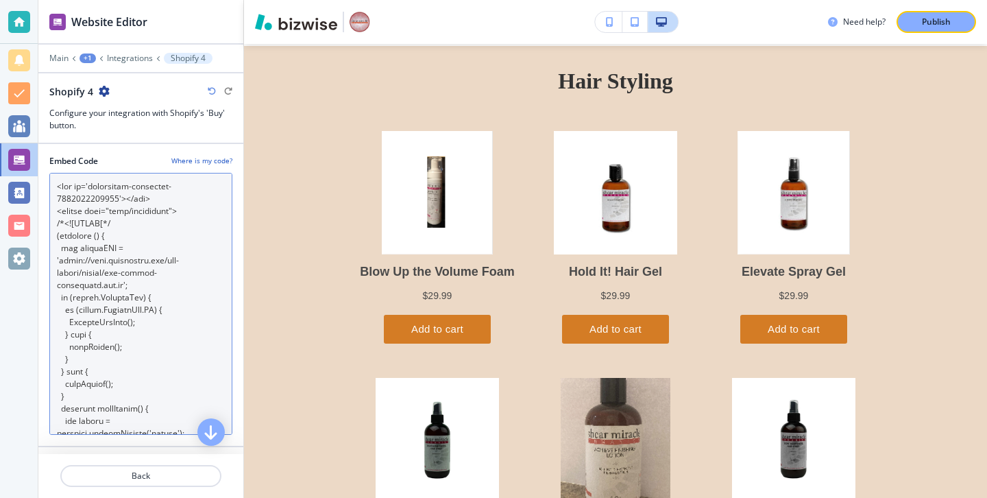
click at [163, 418] on Code "Embed Code" at bounding box center [140, 304] width 183 height 262
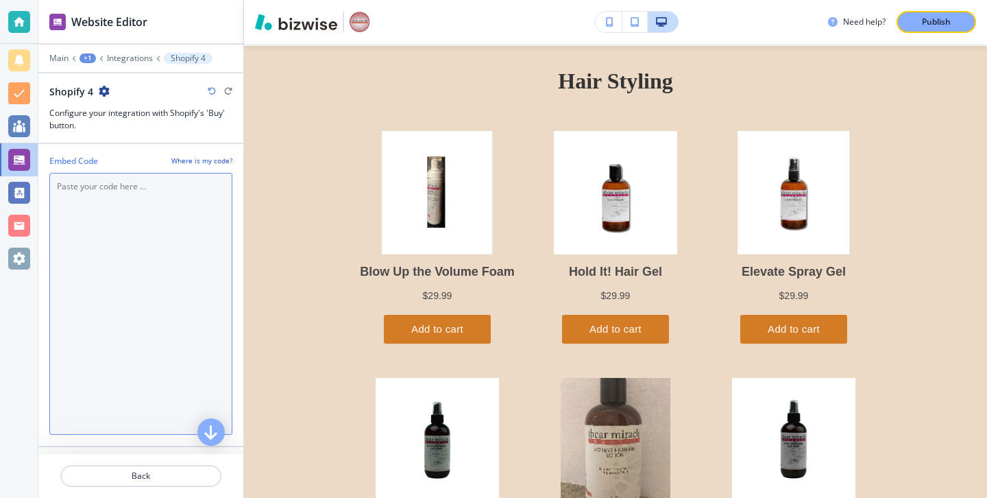
scroll to position [2369, 0]
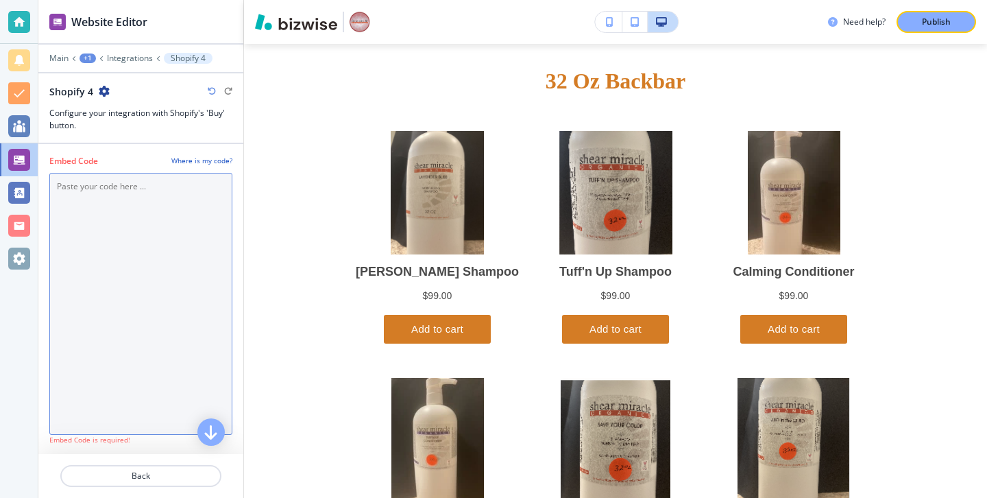
paste Code "<div id='collection-component-1759787313601'></div> <script type="text/javascri…"
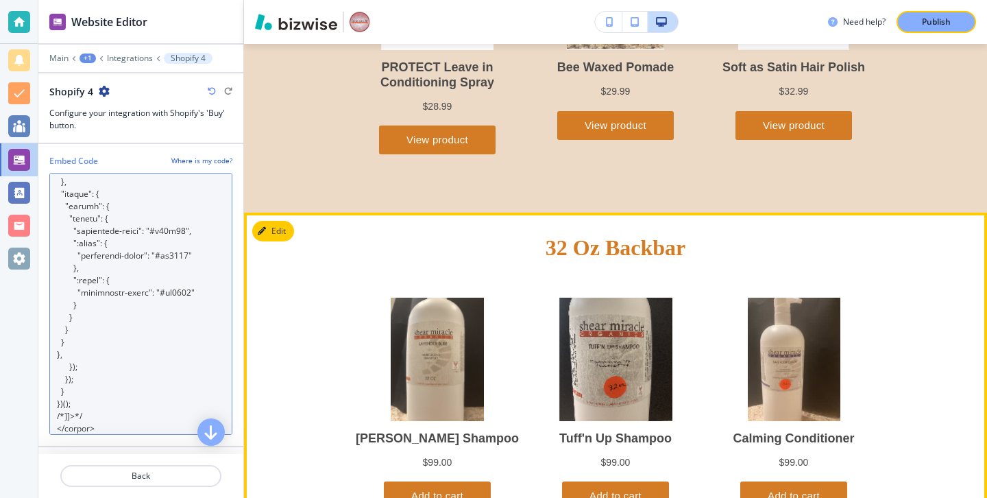
scroll to position [3295, 0]
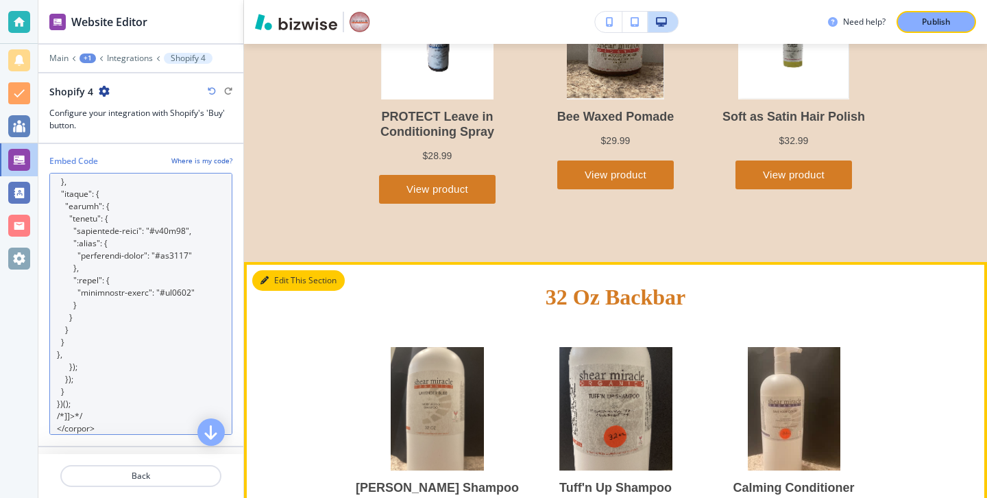
type Code "<div id='collection-component-1759787313601'></div> <script type="text/javascri…"
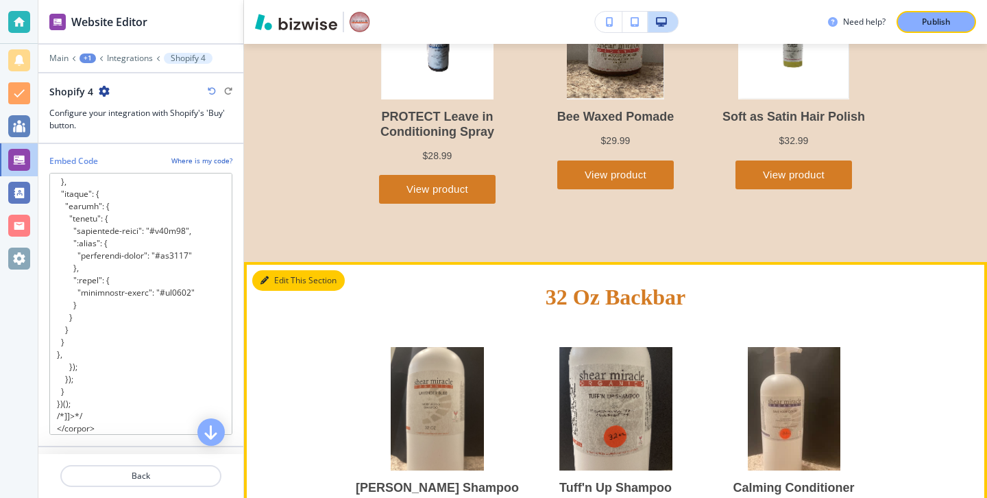
click at [284, 272] on button "Edit This Section" at bounding box center [298, 280] width 93 height 21
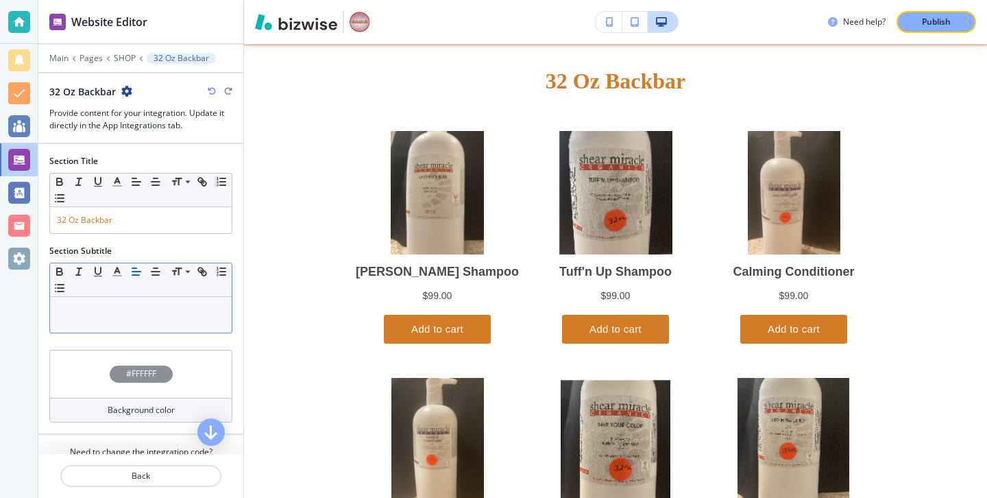
scroll to position [53, 0]
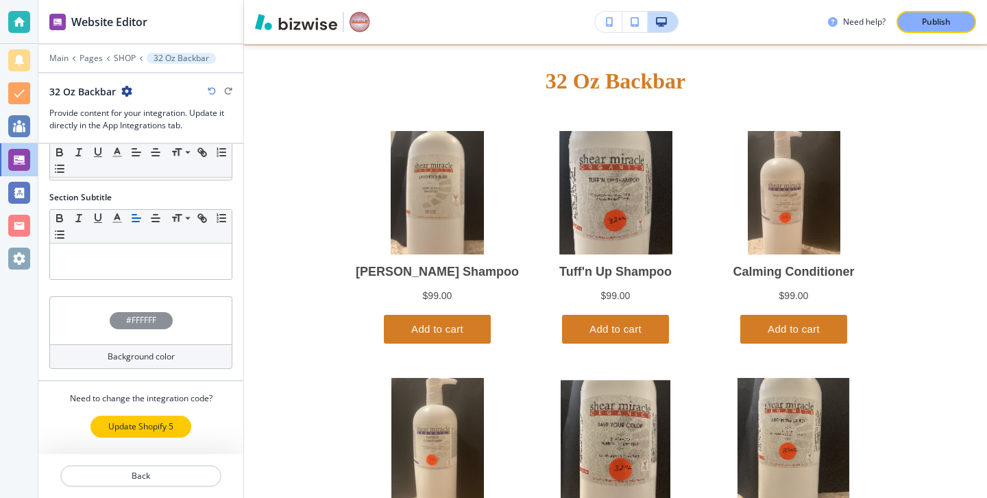
click at [139, 425] on p "Update Shopify 5" at bounding box center [140, 426] width 65 height 12
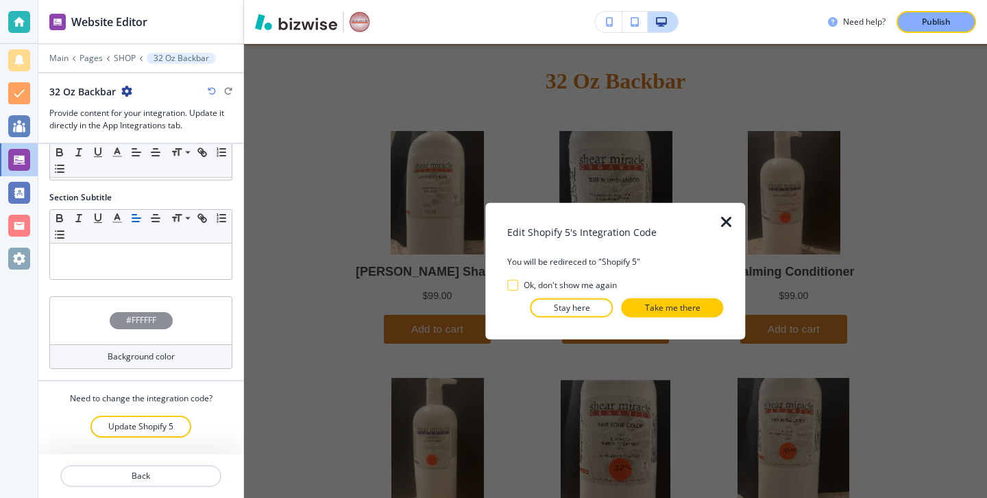
click at [660, 320] on div at bounding box center [615, 328] width 216 height 22
click at [662, 315] on button "Take me there" at bounding box center [673, 307] width 102 height 19
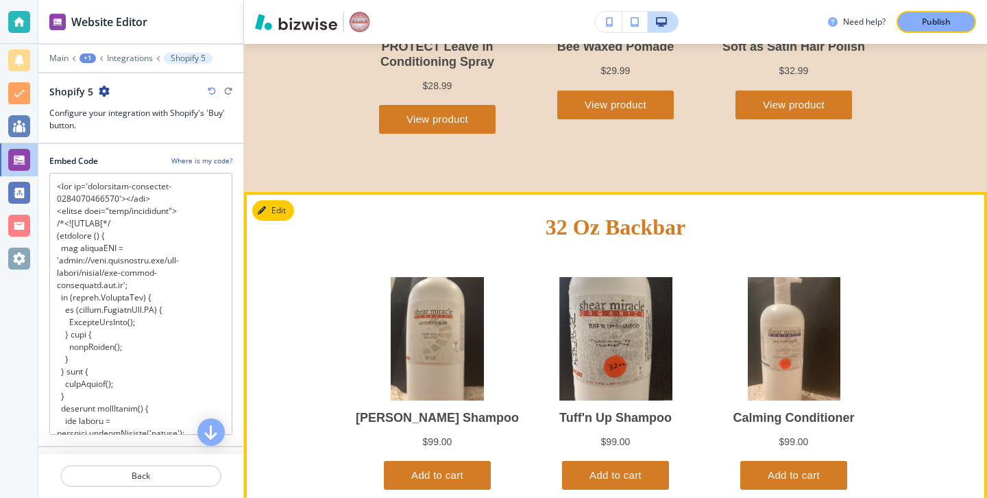
scroll to position [3343, 0]
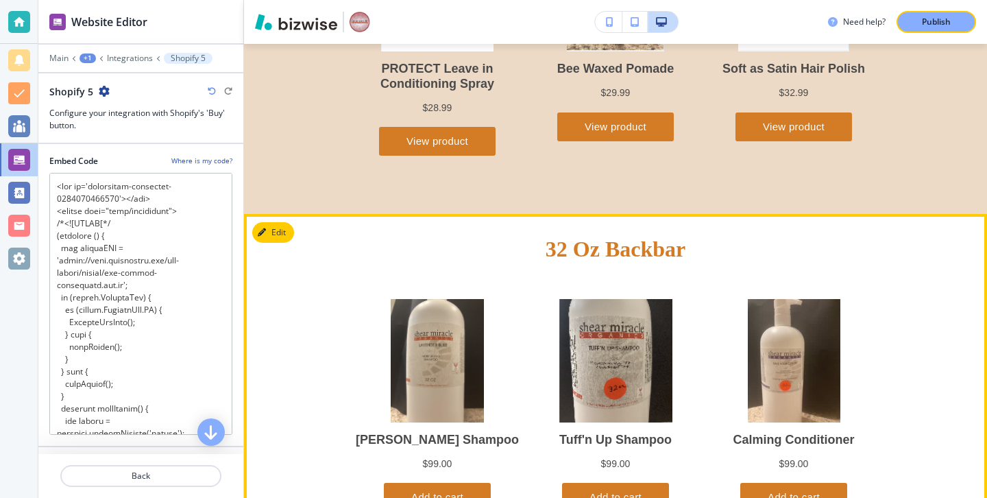
click at [285, 229] on button "Edit This Section" at bounding box center [298, 232] width 93 height 21
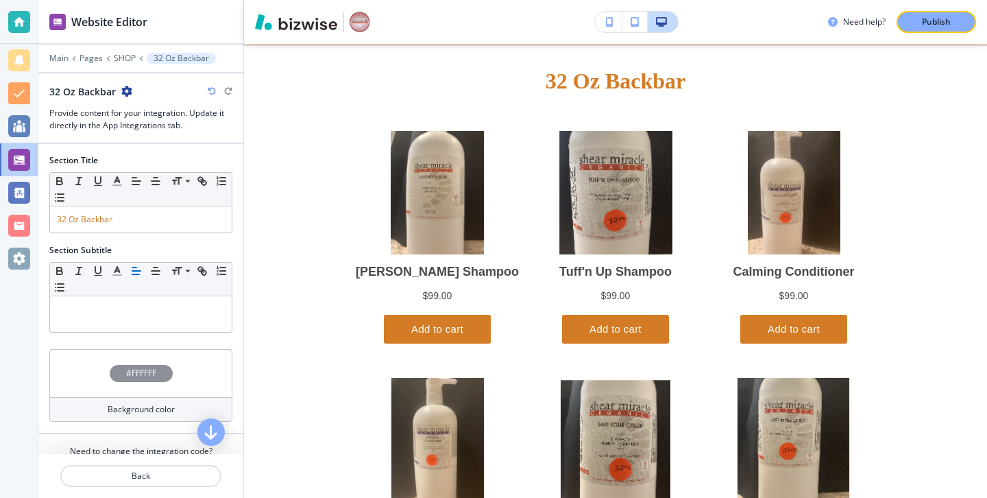
scroll to position [53, 0]
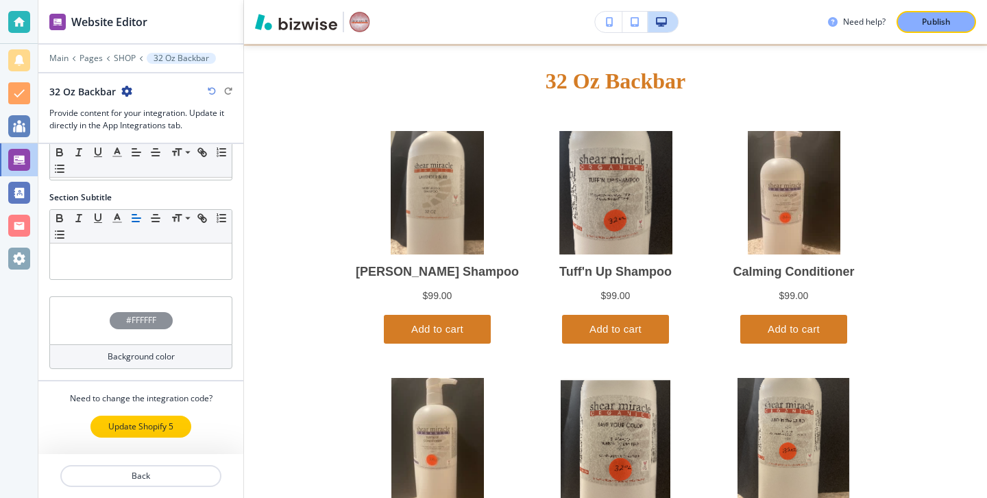
click at [160, 421] on p "Update Shopify 5" at bounding box center [140, 426] width 65 height 12
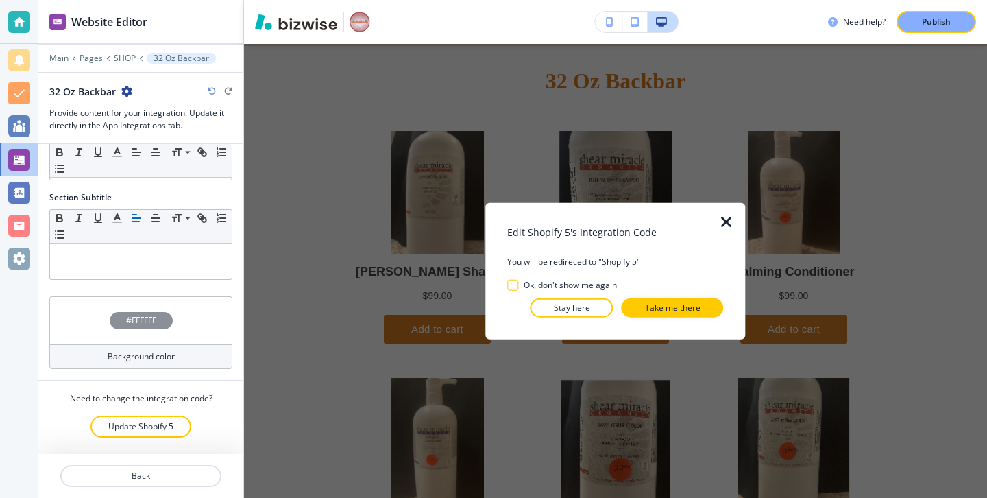
click at [668, 297] on div "Edit Shopify 5's Integration Code You will be redireced to "Shopify 5" Ok, don'…" at bounding box center [615, 271] width 216 height 93
drag, startPoint x: 643, startPoint y: 313, endPoint x: 324, endPoint y: 185, distance: 344.3
click at [643, 313] on button "Take me there" at bounding box center [673, 307] width 102 height 19
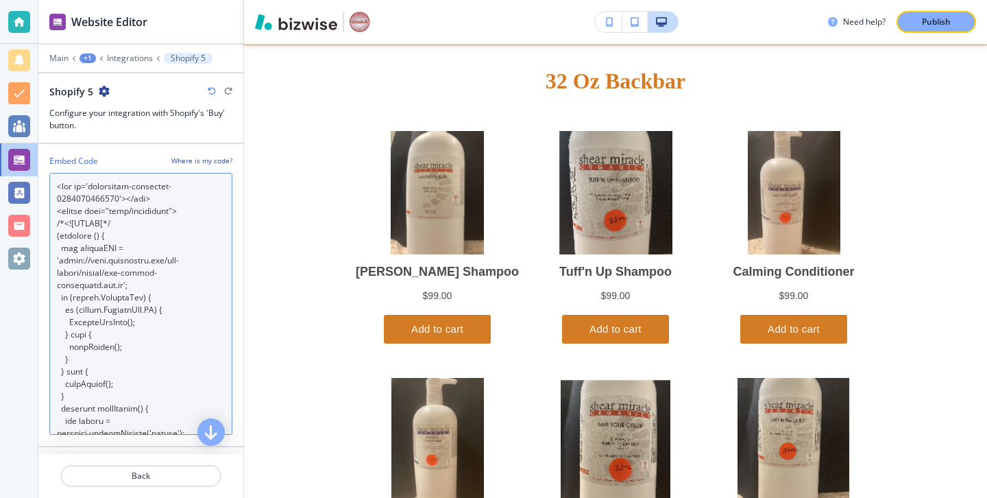
click at [195, 410] on Code "Embed Code" at bounding box center [140, 304] width 183 height 262
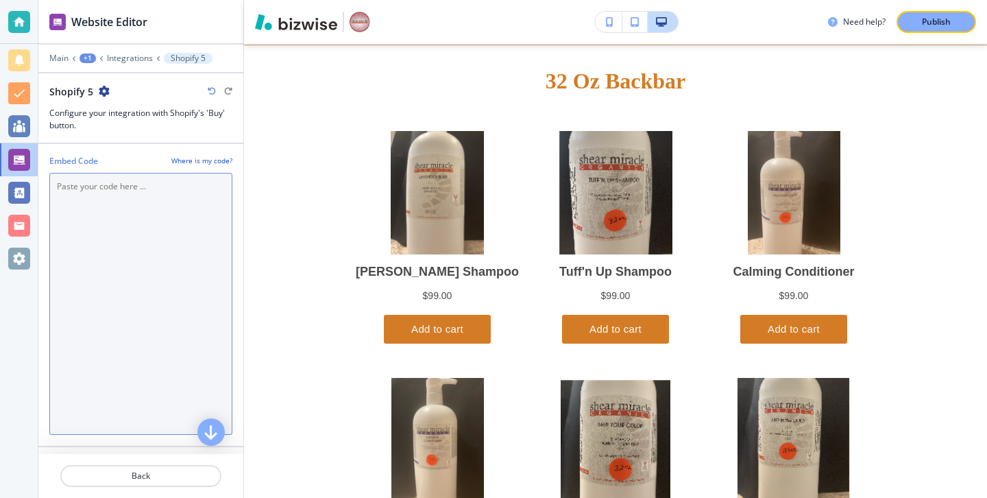
scroll to position [3511, 0]
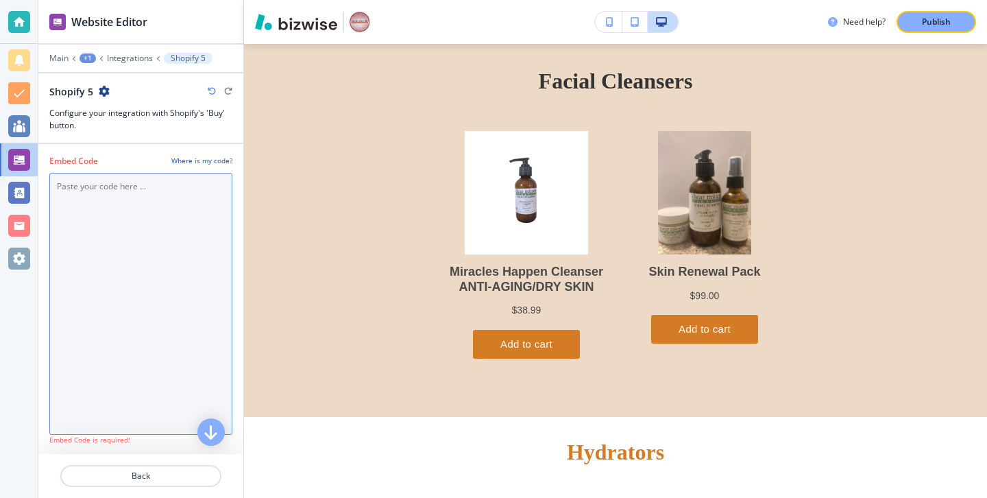
paste Code "<div id='collection-component-1759787358167'></div> <script type="text/javascri…"
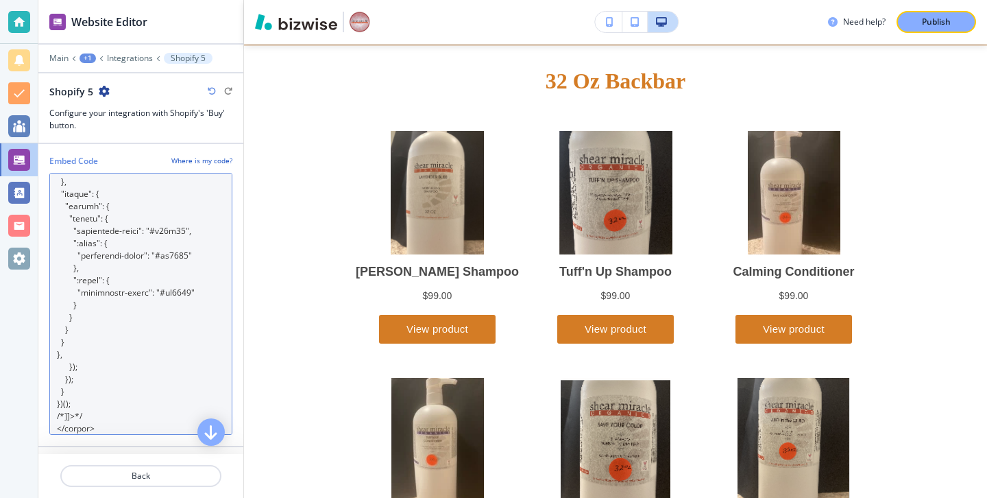
scroll to position [0, 0]
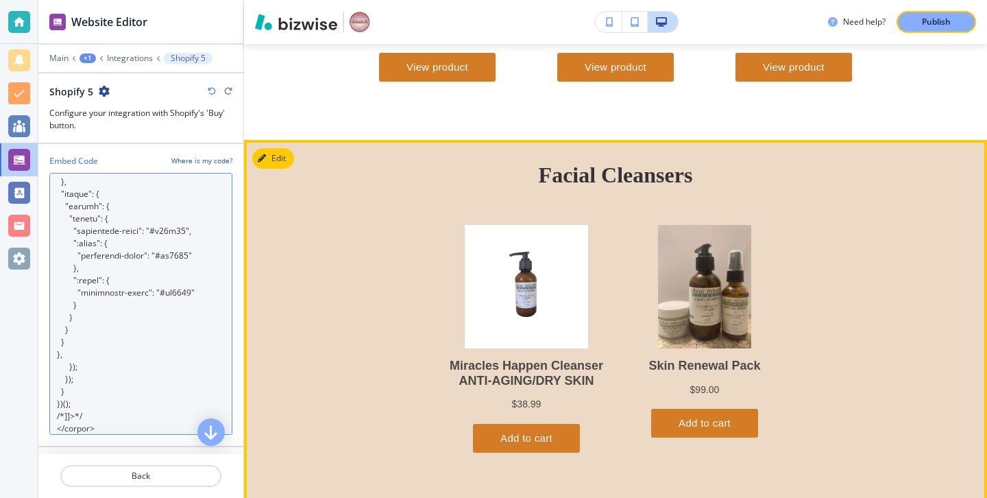
type Code "<div id='collection-component-1759787358167'></div> <script type="text/javascri…"
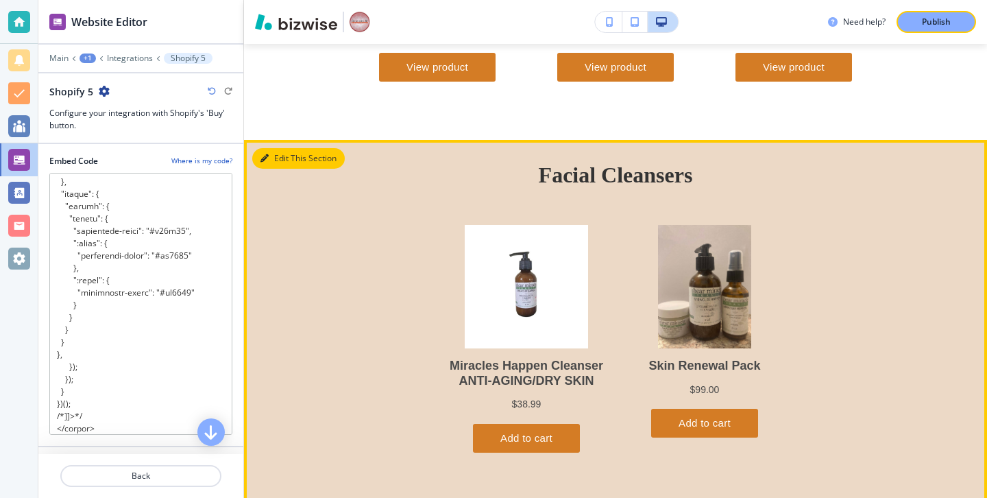
click at [274, 164] on button "Edit This Section" at bounding box center [298, 158] width 93 height 21
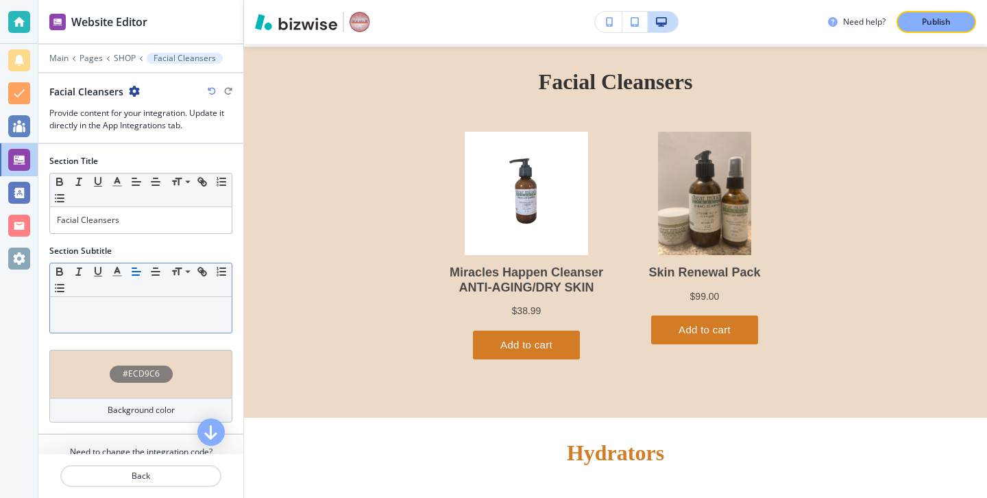
scroll to position [53, 0]
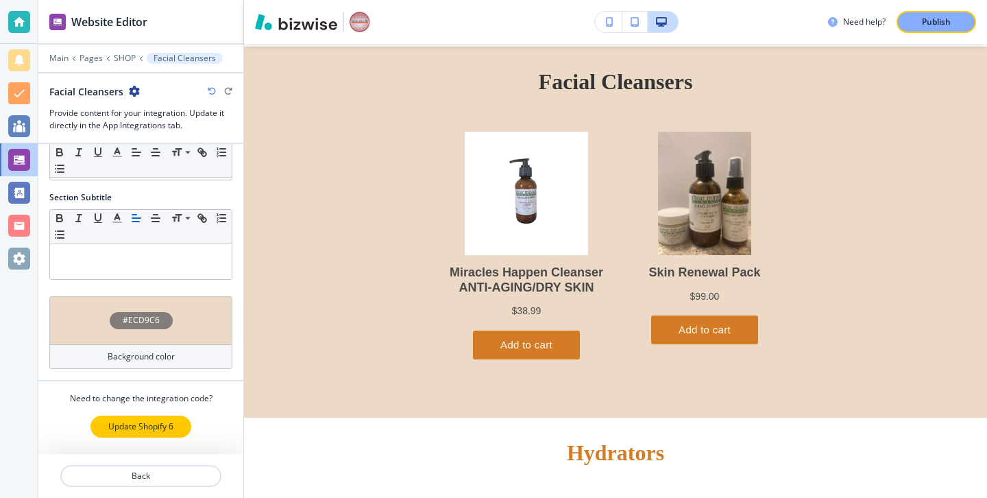
click at [138, 416] on button "Update Shopify 6" at bounding box center [141, 427] width 101 height 22
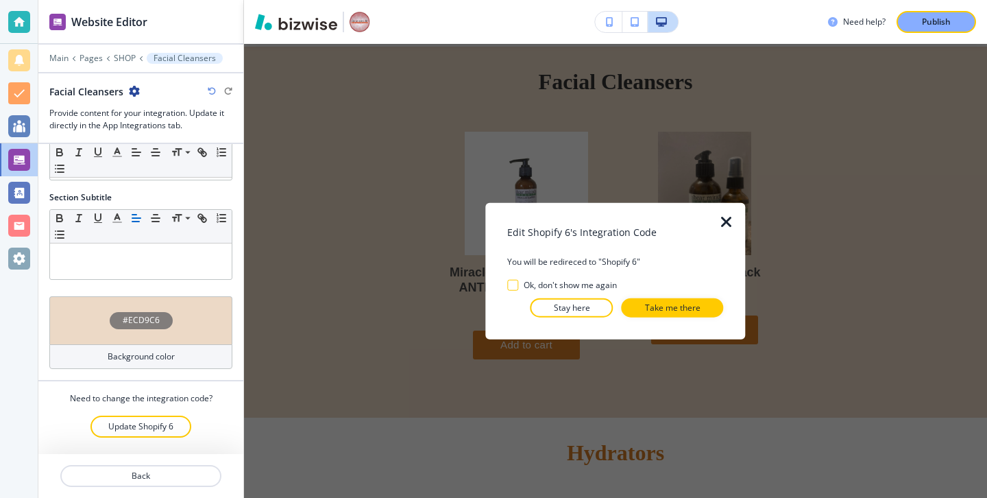
click at [686, 317] on div at bounding box center [615, 328] width 216 height 22
click at [688, 311] on p "Take me there" at bounding box center [673, 307] width 56 height 12
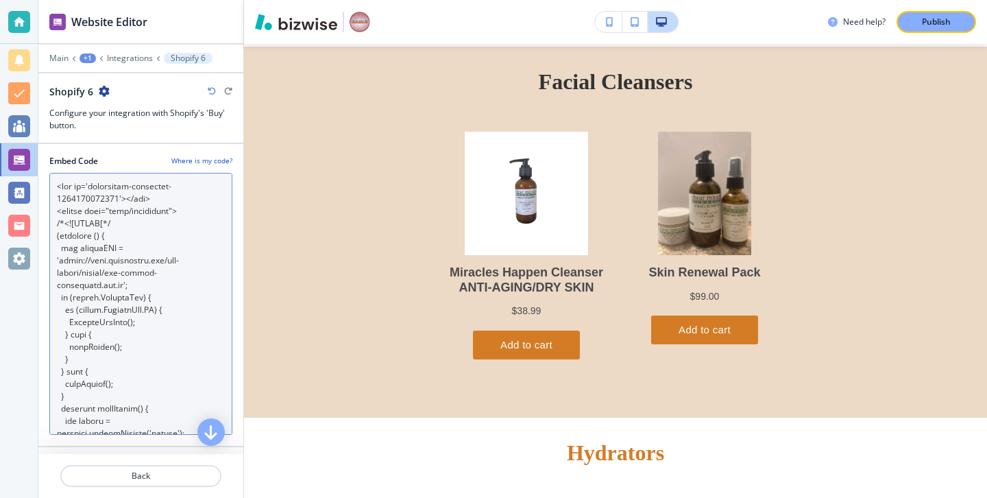
click at [120, 365] on Code "Embed Code" at bounding box center [140, 304] width 183 height 262
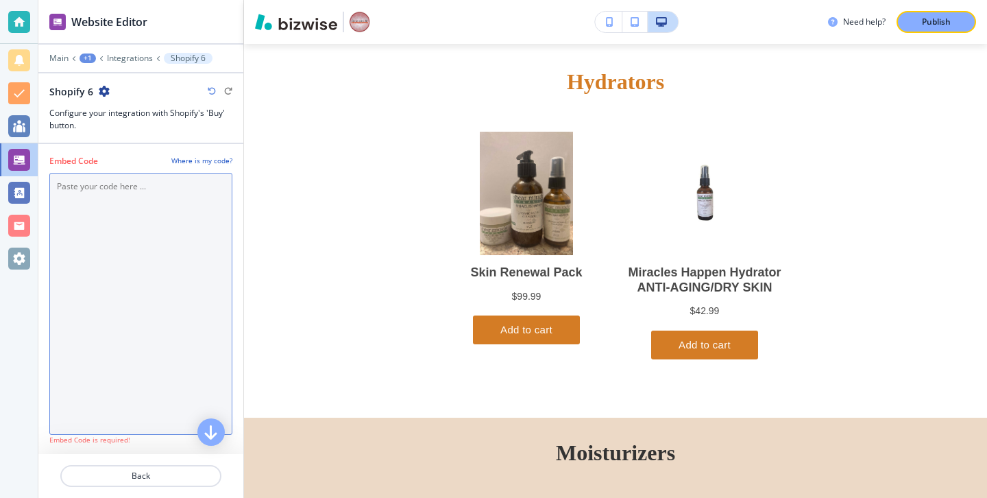
scroll to position [4114, 0]
paste Code "<div id='collection-component-1759787410767'></div> <script type="text/javascri…"
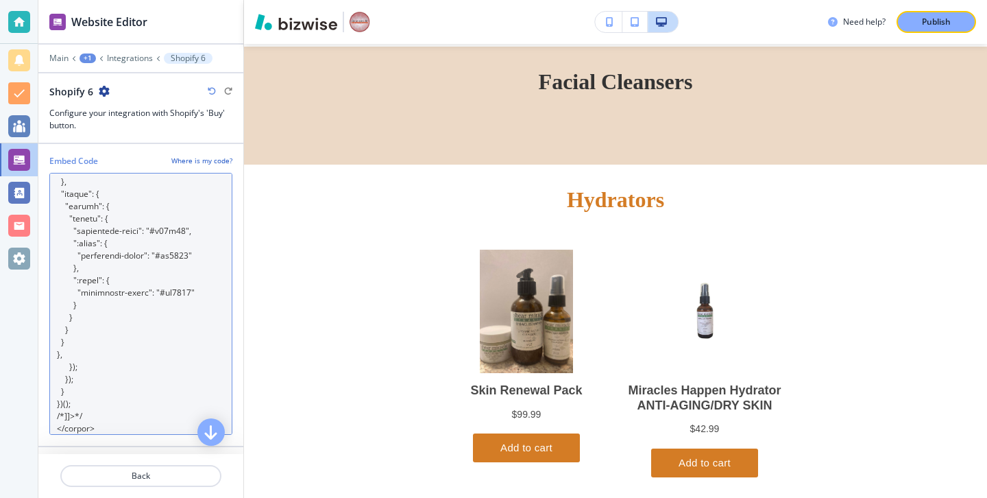
scroll to position [0, 0]
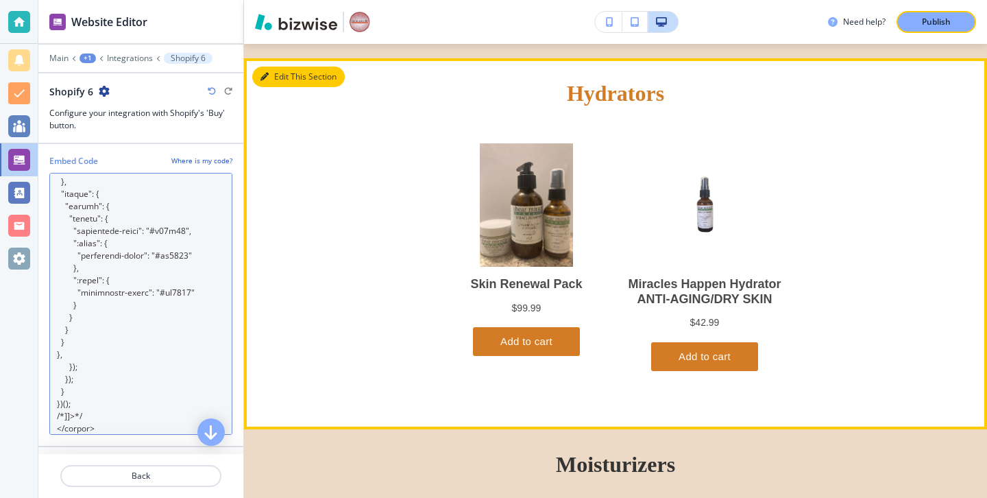
type Code "<div id='collection-component-1759787410767'></div> <script type="text/javascri…"
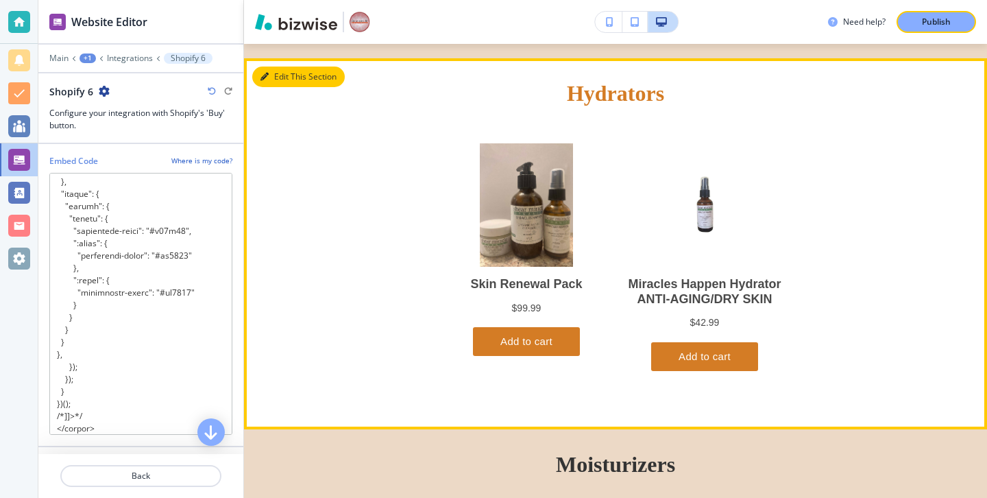
click at [289, 67] on button "Edit This Section" at bounding box center [298, 77] width 93 height 21
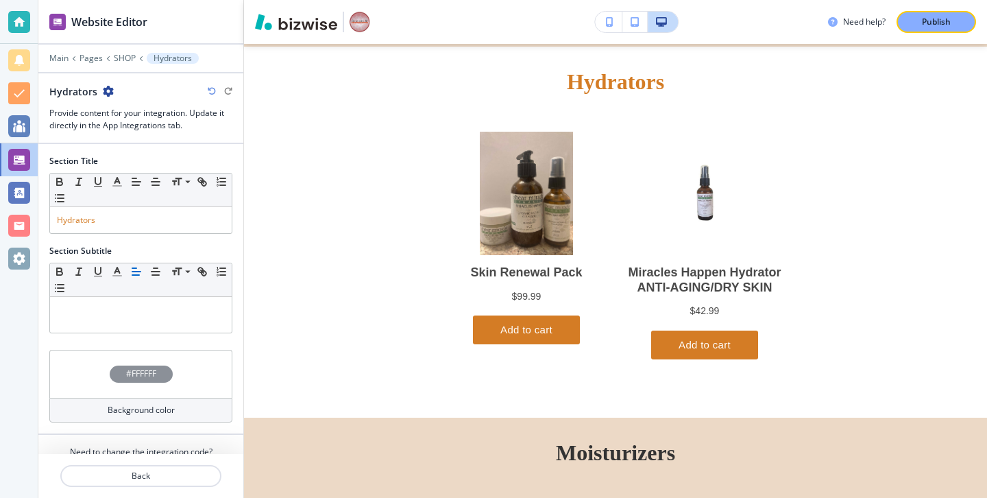
scroll to position [53, 0]
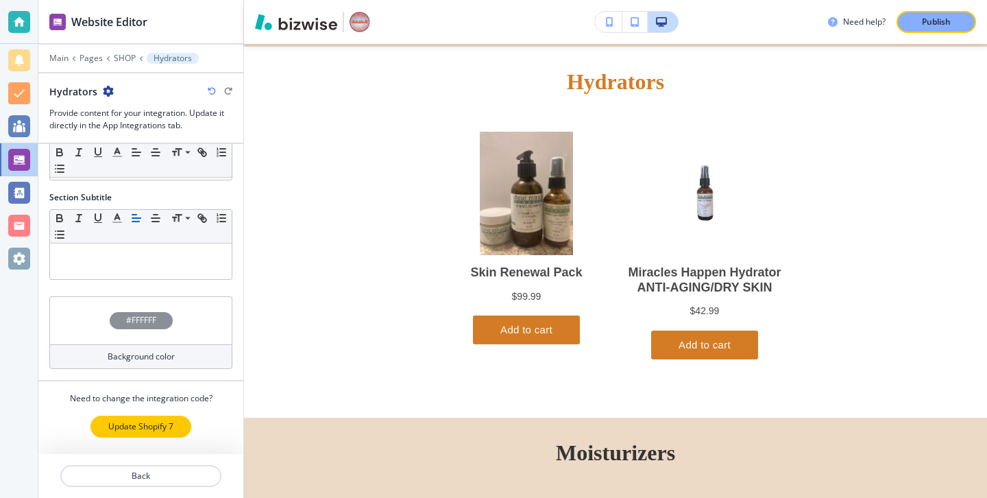
click at [156, 423] on p "Update Shopify 7" at bounding box center [140, 426] width 65 height 12
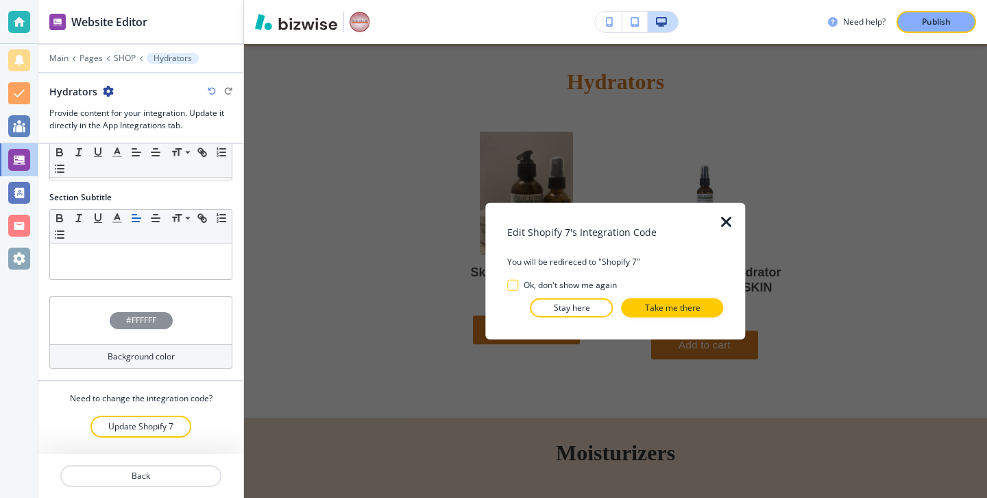
click at [704, 296] on div "Edit Shopify 7's Integration Code You will be redireced to "Shopify 7" Ok, don'…" at bounding box center [615, 271] width 216 height 93
click at [704, 317] on div at bounding box center [615, 328] width 216 height 22
drag, startPoint x: 589, startPoint y: 313, endPoint x: 732, endPoint y: 217, distance: 172.5
click at [732, 217] on div "Edit Shopify 7's Integration Code You will be redireced to "Shopify 7" Ok, don'…" at bounding box center [616, 271] width 260 height 136
click at [732, 217] on icon "button" at bounding box center [727, 222] width 16 height 16
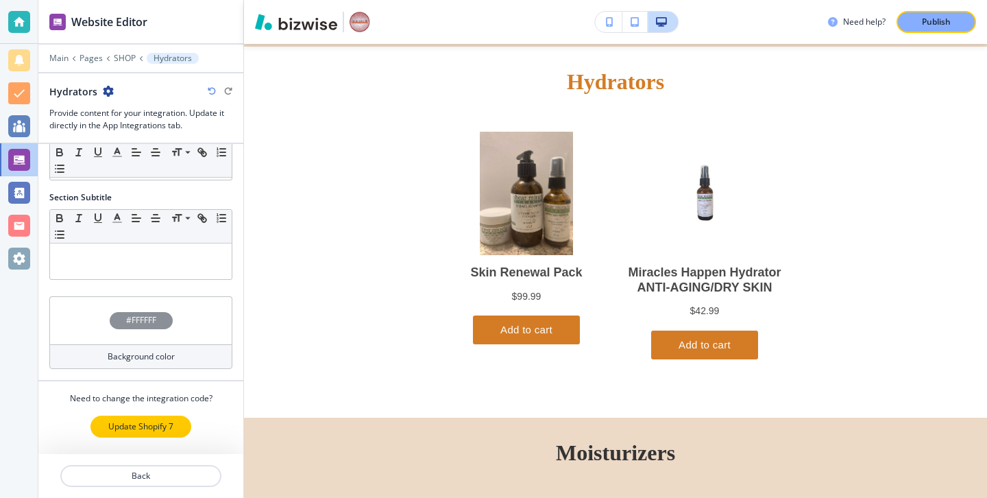
click at [181, 429] on button "Update Shopify 7" at bounding box center [141, 427] width 101 height 22
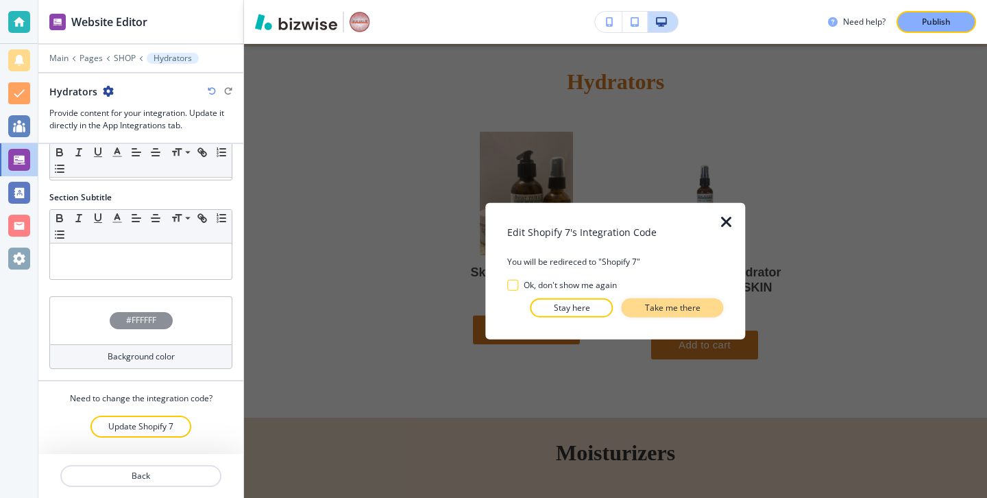
drag, startPoint x: 654, startPoint y: 311, endPoint x: 246, endPoint y: 200, distance: 422.9
click at [654, 311] on p "Take me there" at bounding box center [673, 307] width 56 height 12
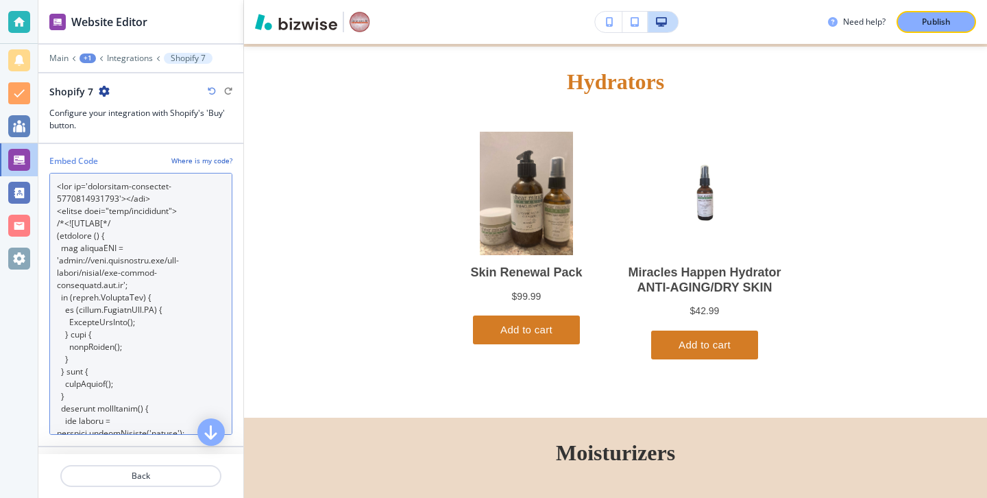
click at [191, 350] on Code "Embed Code" at bounding box center [140, 304] width 183 height 262
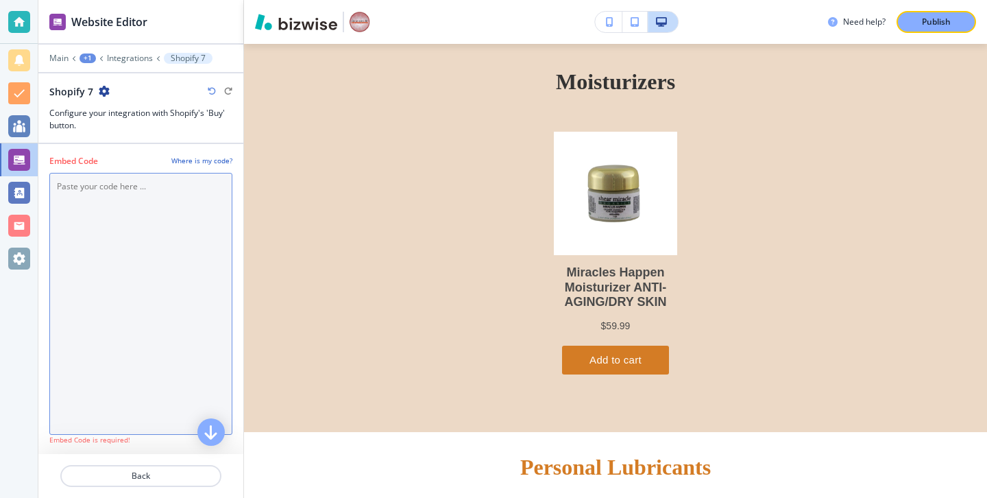
scroll to position [4485, 0]
paste Code "<div id='collection-component-1759787445982'></div> <script type="text/javascri…"
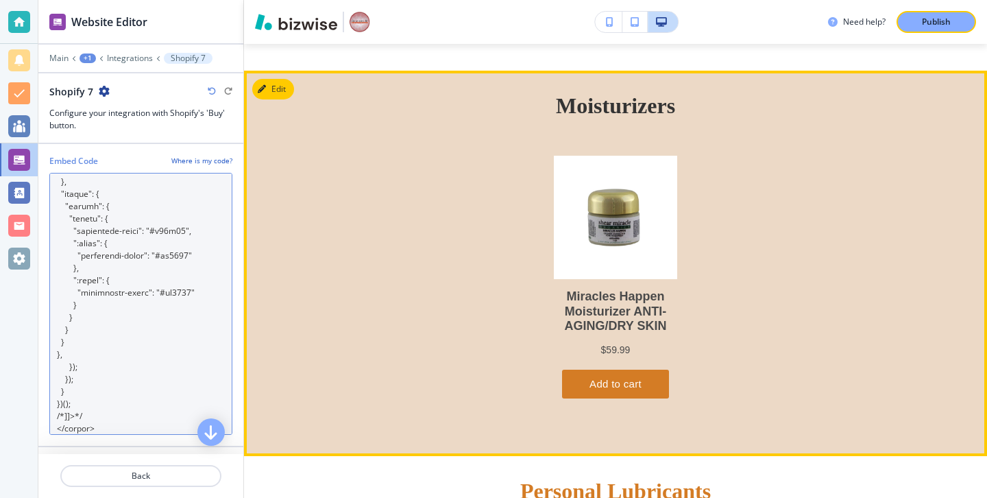
scroll to position [4766, 0]
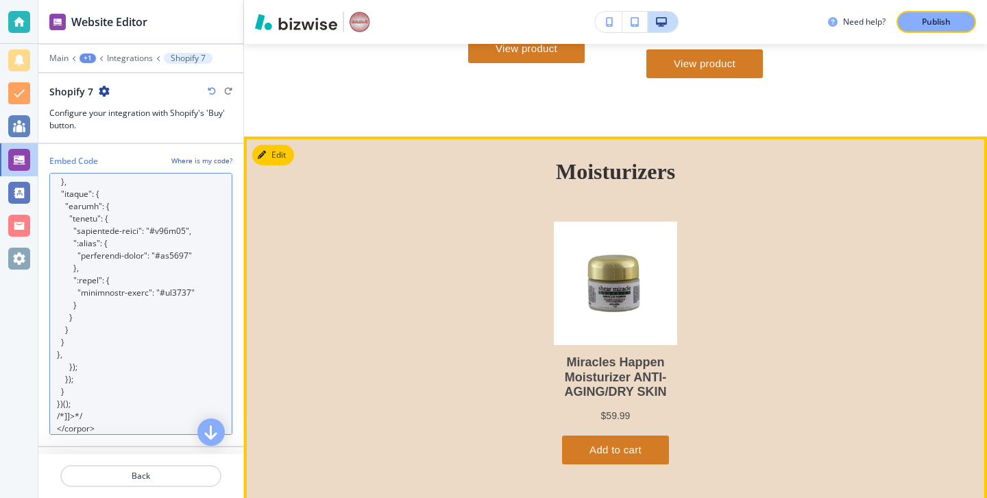
type Code "<div id='collection-component-1759787445982'></div> <script type="text/javascri…"
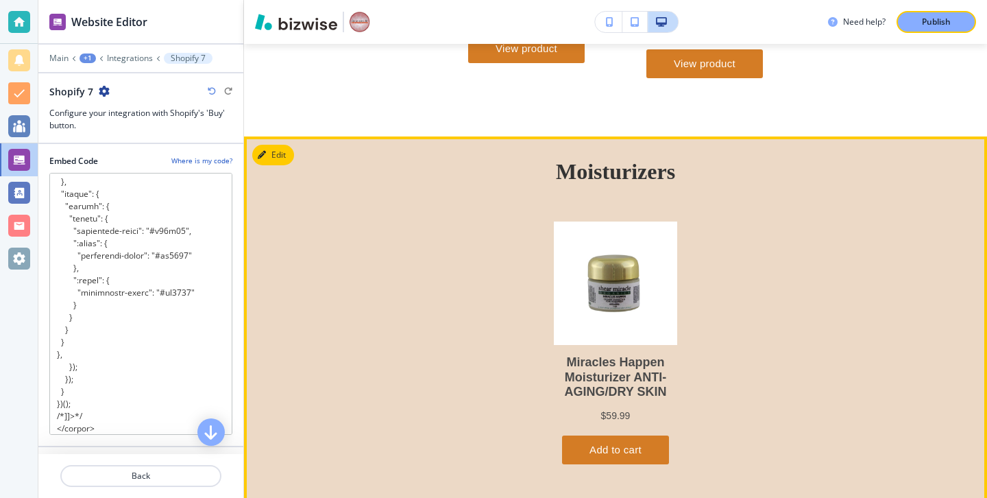
click at [278, 169] on div "Moisturizers" at bounding box center [615, 329] width 743 height 386
click at [278, 159] on button "Edit This Section" at bounding box center [298, 155] width 93 height 21
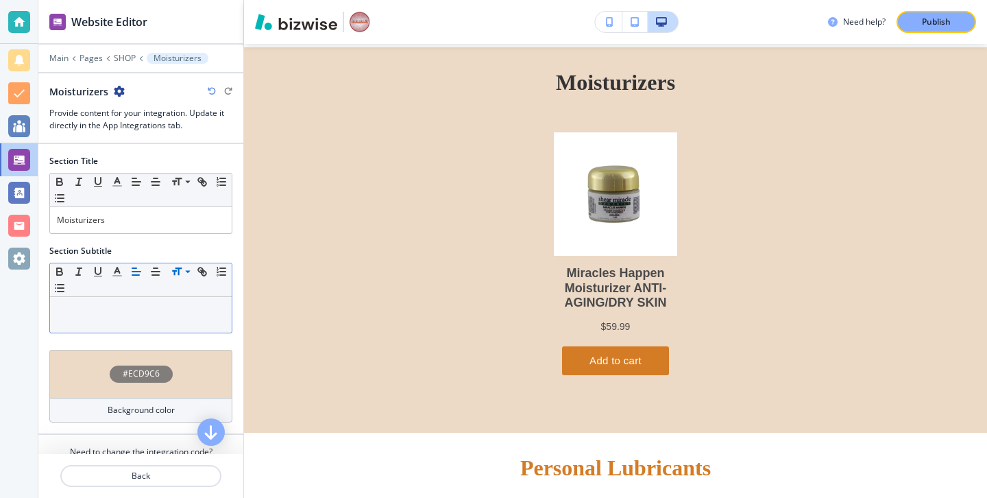
scroll to position [53, 0]
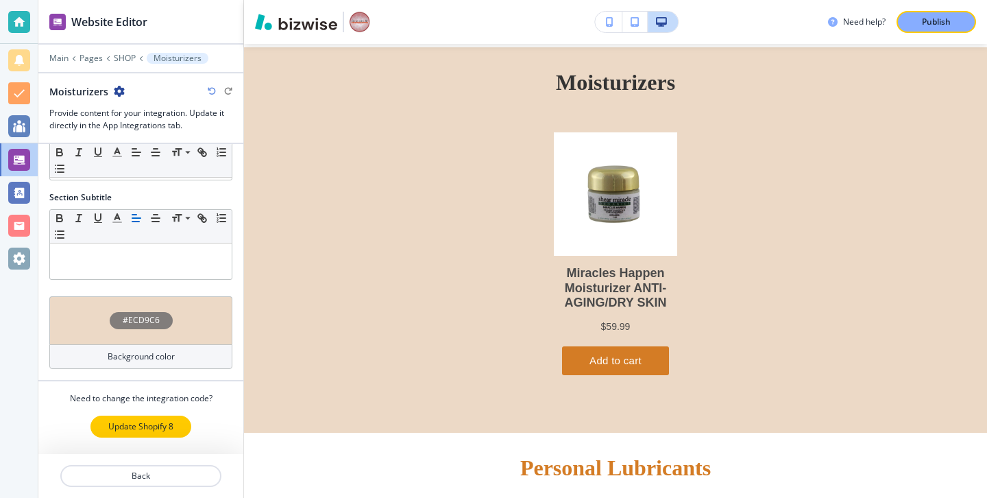
click at [148, 422] on p "Update Shopify 8" at bounding box center [140, 426] width 65 height 12
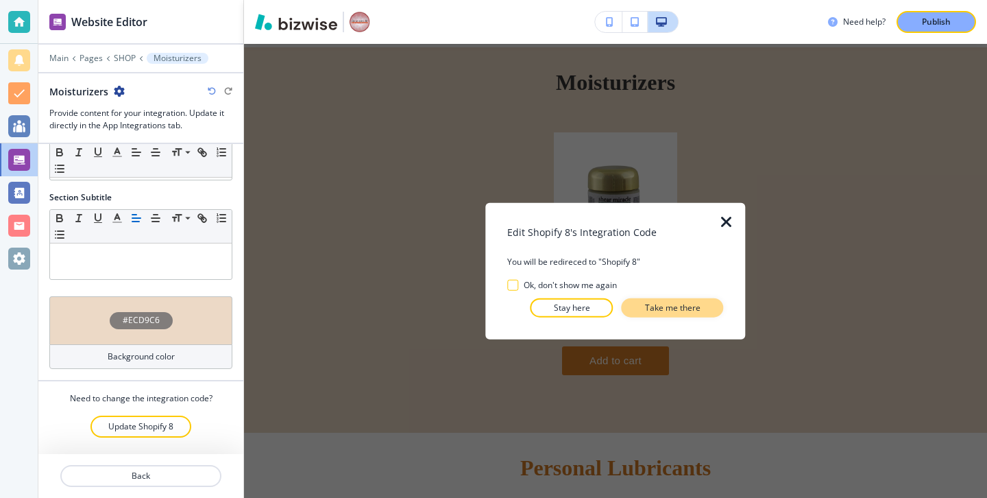
click at [678, 311] on p "Take me there" at bounding box center [673, 307] width 56 height 12
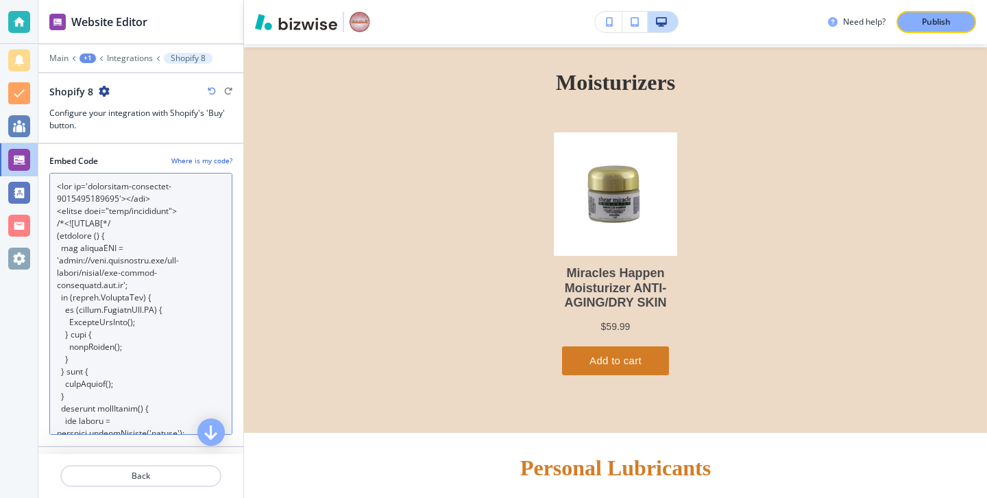
click at [139, 385] on Code "Embed Code" at bounding box center [140, 304] width 183 height 262
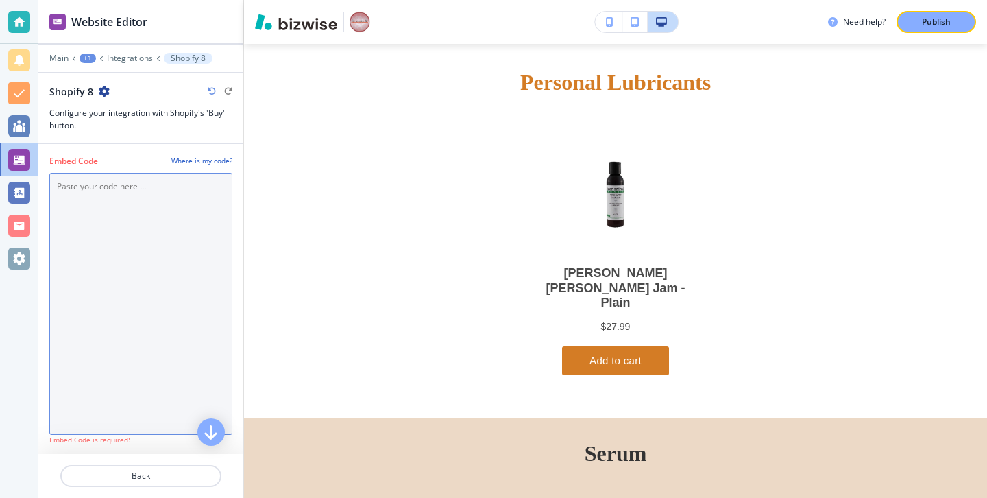
scroll to position [4855, 0]
paste Code "<div id='collection-component-1759787474597'></div> <script type="text/javascri…"
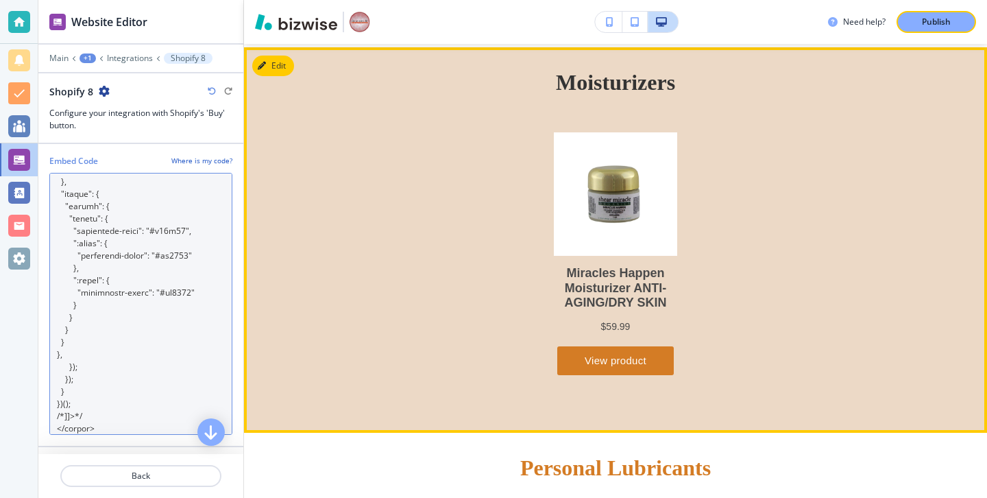
scroll to position [5126, 0]
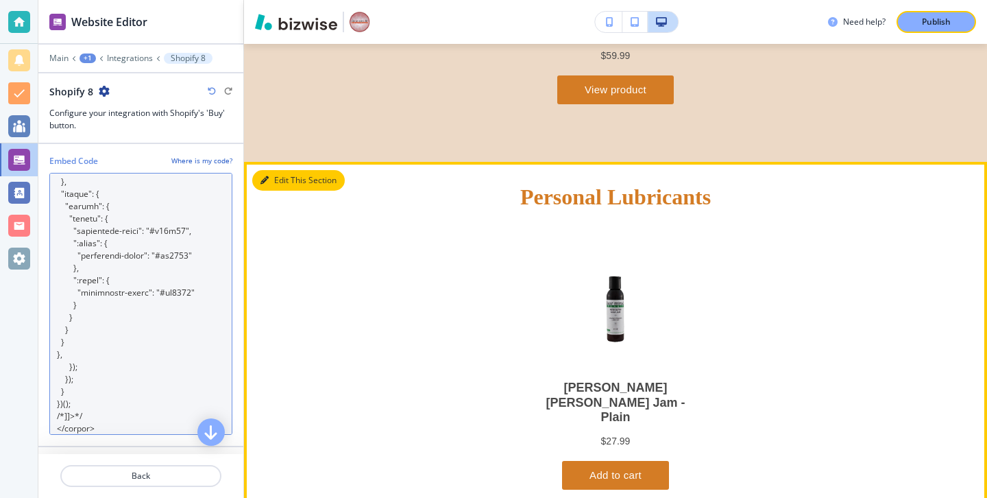
type Code "<div id='collection-component-1759787474597'></div> <script type="text/javascri…"
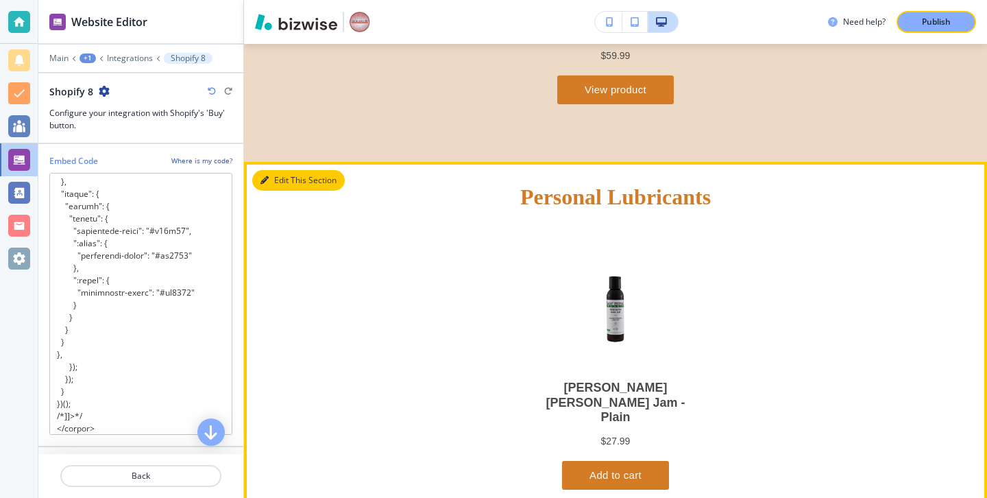
click at [267, 180] on icon "button" at bounding box center [265, 180] width 8 height 8
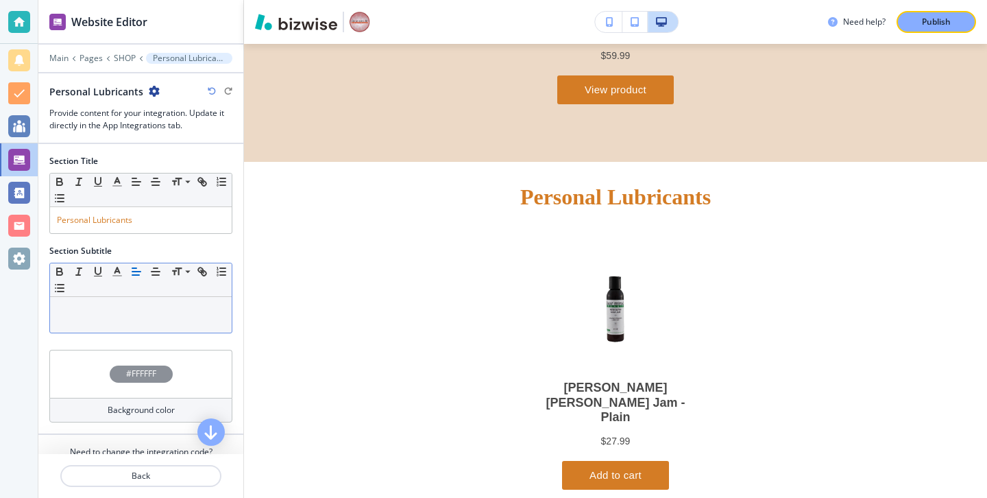
scroll to position [53, 0]
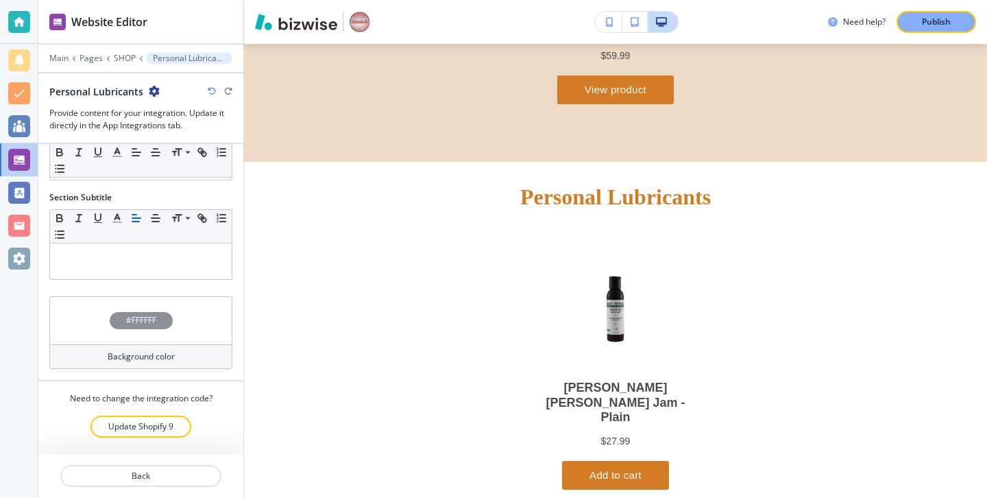
click at [151, 285] on div at bounding box center [140, 288] width 183 height 16
click at [158, 429] on p "Update Shopify 9" at bounding box center [140, 426] width 65 height 12
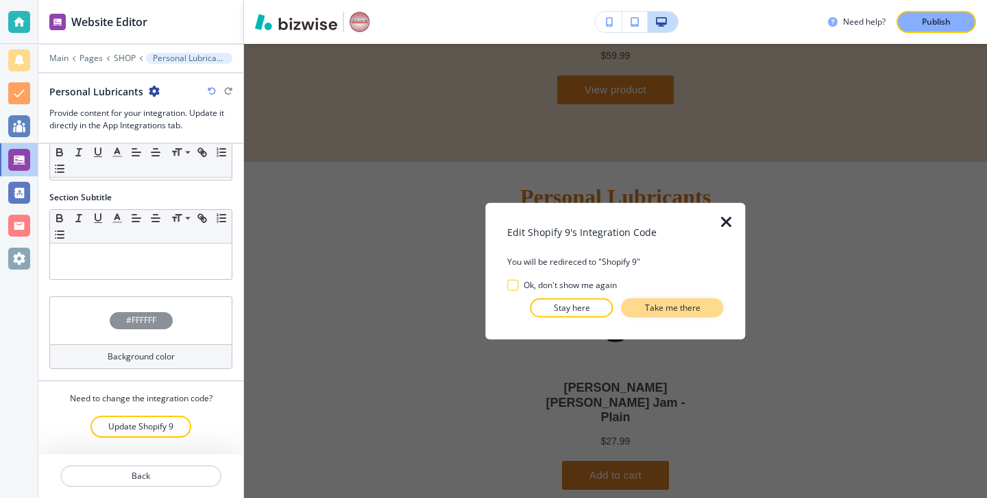
drag, startPoint x: 639, startPoint y: 314, endPoint x: 10, endPoint y: 107, distance: 662.0
click at [639, 314] on button "Take me there" at bounding box center [673, 307] width 102 height 19
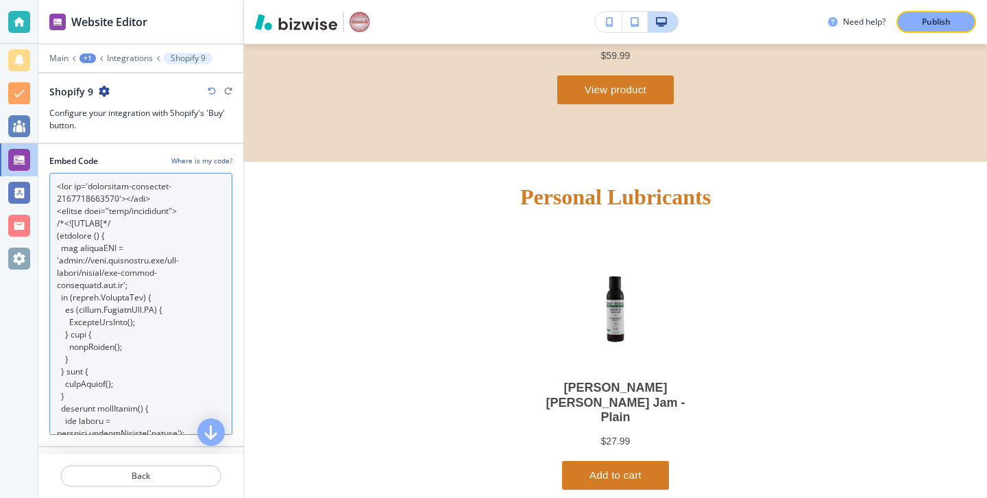
click at [157, 316] on Code "Embed Code" at bounding box center [140, 304] width 183 height 262
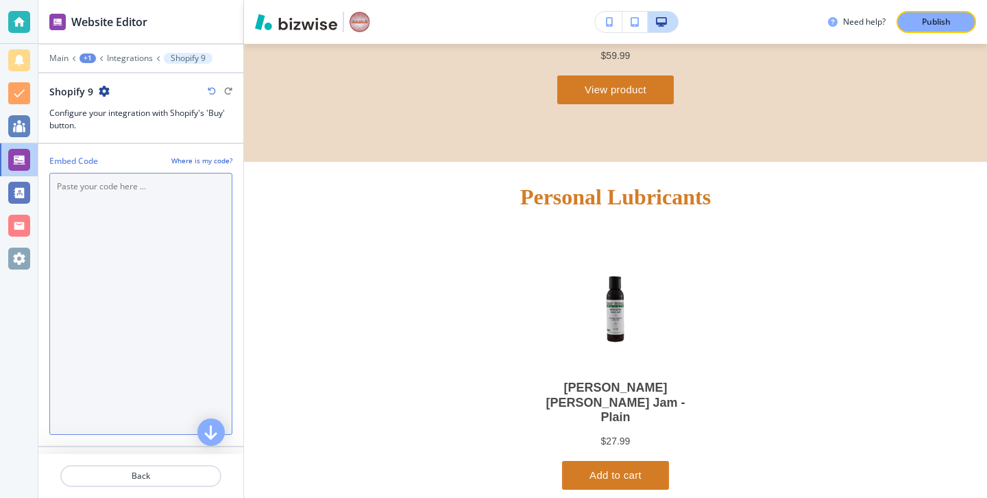
scroll to position [5126, 0]
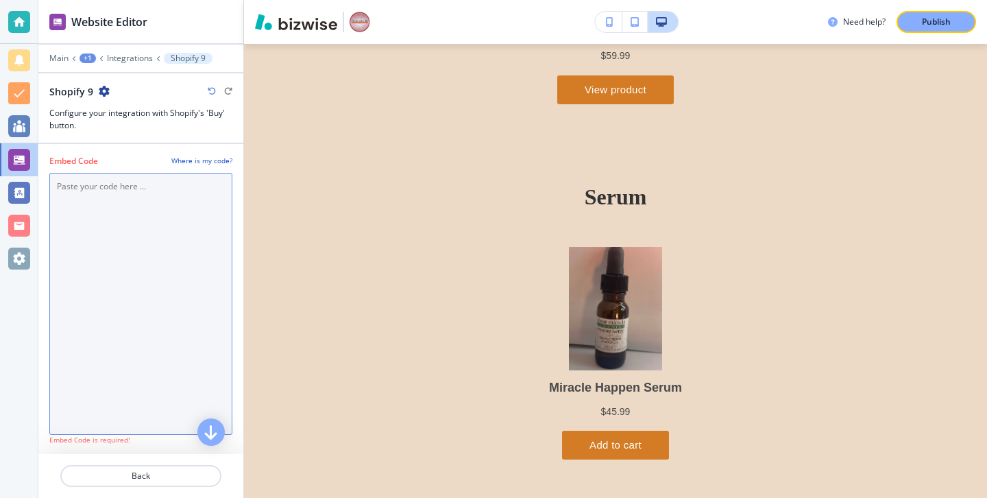
paste Code "<div id='collection-component-1759787506062'></div> <script type="text/javascri…"
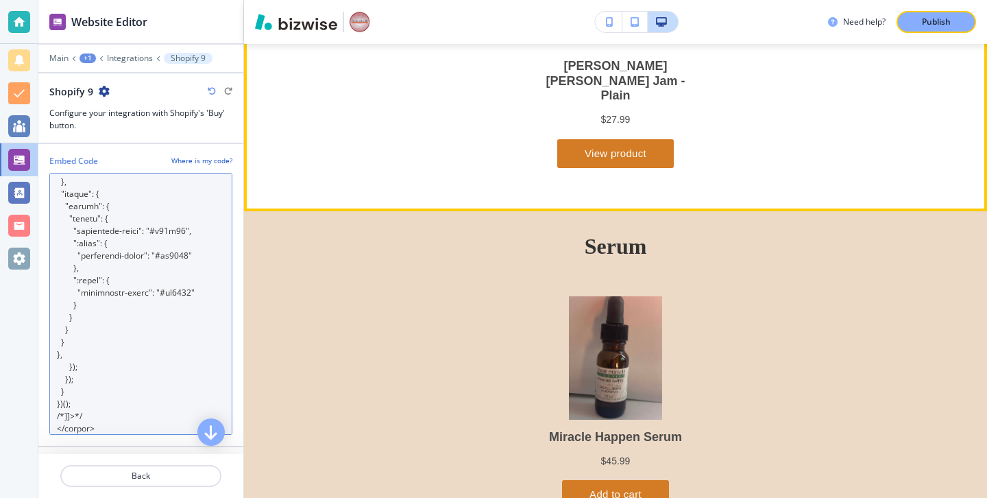
scroll to position [5573, 0]
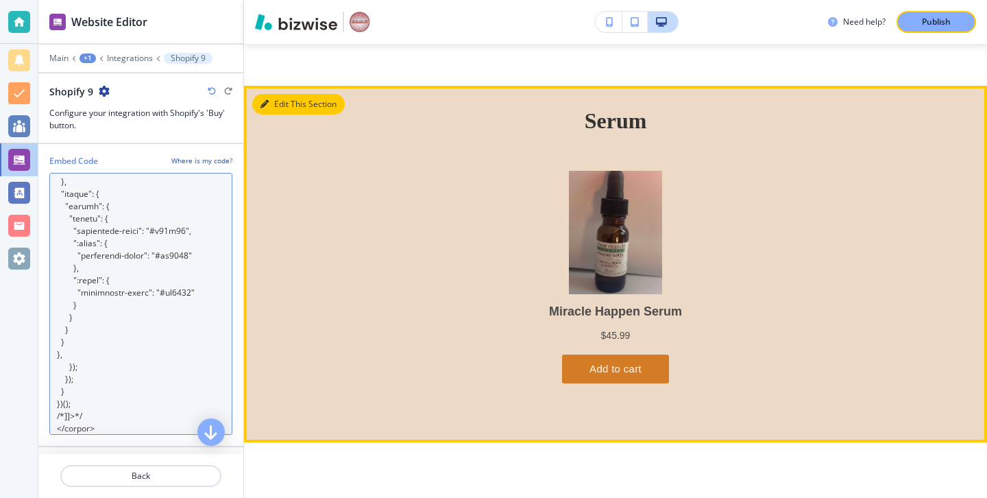
type Code "<div id='collection-component-1759787506062'></div> <script type="text/javascri…"
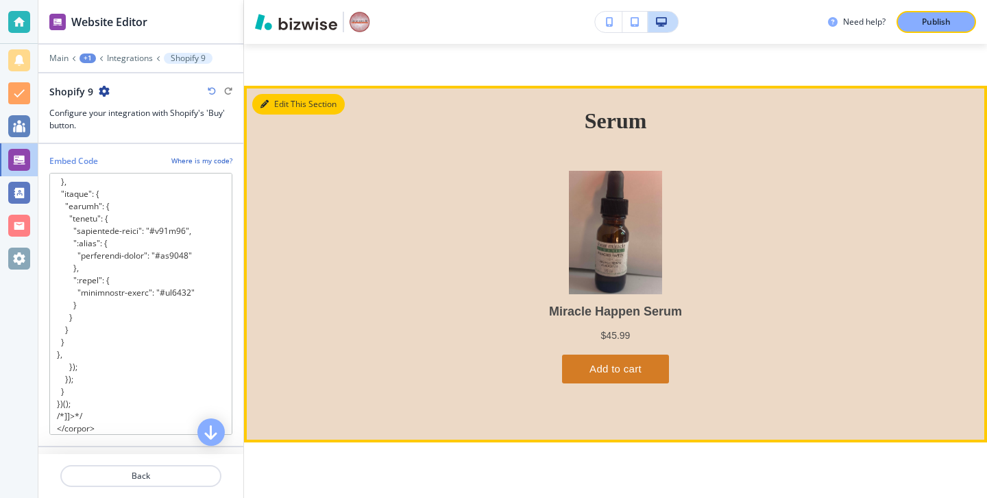
click at [271, 106] on button "Edit This Section" at bounding box center [298, 104] width 93 height 21
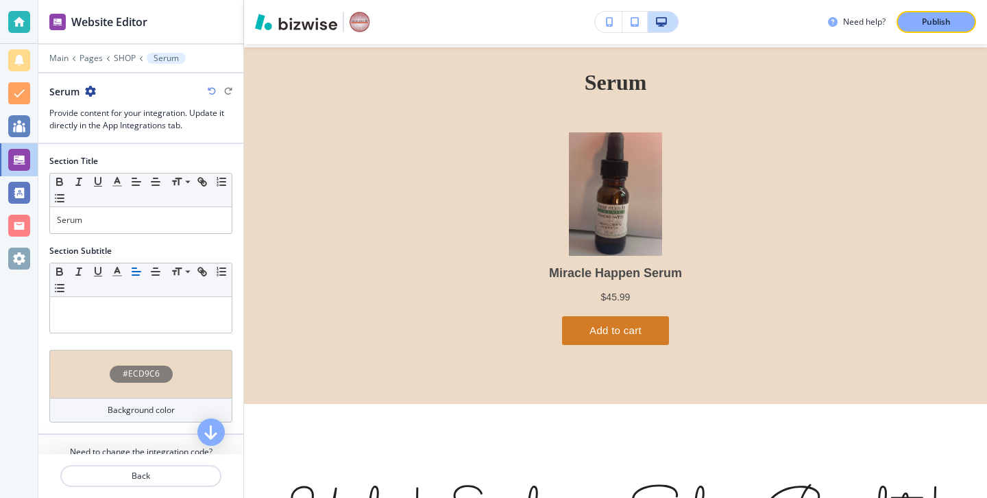
scroll to position [53, 0]
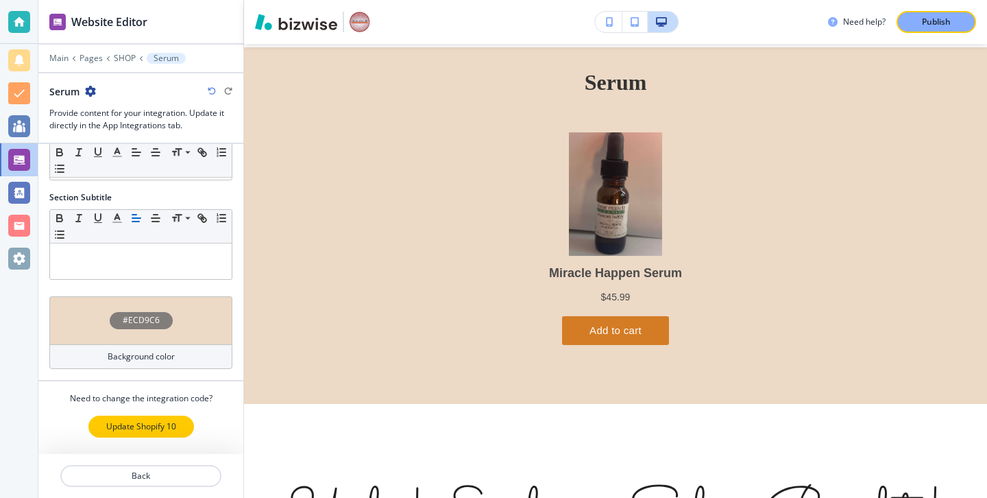
click at [156, 424] on p "Update Shopify 10" at bounding box center [141, 426] width 70 height 12
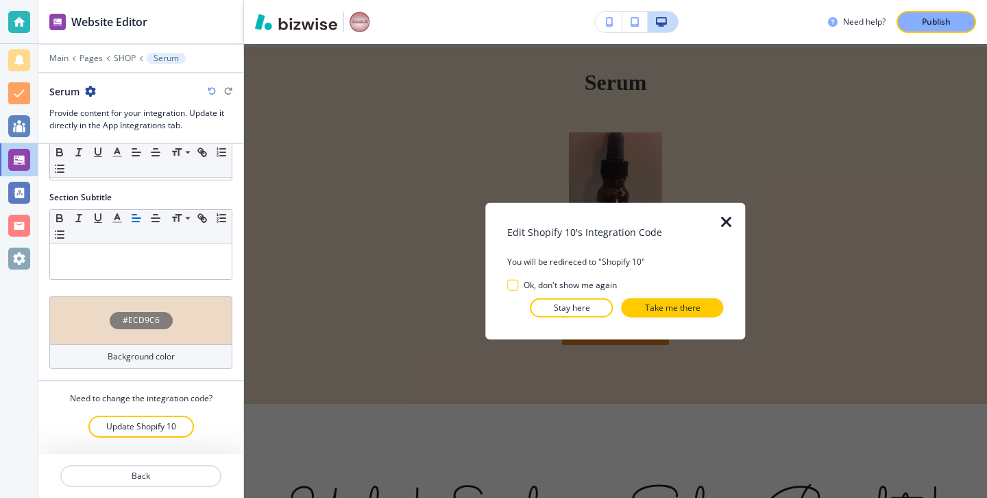
click at [732, 209] on div at bounding box center [735, 271] width 22 height 136
click at [728, 210] on div at bounding box center [735, 271] width 22 height 136
drag, startPoint x: 729, startPoint y: 217, endPoint x: 409, endPoint y: 88, distance: 344.6
click at [729, 217] on icon "button" at bounding box center [727, 222] width 16 height 16
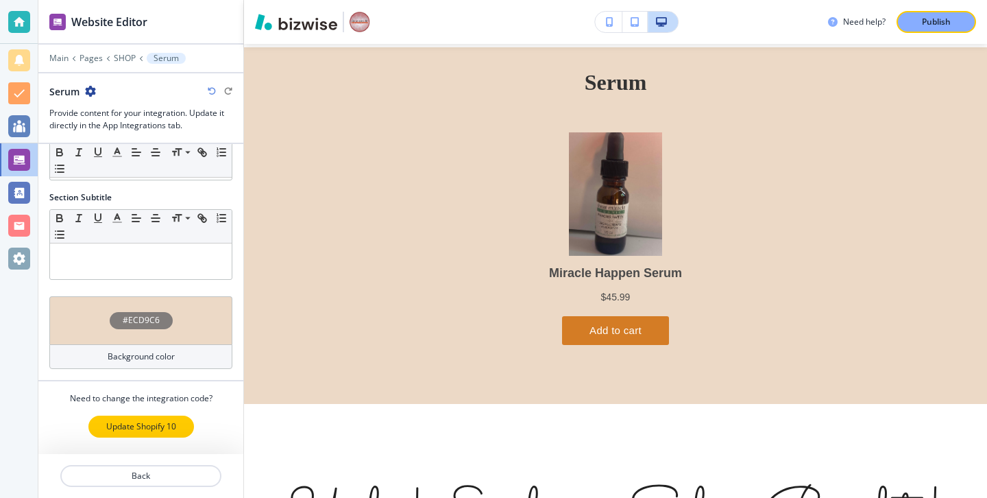
click at [170, 422] on p "Update Shopify 10" at bounding box center [141, 426] width 70 height 12
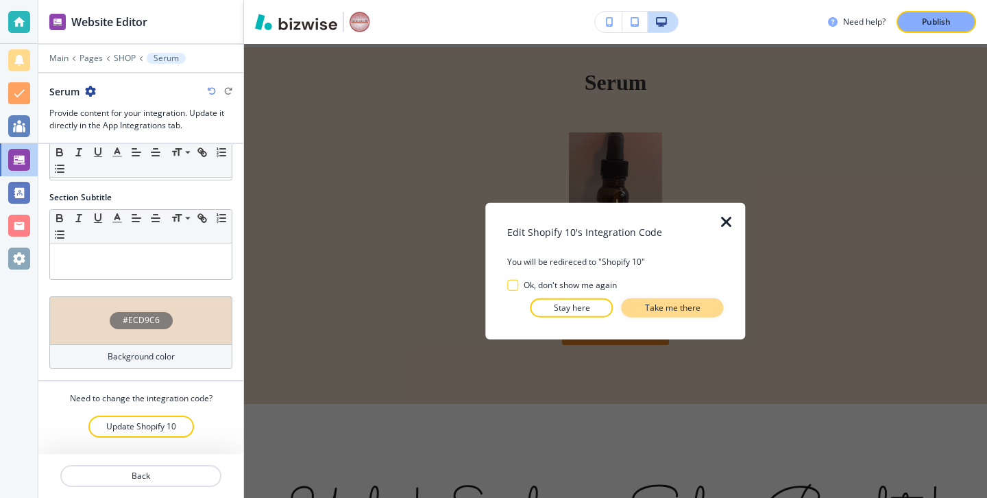
click at [652, 313] on p "Take me there" at bounding box center [673, 307] width 56 height 12
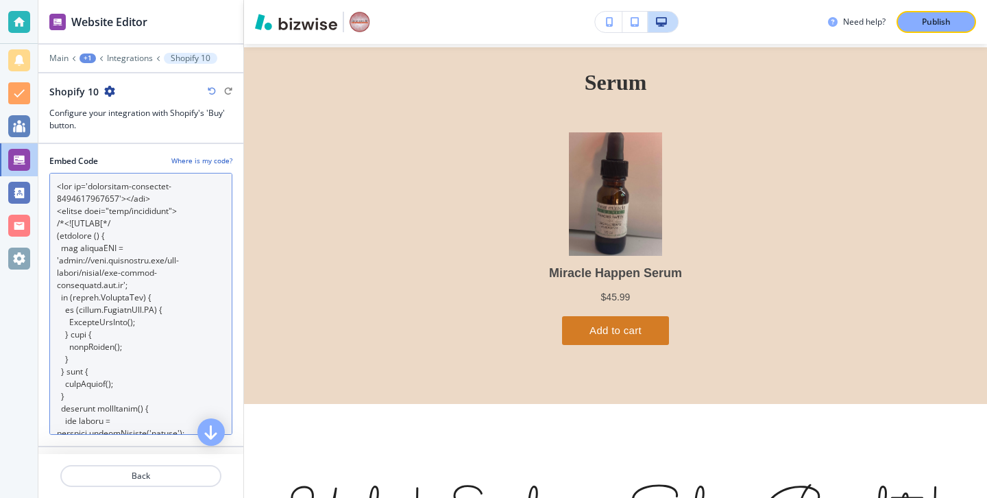
click at [142, 386] on Code "Embed Code" at bounding box center [140, 304] width 183 height 262
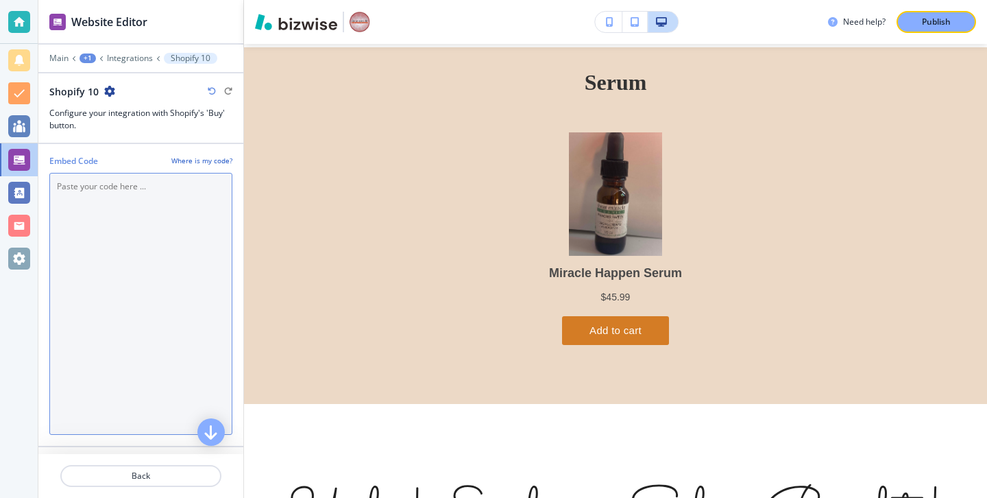
scroll to position [5611, 0]
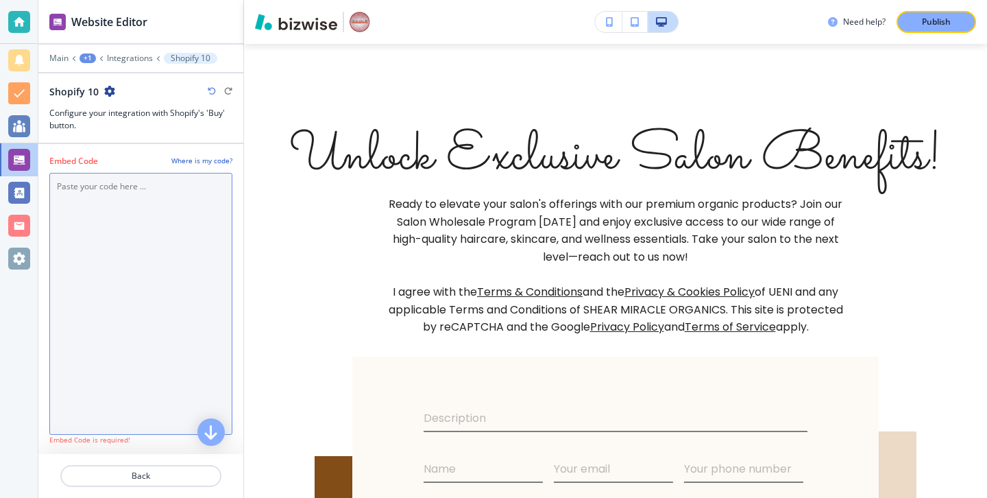
paste Code "<div id='collection-component-1759787539546'></div> <script type="text/javascri…"
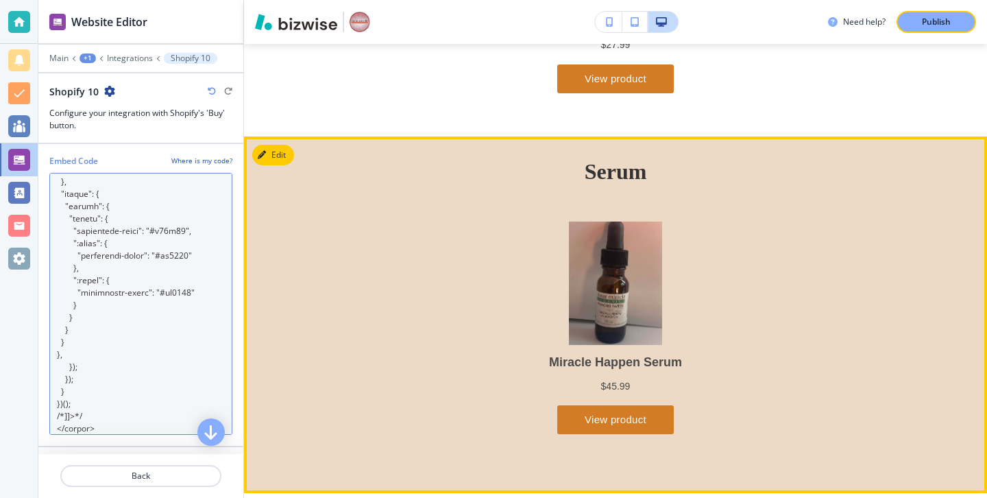
scroll to position [5596, 0]
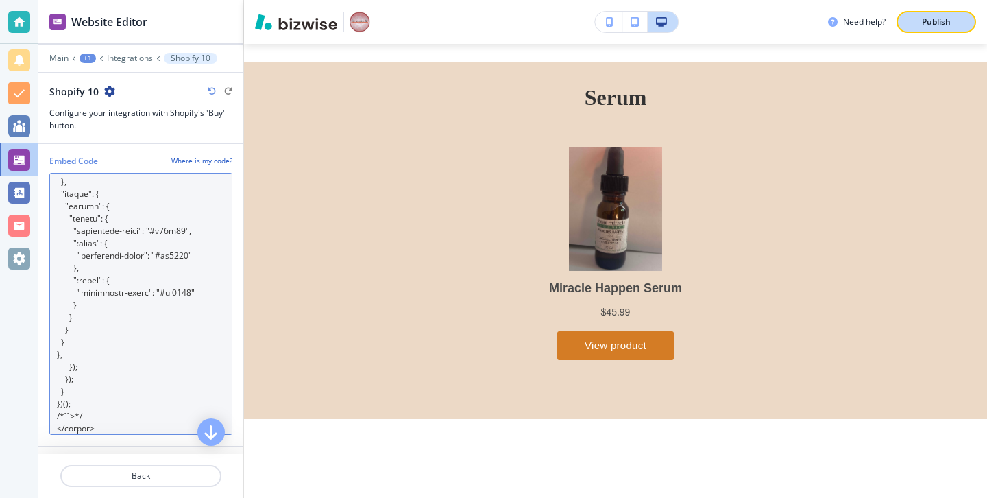
type Code "<div id='collection-component-1759787539546'></div> <script type="text/javascri…"
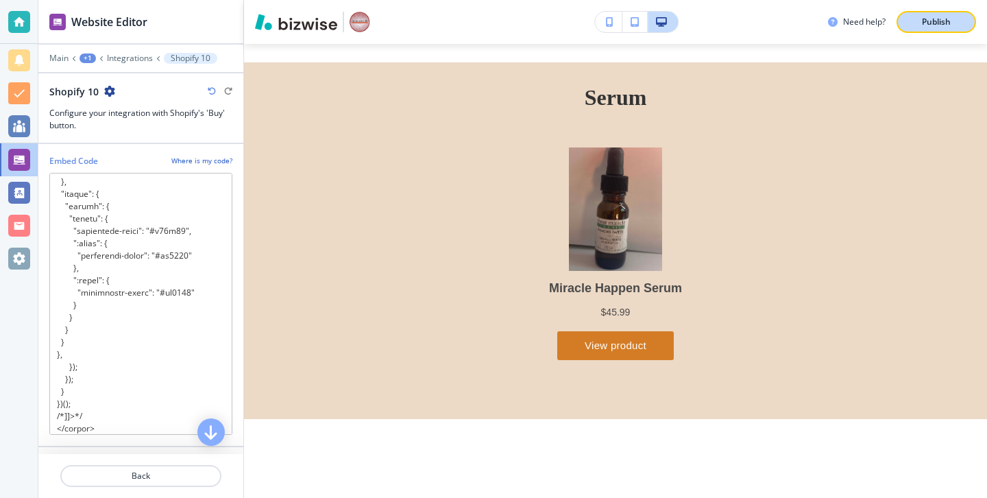
click at [948, 32] on button "Publish" at bounding box center [937, 22] width 80 height 22
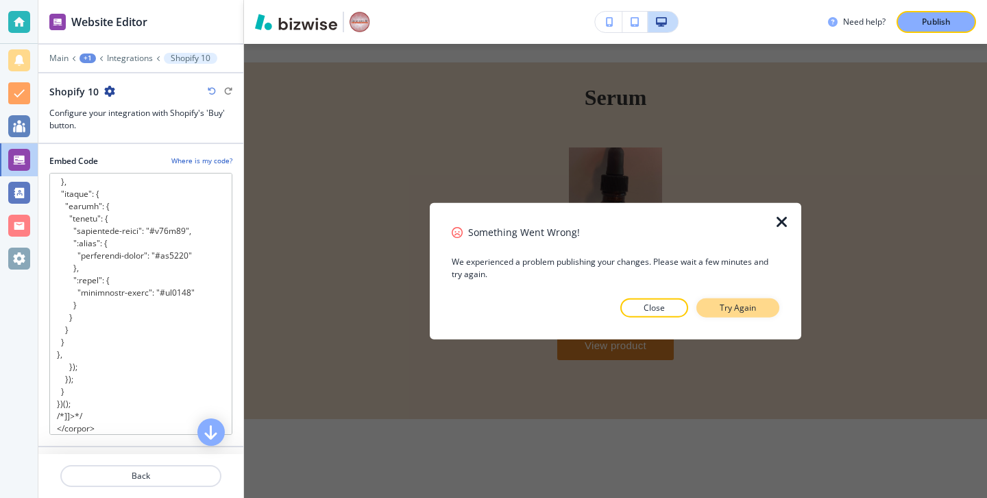
click at [743, 304] on p "Try Again" at bounding box center [738, 307] width 36 height 12
click at [743, 303] on p "Try Again" at bounding box center [738, 307] width 36 height 12
click at [744, 303] on p "Try Again" at bounding box center [738, 307] width 36 height 12
click at [752, 304] on p "Try Again" at bounding box center [738, 307] width 36 height 12
click at [758, 301] on button "Try Again" at bounding box center [738, 307] width 83 height 19
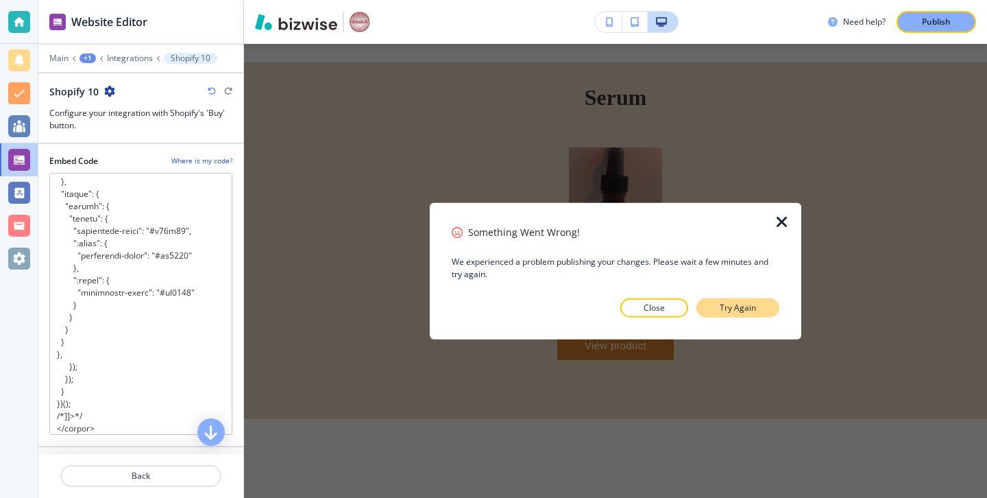
click at [772, 303] on button "Try Again" at bounding box center [738, 307] width 83 height 19
click at [769, 307] on button "Try Again" at bounding box center [738, 307] width 83 height 19
click at [745, 292] on div "Something Went Wrong! We experienced a problem publishing your changes. Please …" at bounding box center [616, 271] width 328 height 93
click at [745, 299] on button "Try Again" at bounding box center [738, 307] width 83 height 19
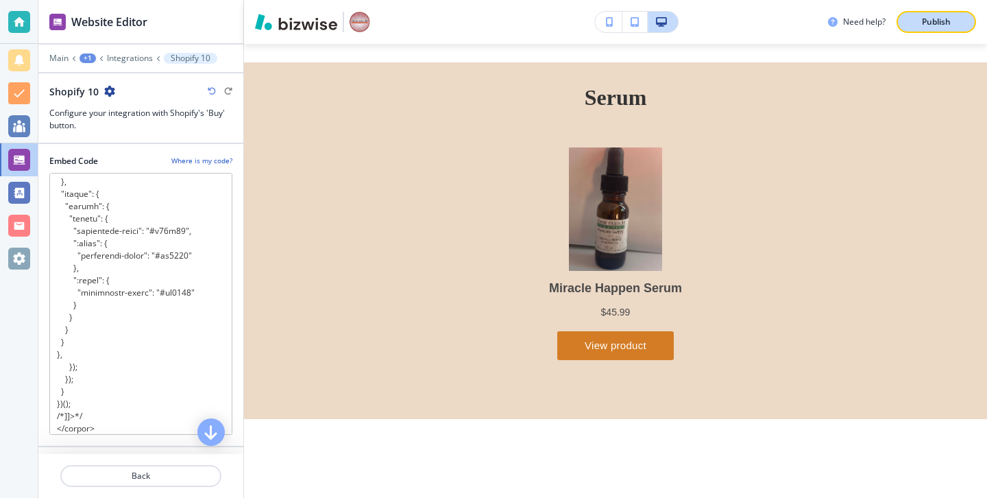
click at [928, 21] on p "Publish" at bounding box center [936, 22] width 29 height 12
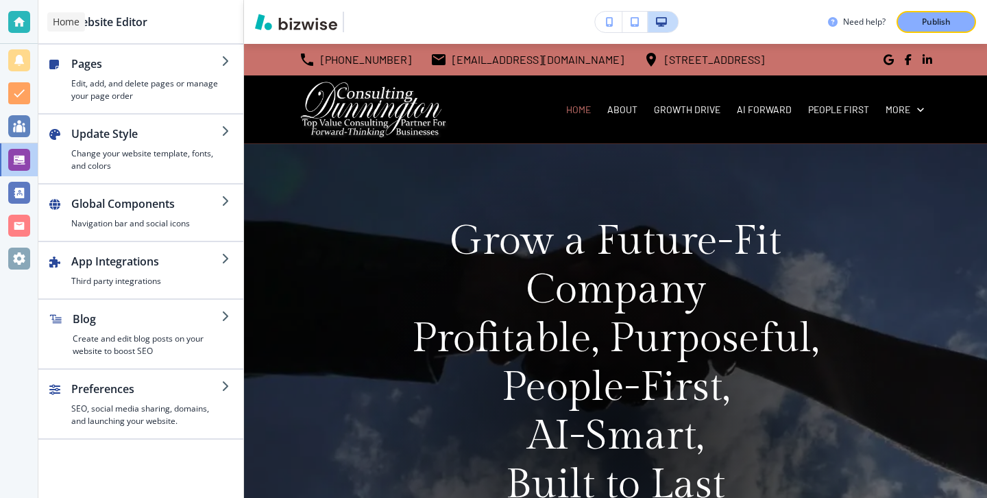
click at [0, 12] on div at bounding box center [19, 22] width 38 height 44
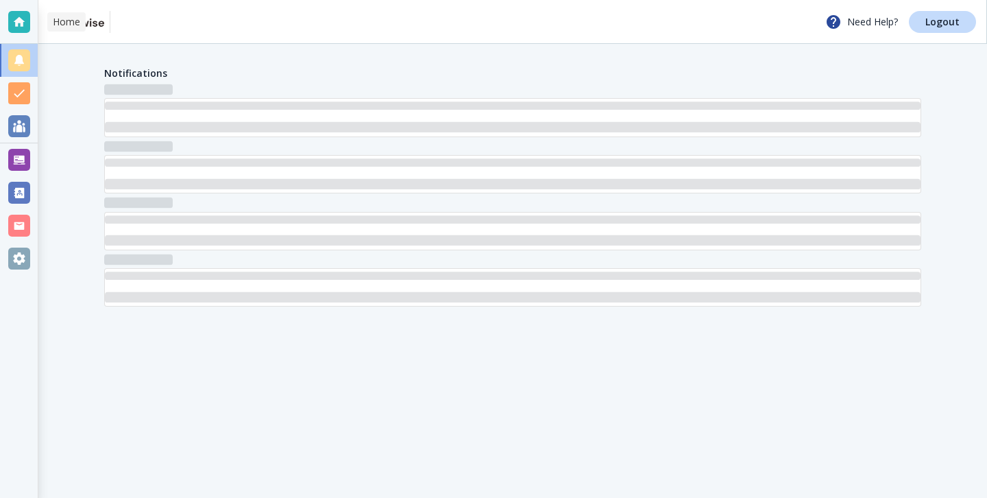
click at [18, 14] on div at bounding box center [19, 22] width 22 height 22
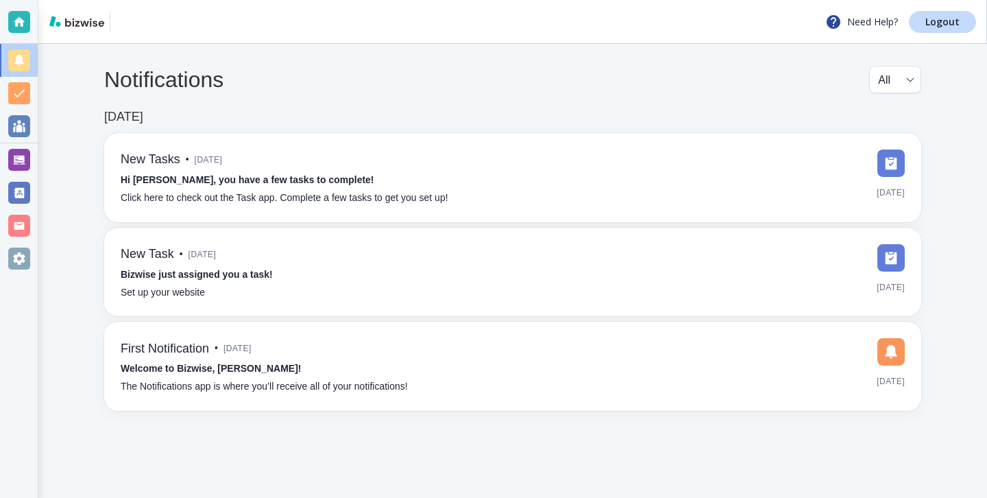
click at [959, 34] on div "Need Help? Logout" at bounding box center [512, 22] width 949 height 44
click at [958, 31] on link "Logout" at bounding box center [942, 22] width 67 height 22
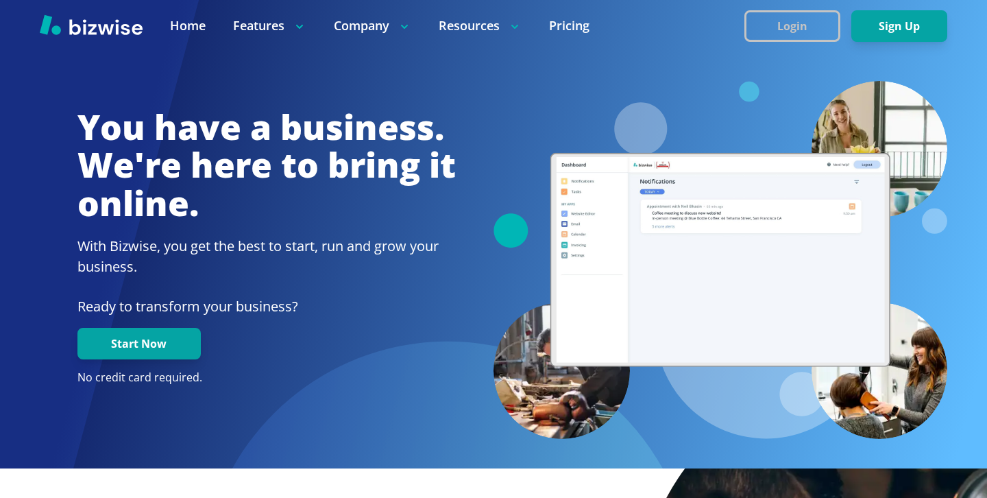
click at [794, 14] on button "Login" at bounding box center [793, 26] width 96 height 32
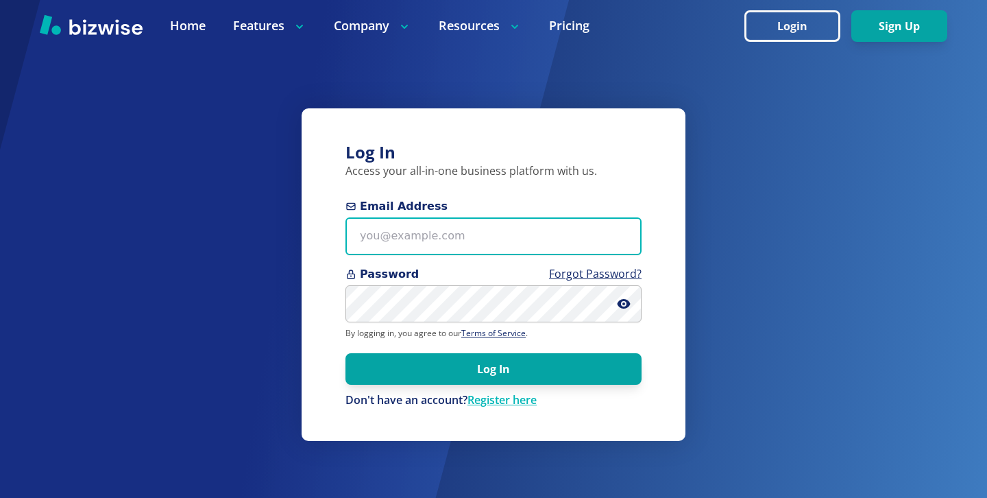
click at [418, 227] on input "Email Address" at bounding box center [494, 236] width 296 height 38
paste input "pbillis@aol.com"
type input "pbillis@aol.com"
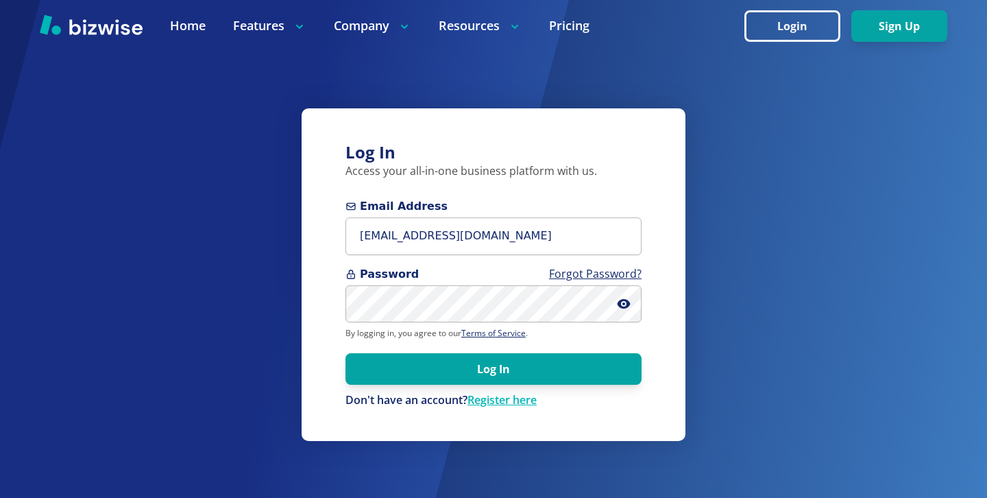
click at [454, 351] on form "Email Address pbillis@aol.com Password Forgot Password? By logging in, you agre…" at bounding box center [494, 303] width 296 height 210
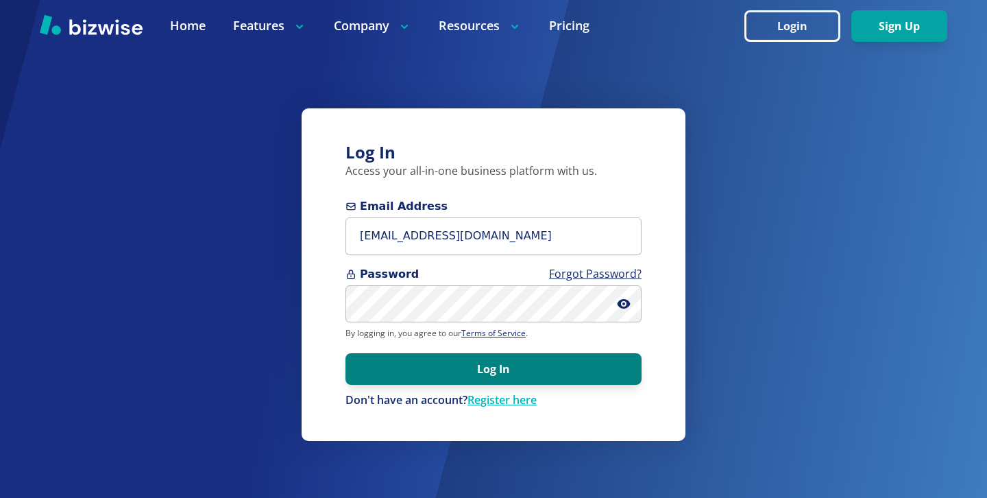
click at [454, 359] on button "Log In" at bounding box center [494, 369] width 296 height 32
